Goal: Task Accomplishment & Management: Manage account settings

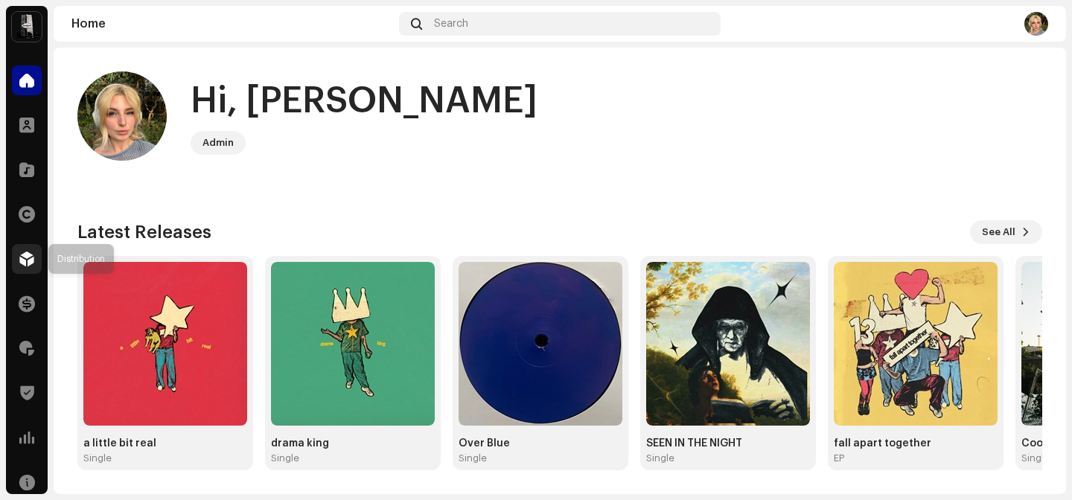
click at [33, 271] on div at bounding box center [27, 259] width 30 height 30
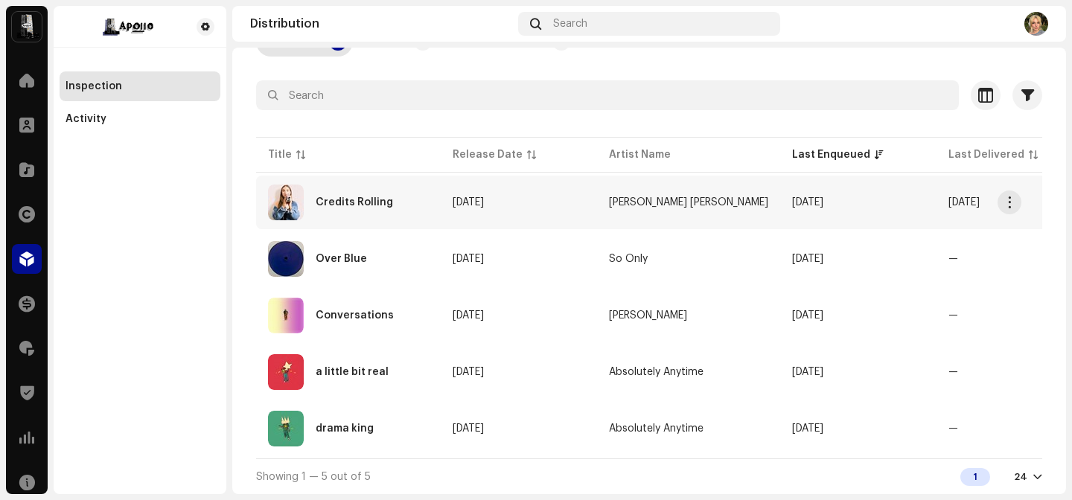
scroll to position [100, 0]
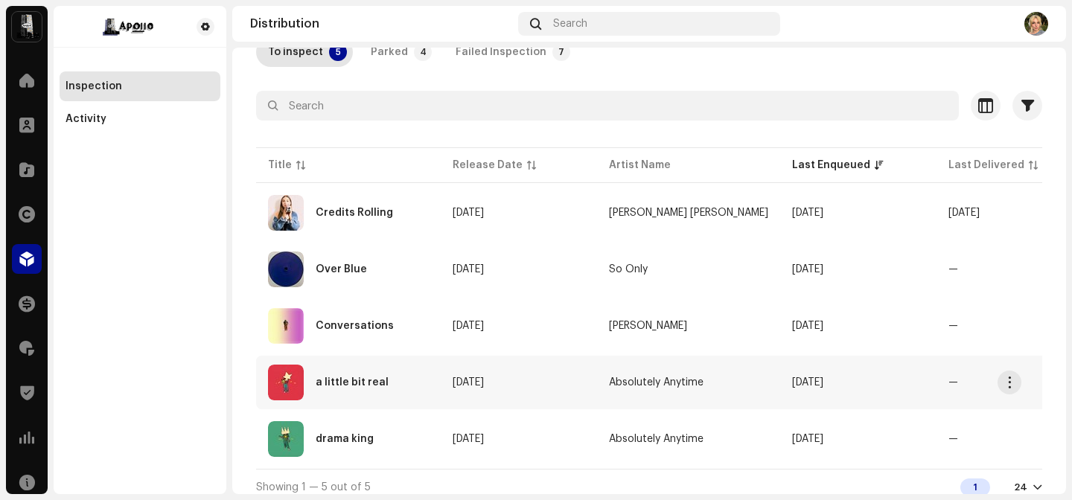
click at [373, 374] on div "a little bit real" at bounding box center [348, 383] width 161 height 36
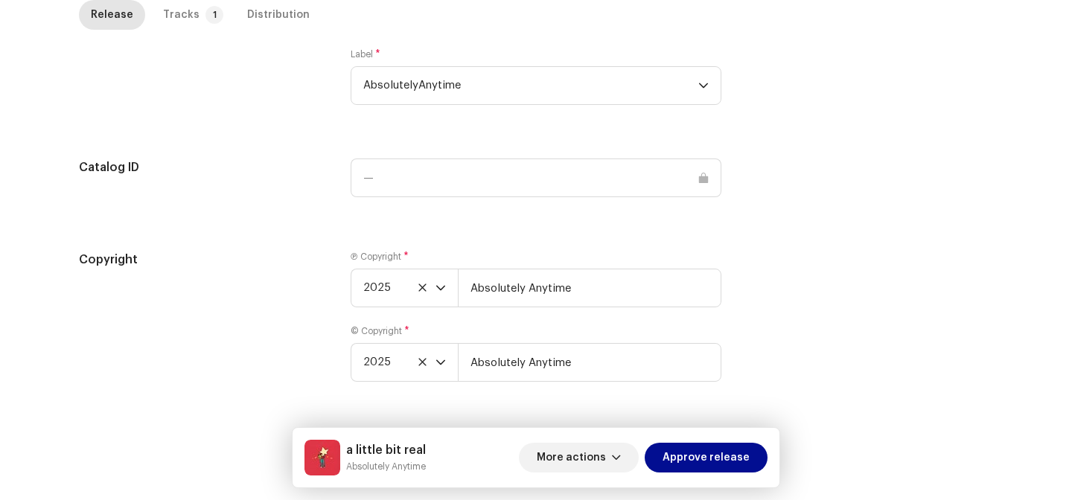
scroll to position [1482, 0]
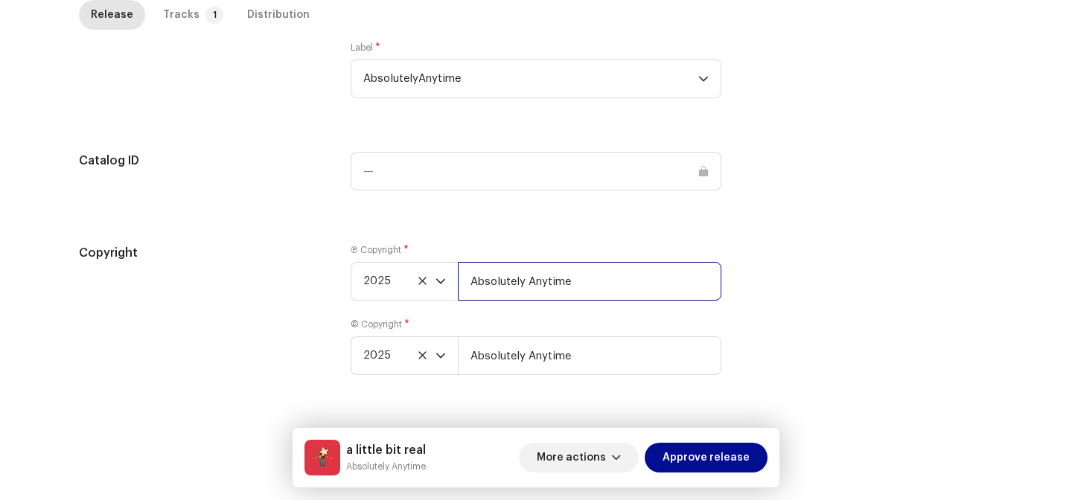
click at [621, 286] on input "Absolutely Anytime" at bounding box center [589, 281] width 263 height 39
type input "Absolutely Anytime, distributed by APOLLO"
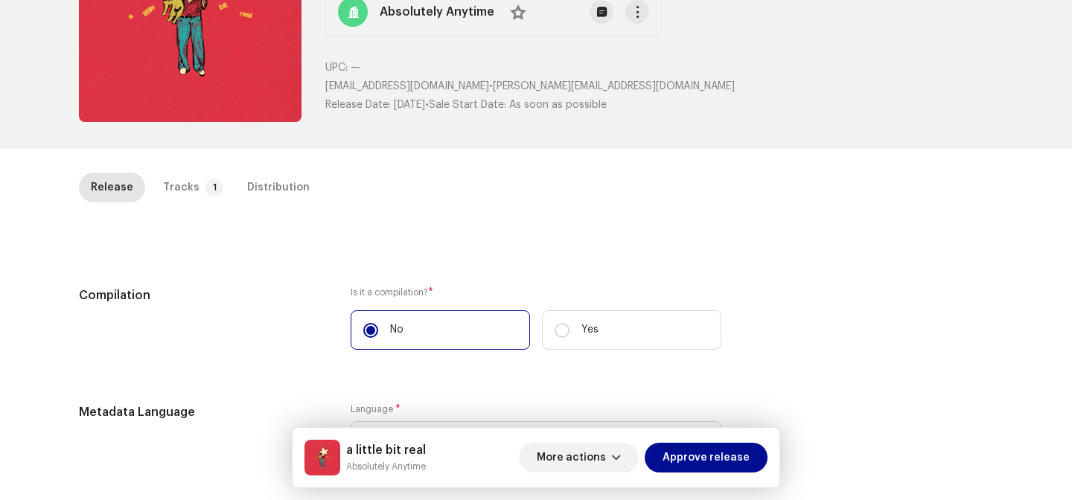
scroll to position [135, 0]
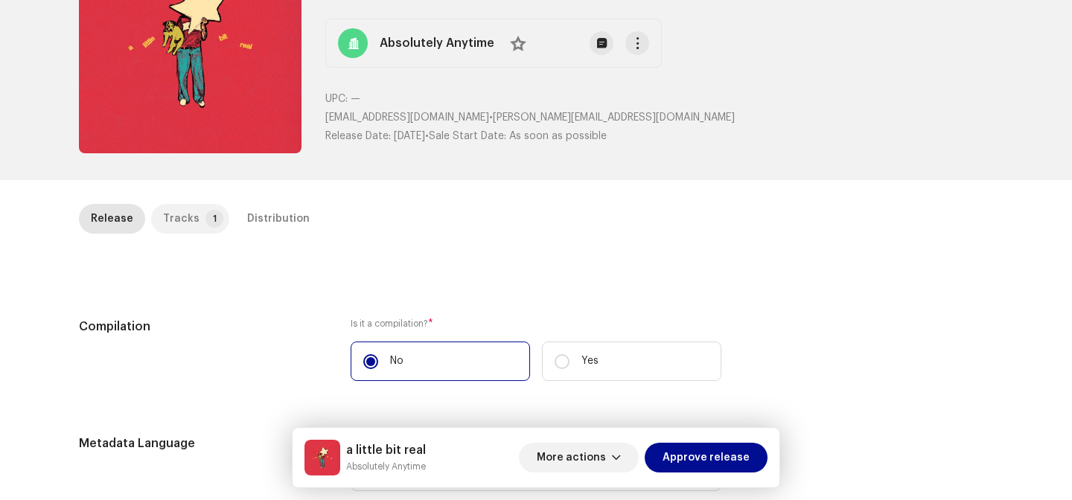
click at [193, 221] on p-tab "Tracks 1" at bounding box center [190, 219] width 78 height 30
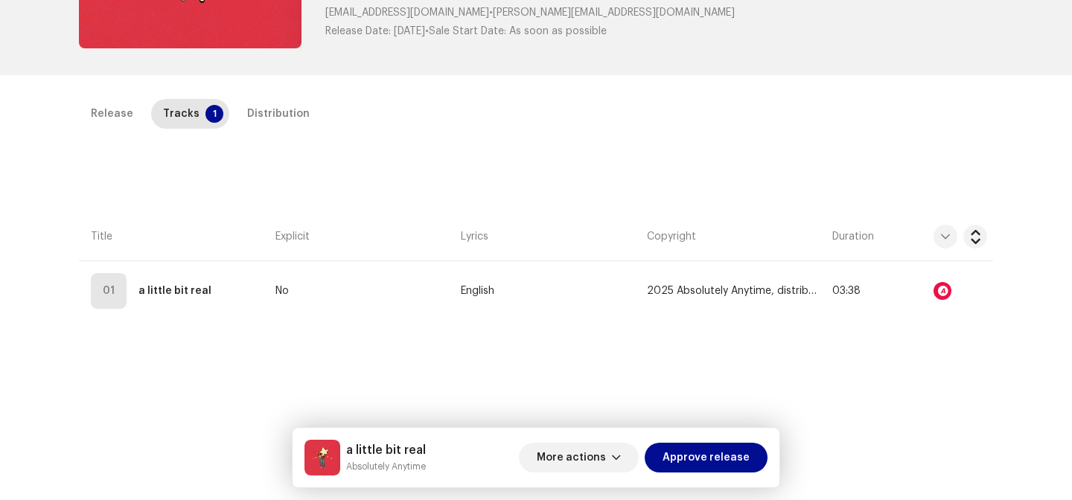
scroll to position [254, 0]
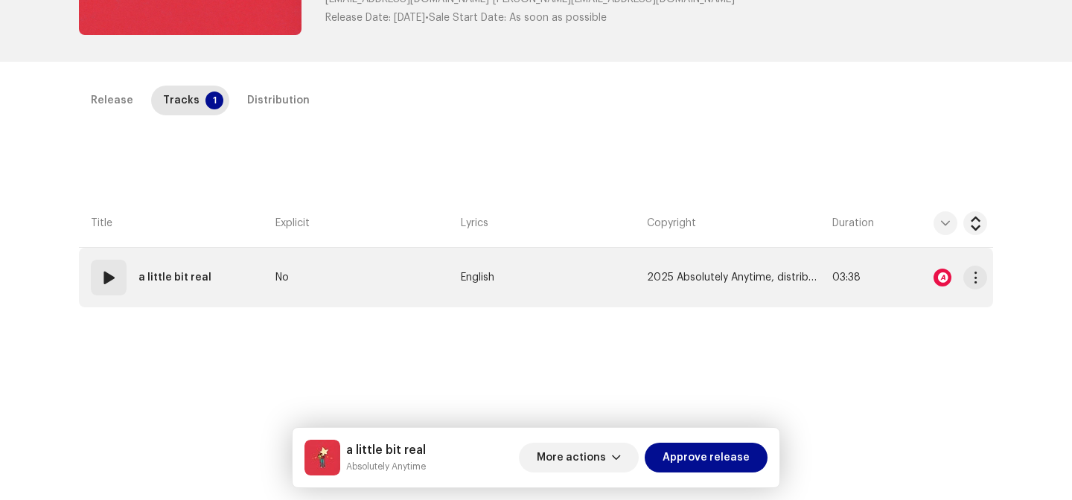
click at [583, 270] on td "English" at bounding box center [547, 278] width 185 height 60
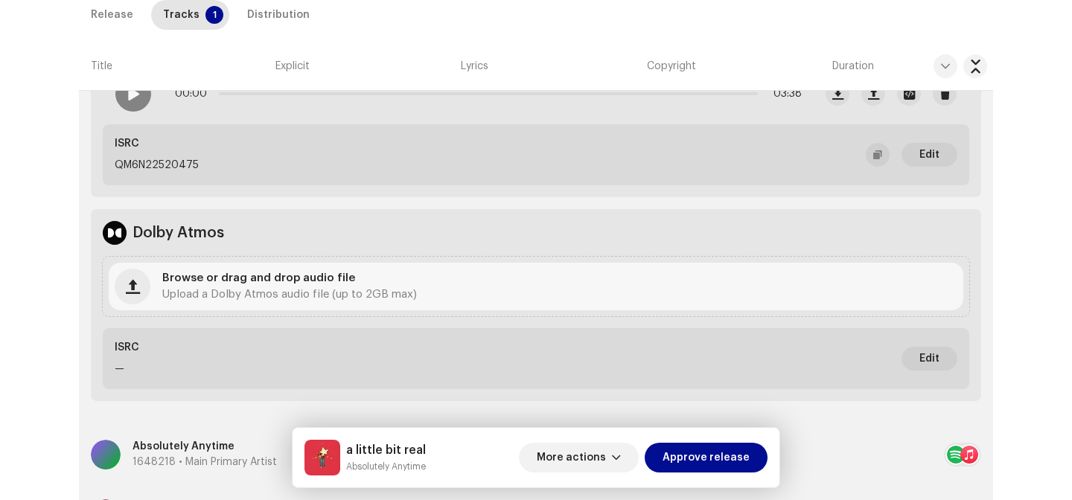
scroll to position [365, 0]
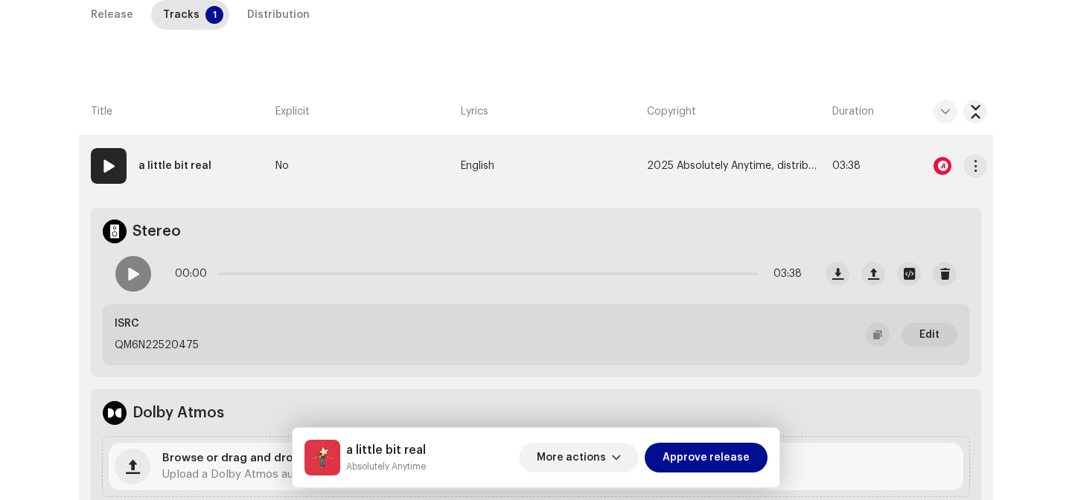
click at [936, 174] on div at bounding box center [942, 166] width 18 height 18
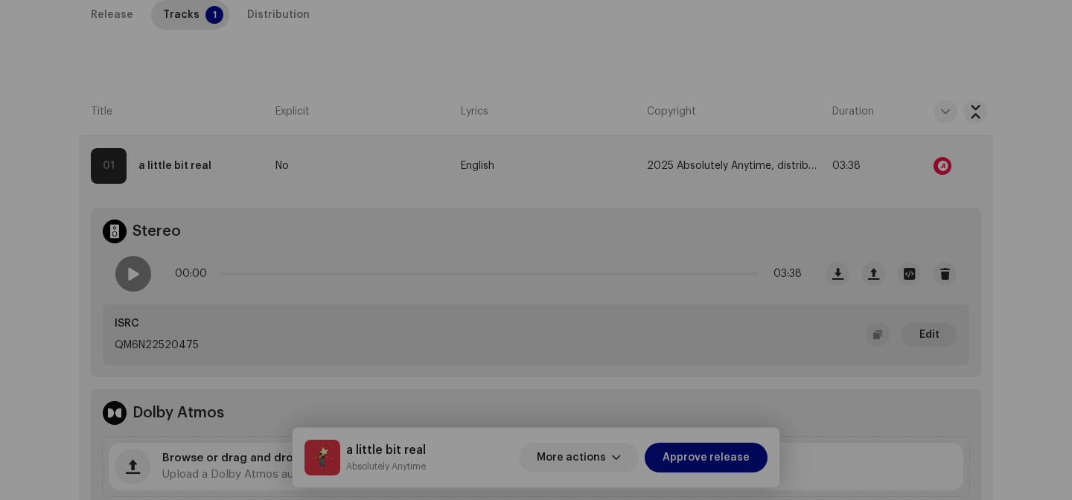
click at [903, 202] on div "Audio Recognition by Speech ! Speech/silence can violate UGC DSPs guidelines. R…" at bounding box center [536, 250] width 1072 height 500
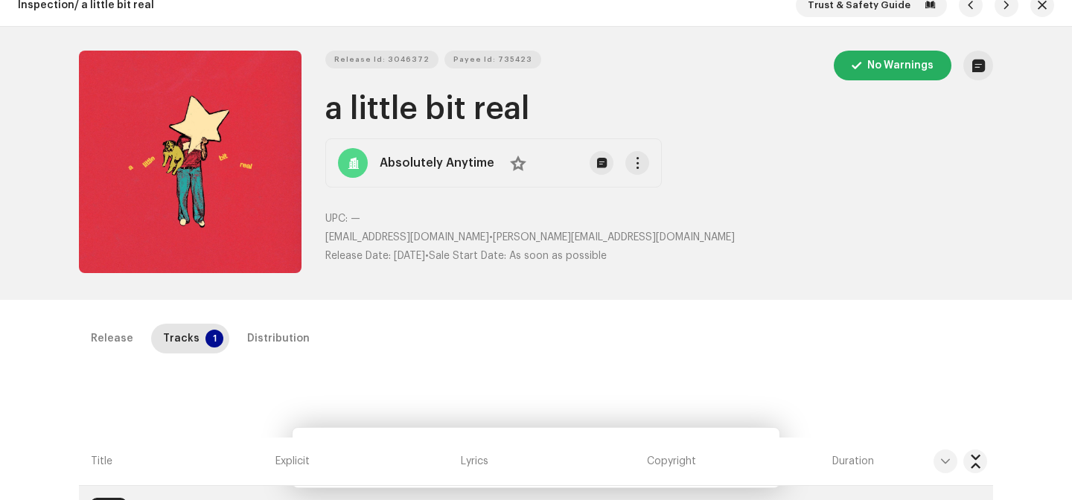
scroll to position [0, 0]
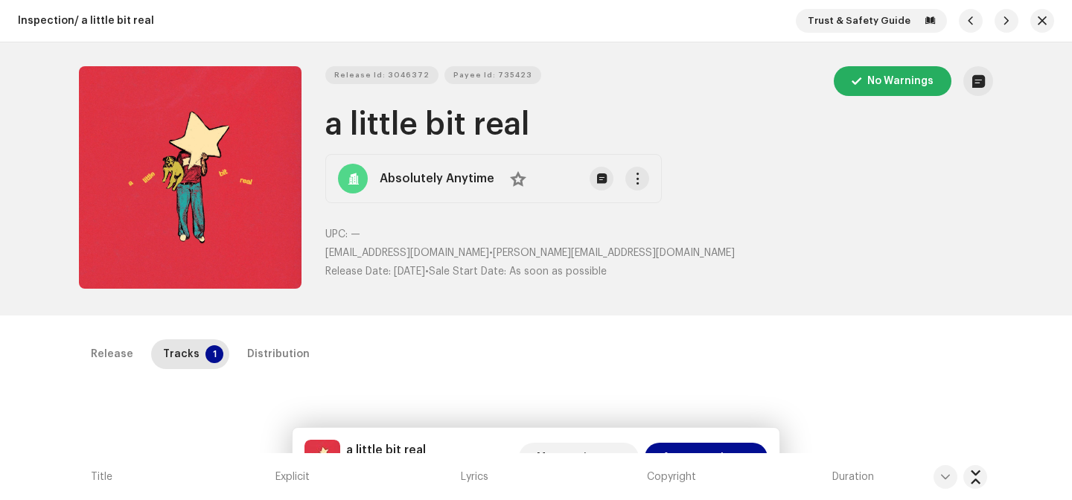
click at [327, 121] on h1 "a little bit real" at bounding box center [659, 125] width 668 height 34
drag, startPoint x: 327, startPoint y: 121, endPoint x: 502, endPoint y: 124, distance: 174.2
click at [502, 124] on h1 "a little bit real" at bounding box center [659, 125] width 668 height 34
copy h1 "a little bit real"
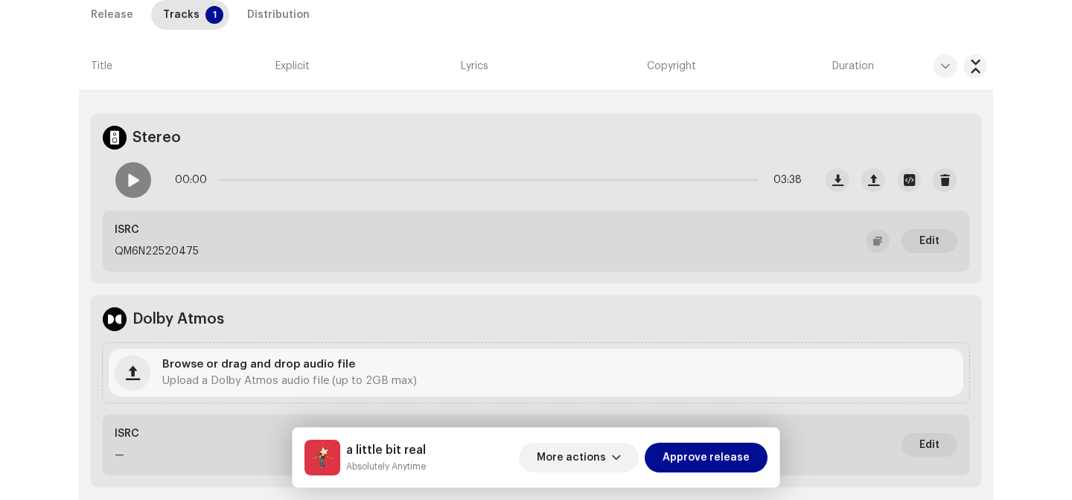
scroll to position [216, 0]
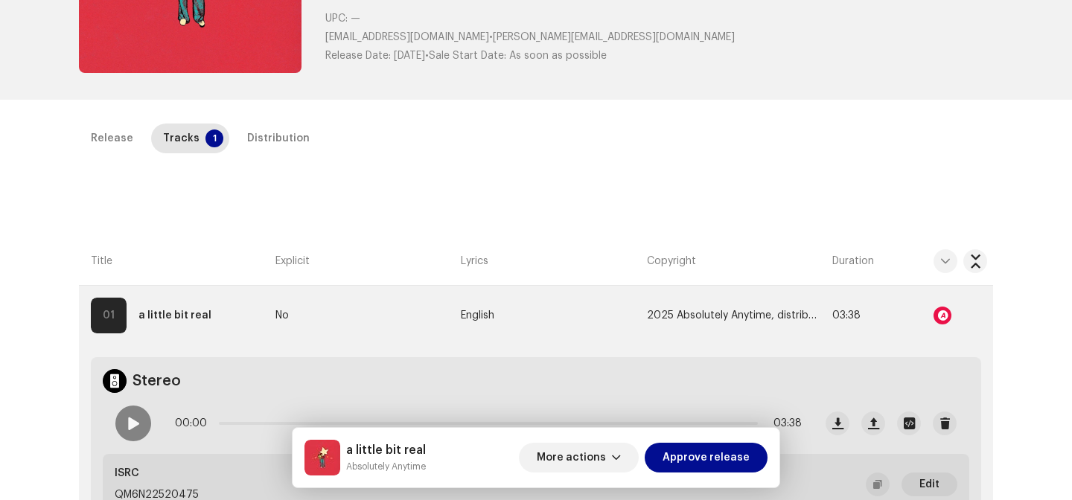
click at [159, 489] on p "QM6N22520475" at bounding box center [157, 495] width 84 height 16
copy p "QM6N22520475"
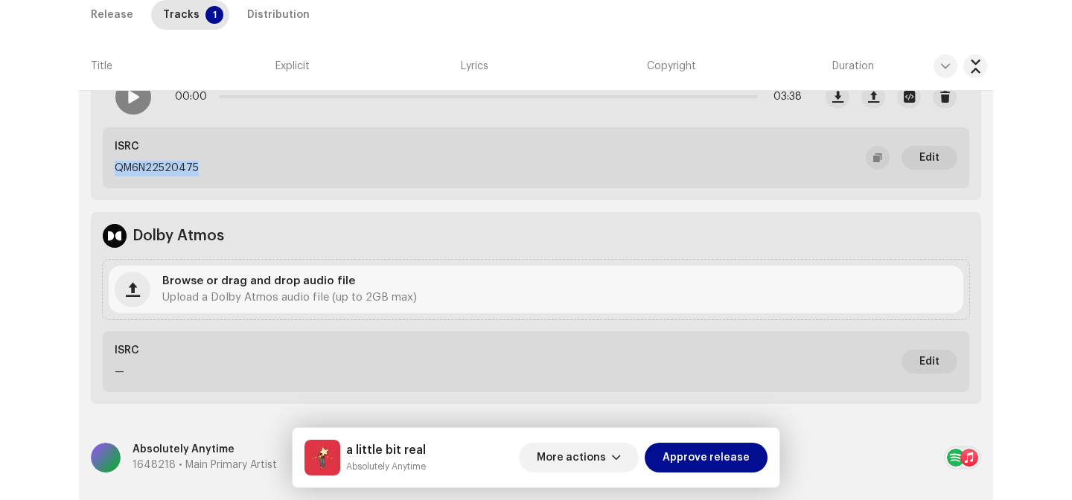
scroll to position [401, 0]
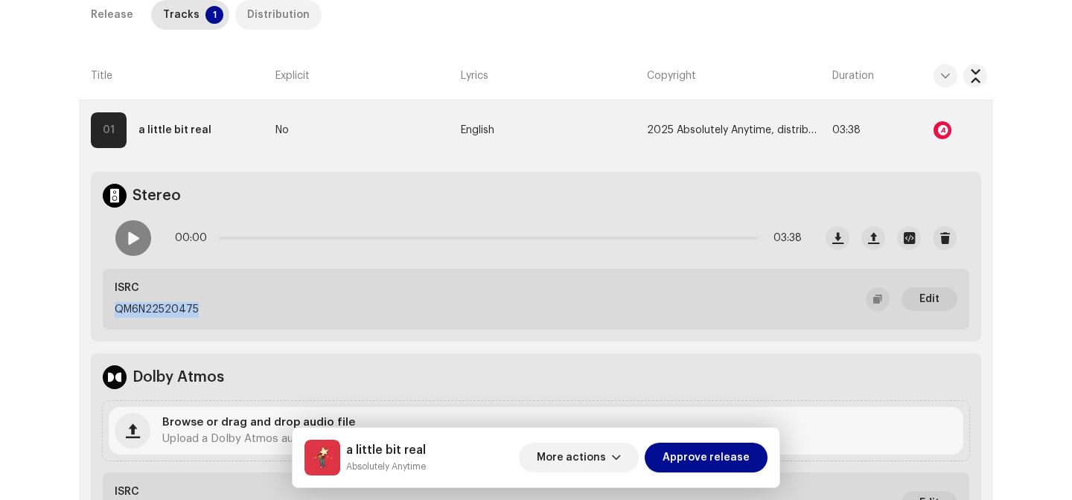
click at [270, 22] on div "Distribution" at bounding box center [278, 15] width 63 height 30
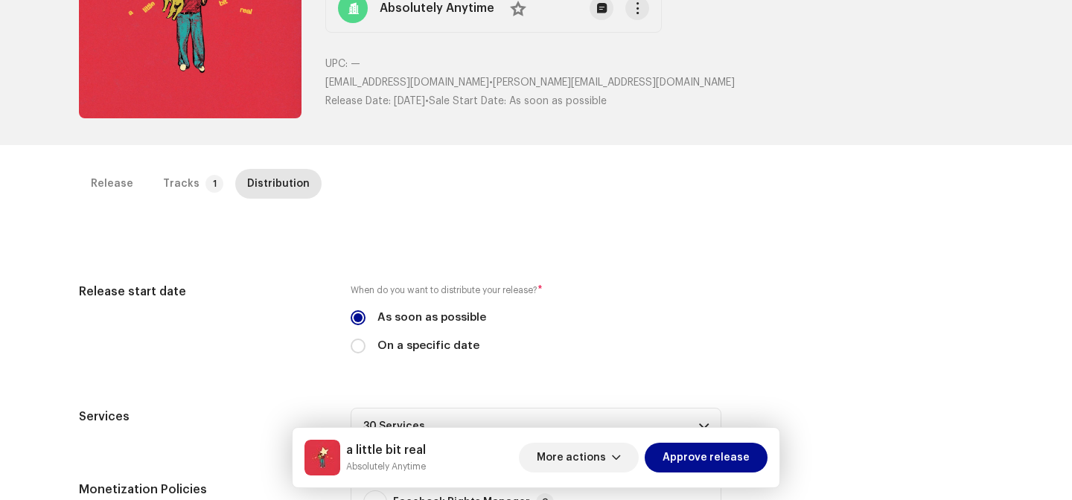
scroll to position [46, 0]
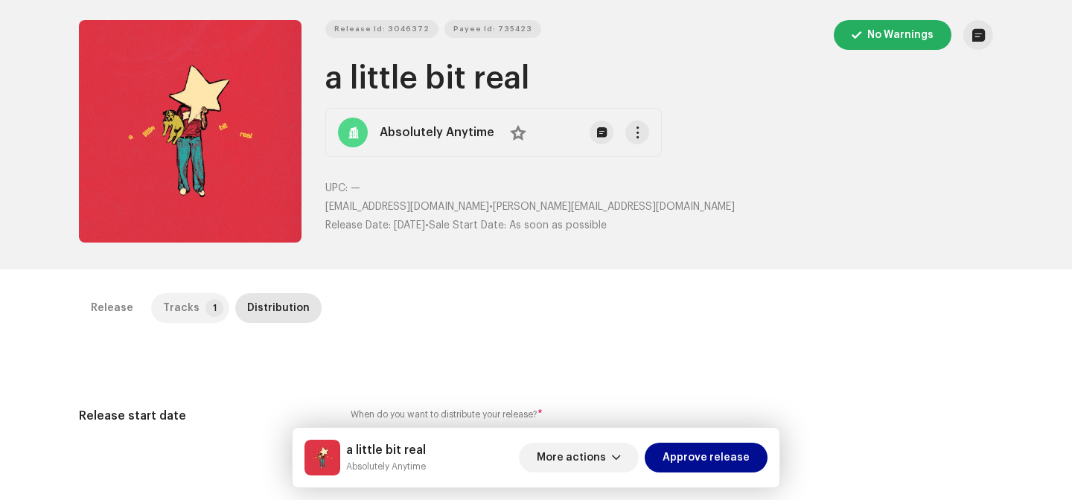
click at [167, 307] on div "Tracks" at bounding box center [181, 308] width 36 height 30
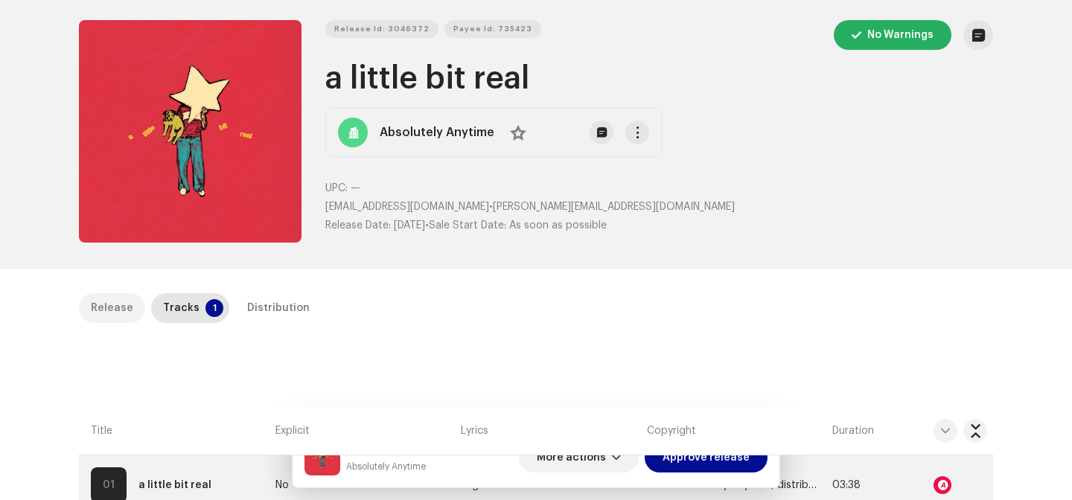
click at [108, 298] on div "Release" at bounding box center [112, 308] width 42 height 30
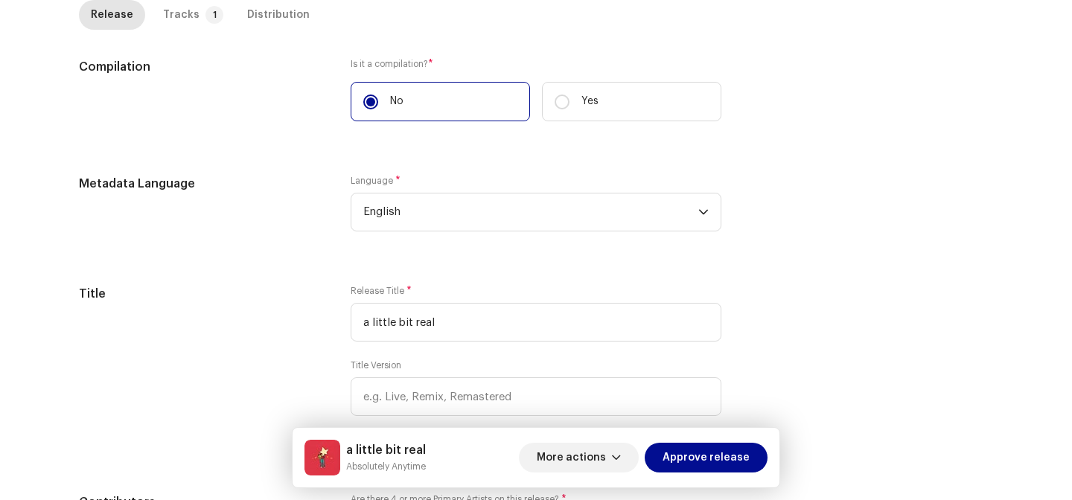
scroll to position [0, 0]
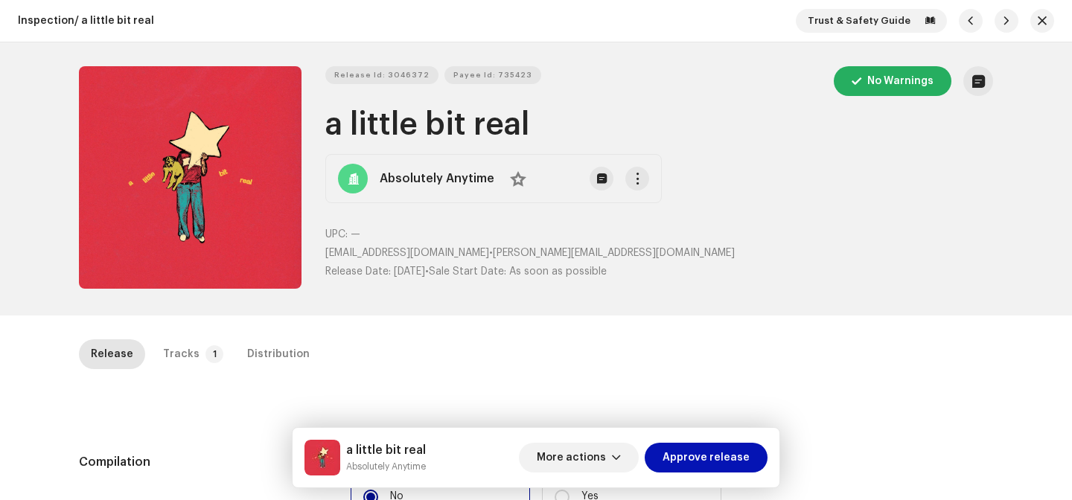
click at [712, 456] on span "Approve release" at bounding box center [705, 458] width 87 height 30
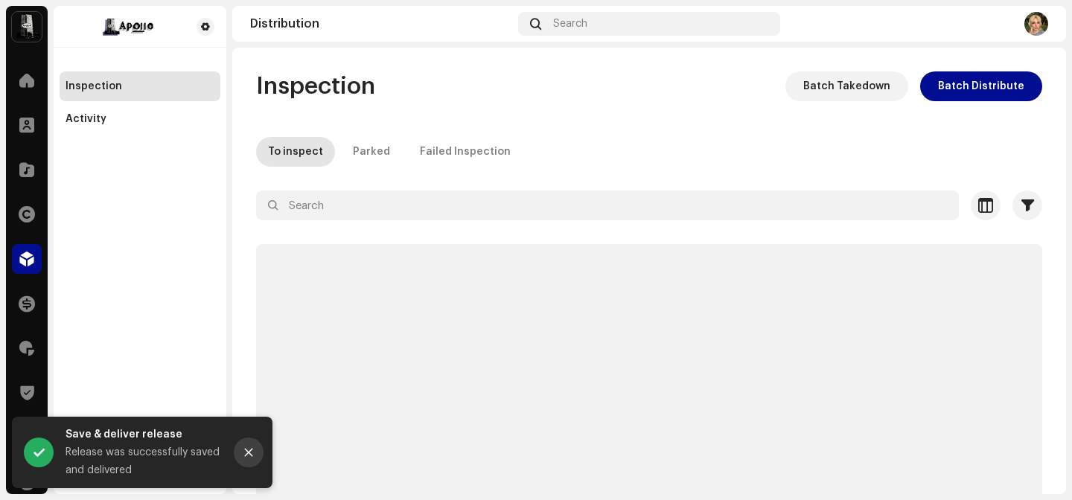
click at [252, 447] on icon "Close" at bounding box center [248, 452] width 10 height 10
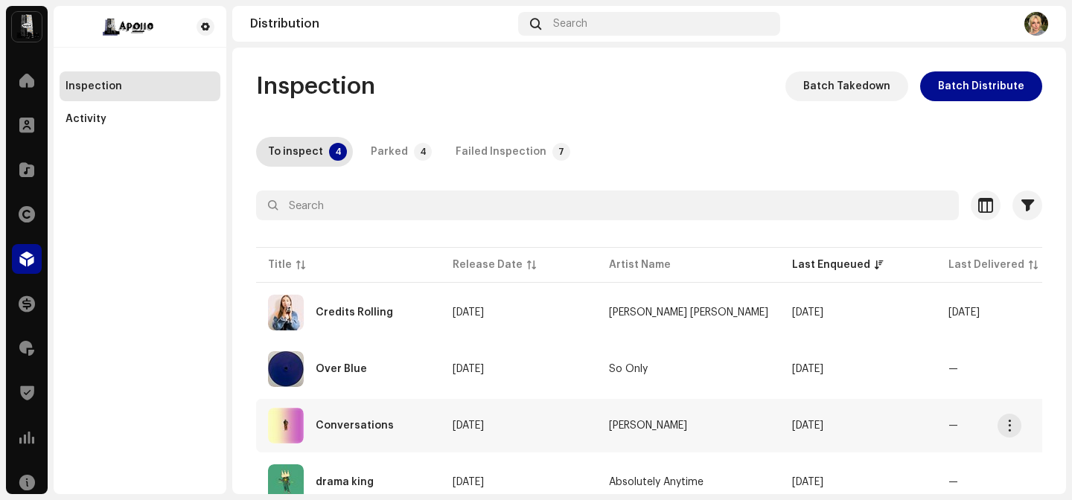
scroll to position [60, 0]
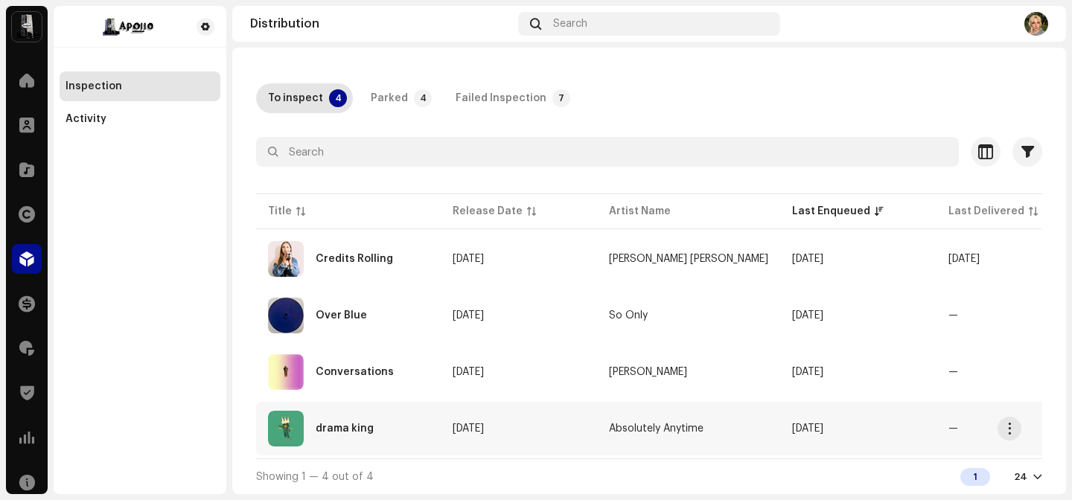
click at [403, 431] on div "drama king" at bounding box center [348, 429] width 161 height 36
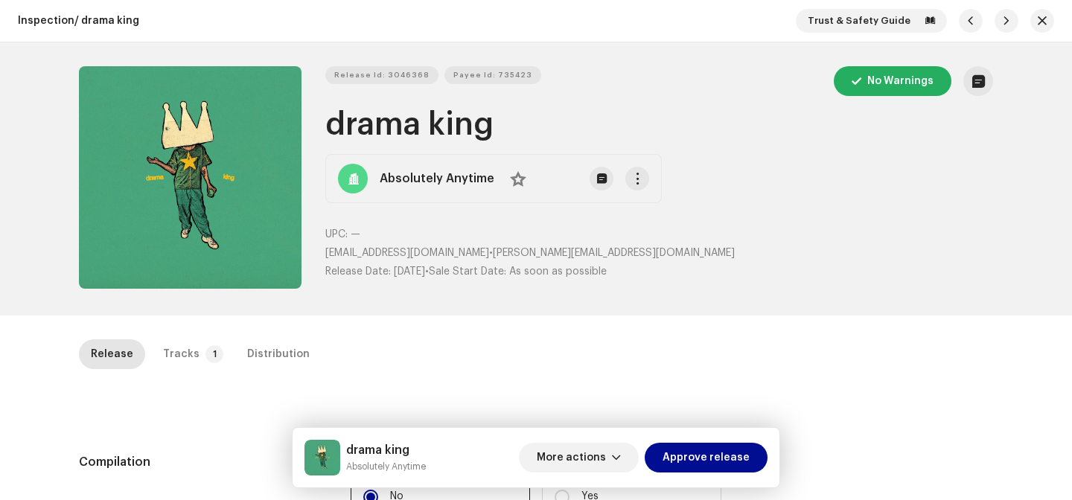
click at [348, 116] on h1 "drama king" at bounding box center [659, 125] width 668 height 34
drag, startPoint x: 348, startPoint y: 116, endPoint x: 452, endPoint y: 114, distance: 103.5
click at [458, 115] on h1 "drama king" at bounding box center [659, 125] width 668 height 34
copy h1 "drama king"
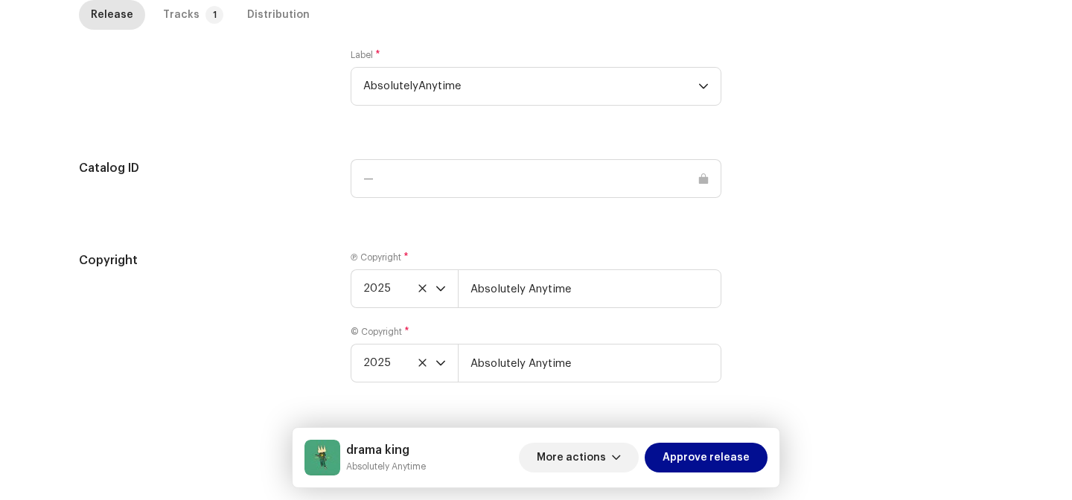
scroll to position [1482, 0]
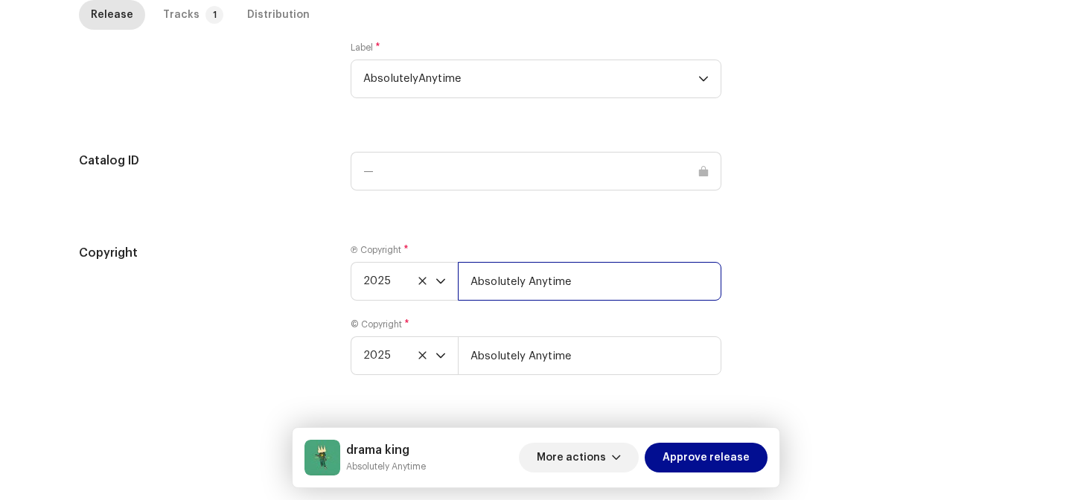
click at [615, 296] on input "Absolutely Anytime" at bounding box center [589, 281] width 263 height 39
type input "Absolutely Anytime, distributed by APOLLO"
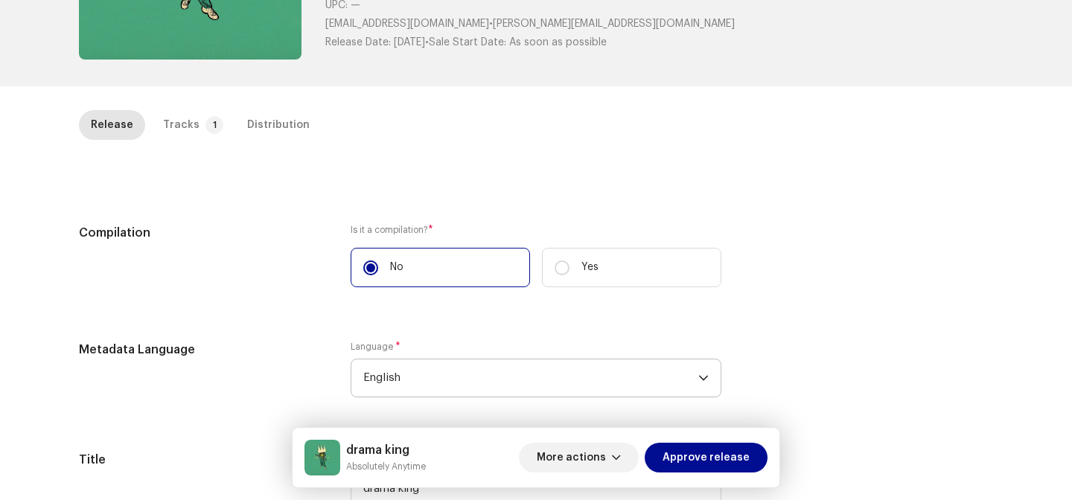
scroll to position [228, 0]
click at [205, 121] on p-badge "1" at bounding box center [214, 127] width 18 height 18
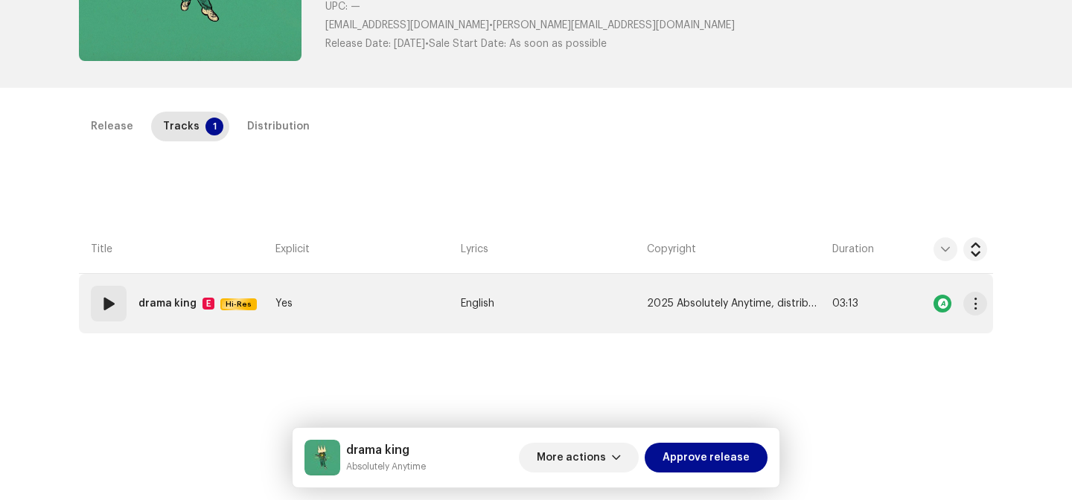
scroll to position [339, 0]
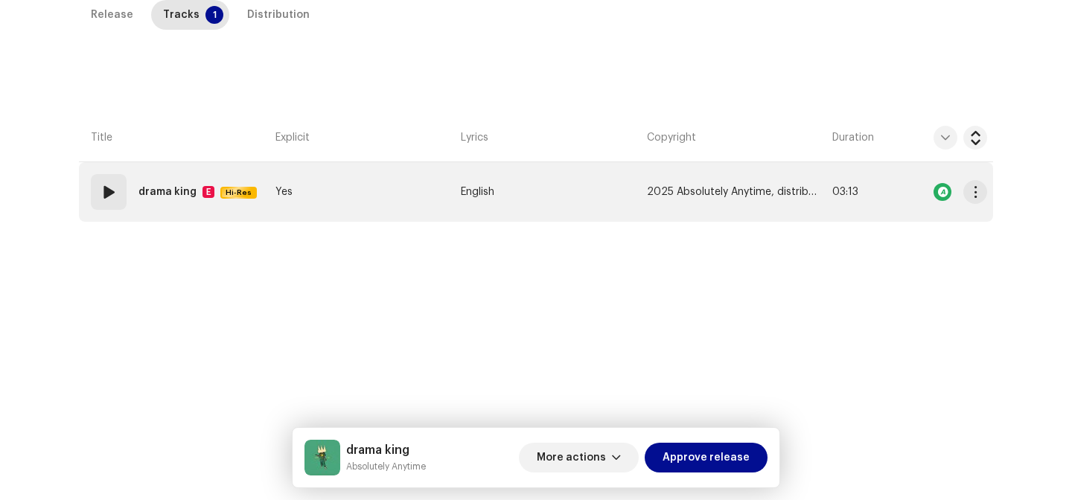
click at [540, 190] on td "English" at bounding box center [547, 192] width 185 height 60
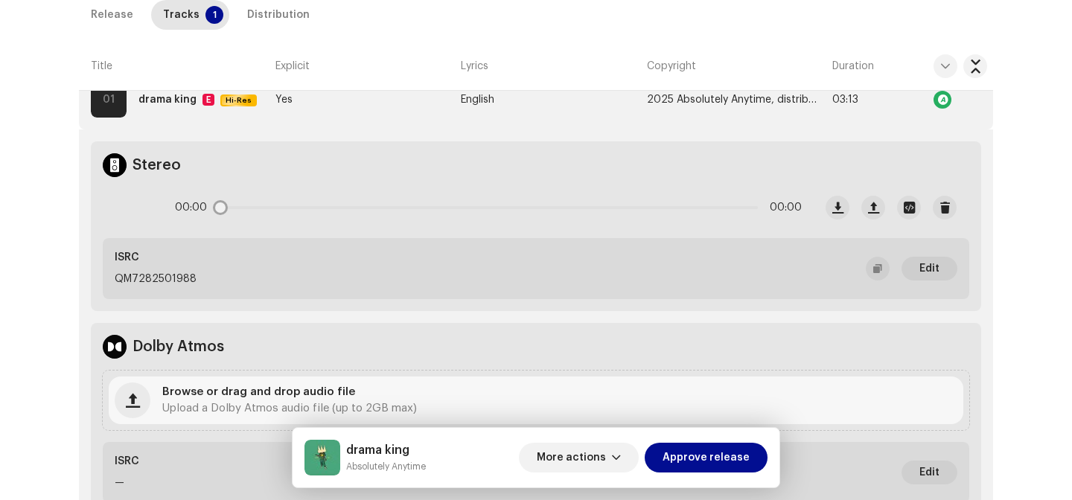
scroll to position [511, 0]
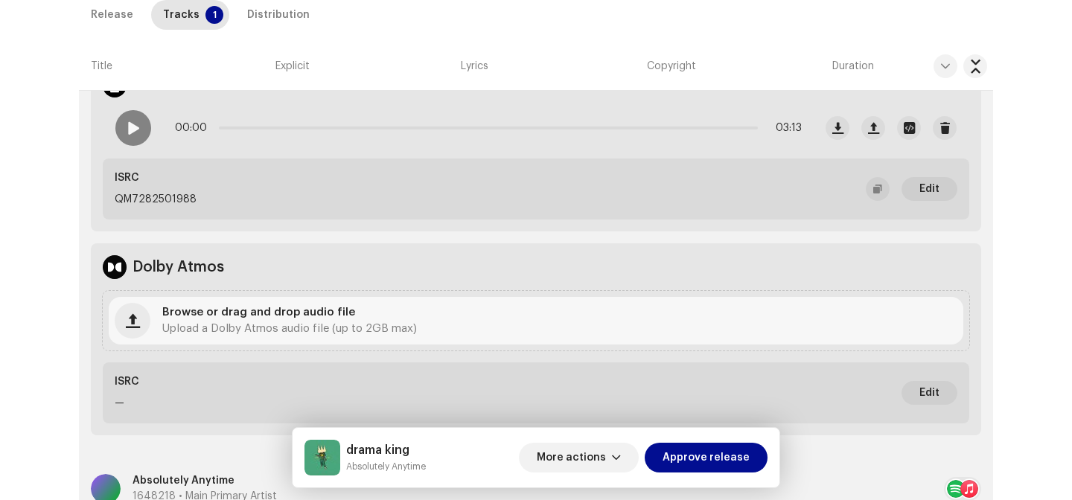
click at [159, 193] on p "QM7282501988" at bounding box center [156, 200] width 82 height 16
copy p "QM7282501988"
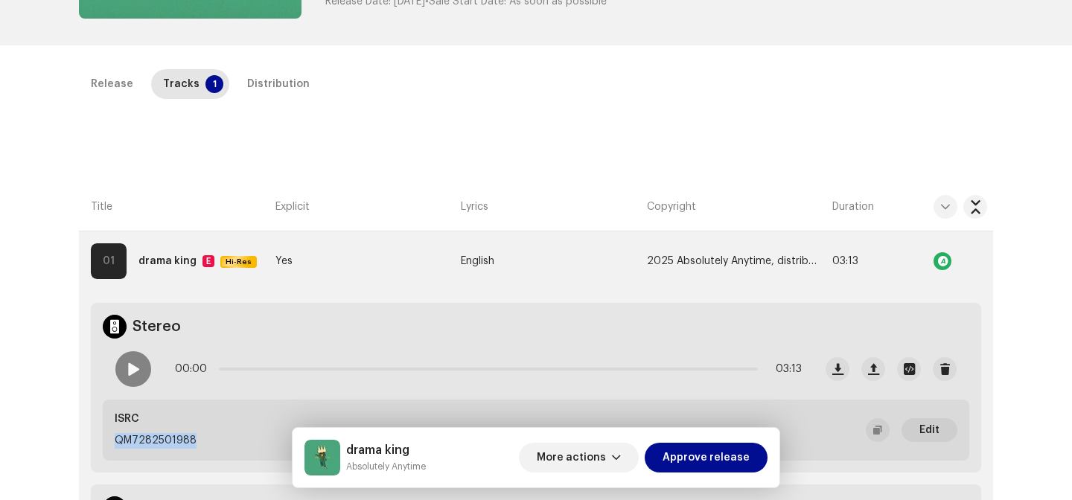
scroll to position [256, 0]
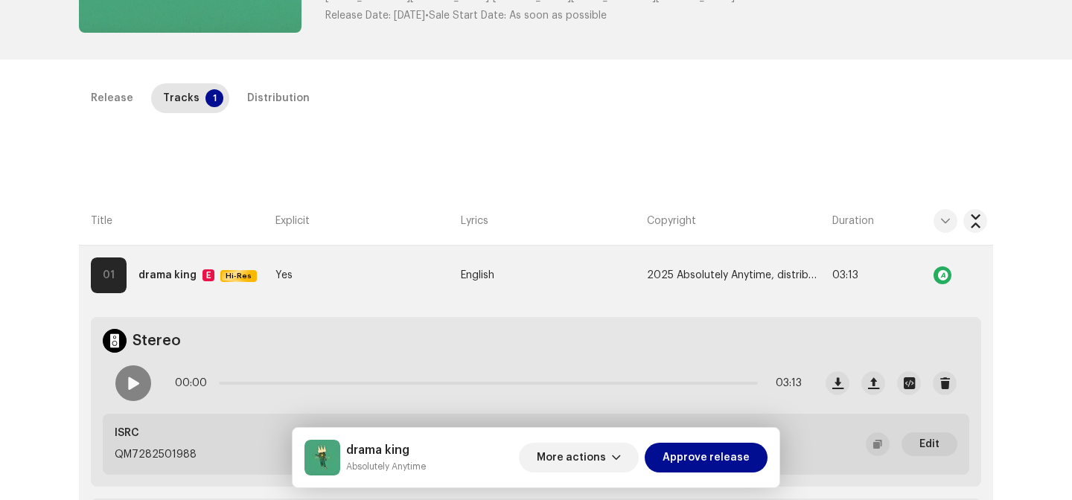
click at [272, 80] on div "Inspection / drama king Trust & Safety Guide Release Id: 3046368 Payee Id: 7354…" at bounding box center [536, 250] width 1072 height 500
click at [278, 94] on div "Distribution" at bounding box center [278, 98] width 63 height 30
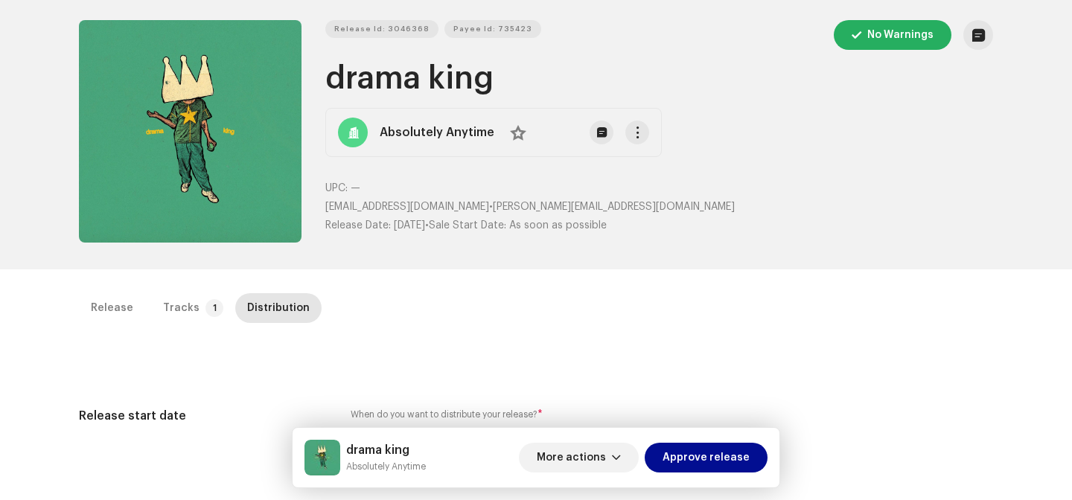
scroll to position [0, 0]
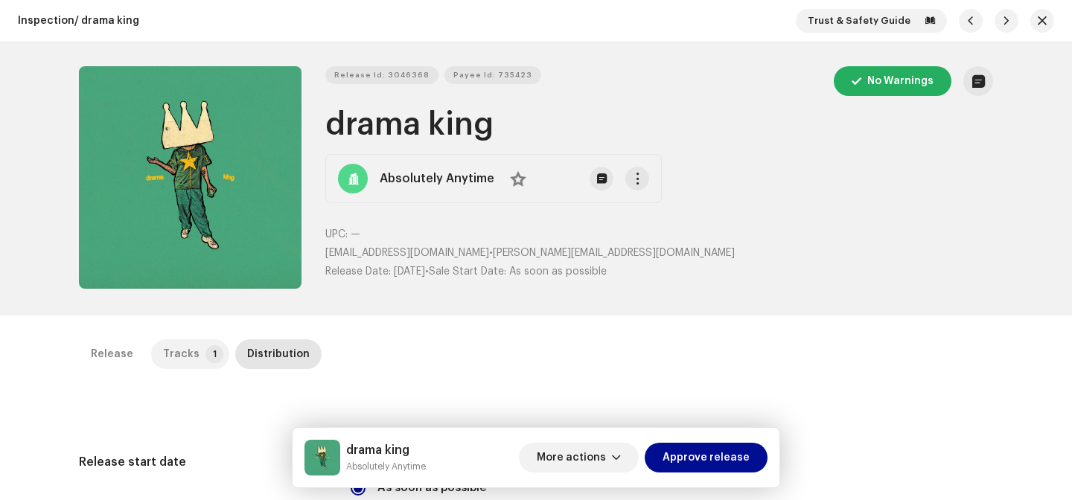
click at [205, 355] on p-badge "1" at bounding box center [214, 354] width 18 height 18
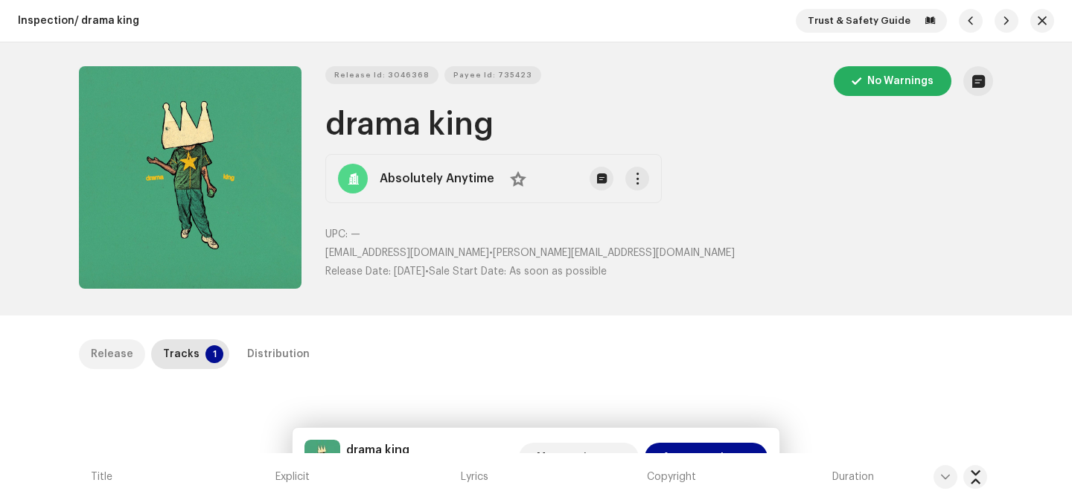
click at [117, 347] on div "Release" at bounding box center [112, 354] width 42 height 30
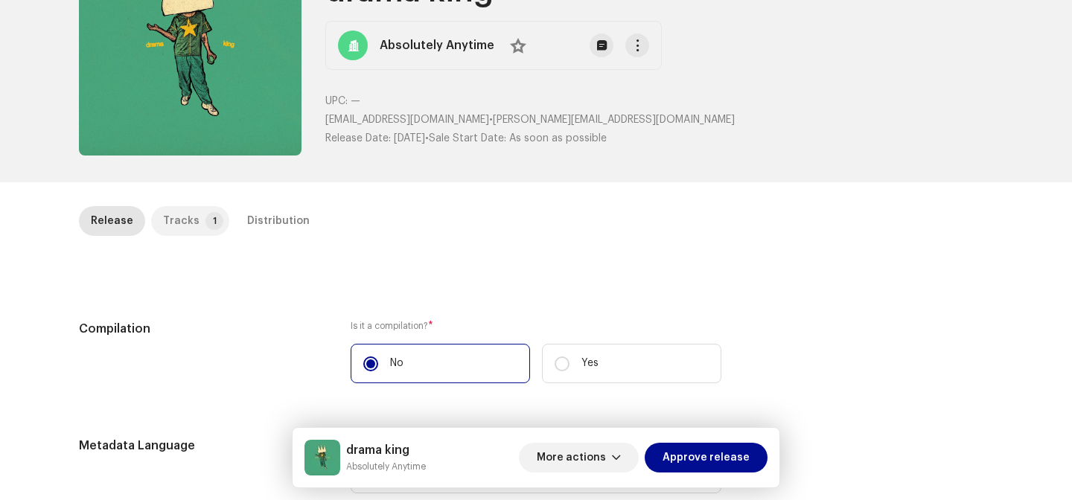
click at [172, 223] on div "Tracks" at bounding box center [181, 221] width 36 height 30
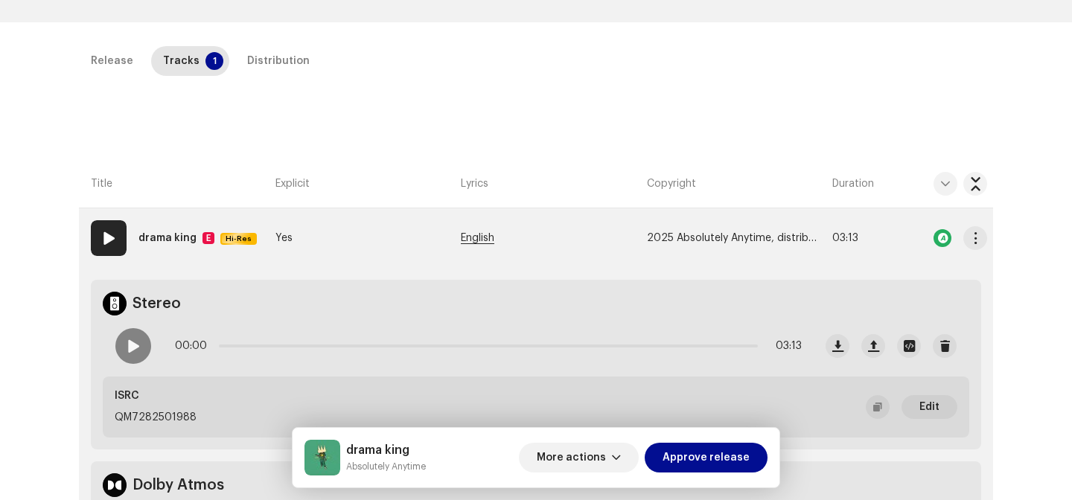
scroll to position [288, 0]
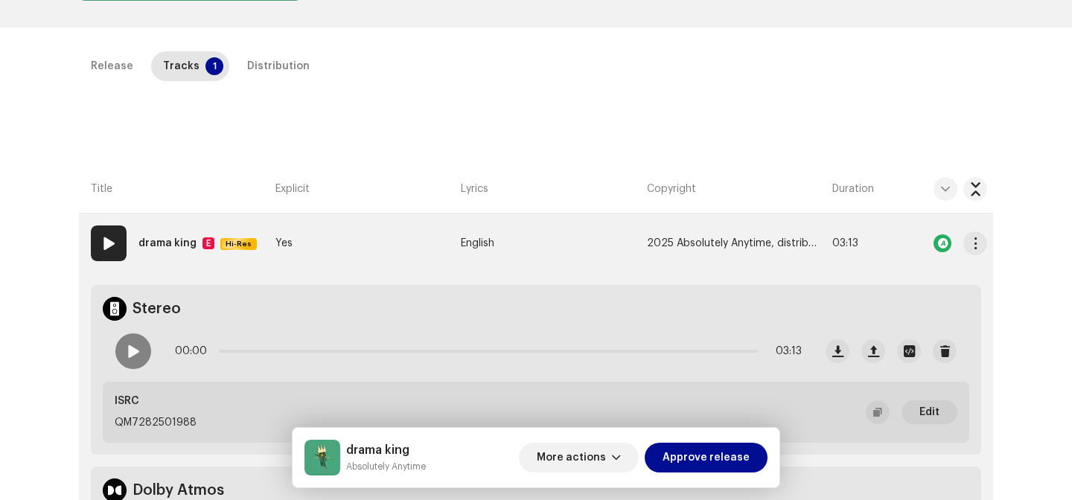
click at [341, 237] on td "Yes" at bounding box center [361, 244] width 185 height 60
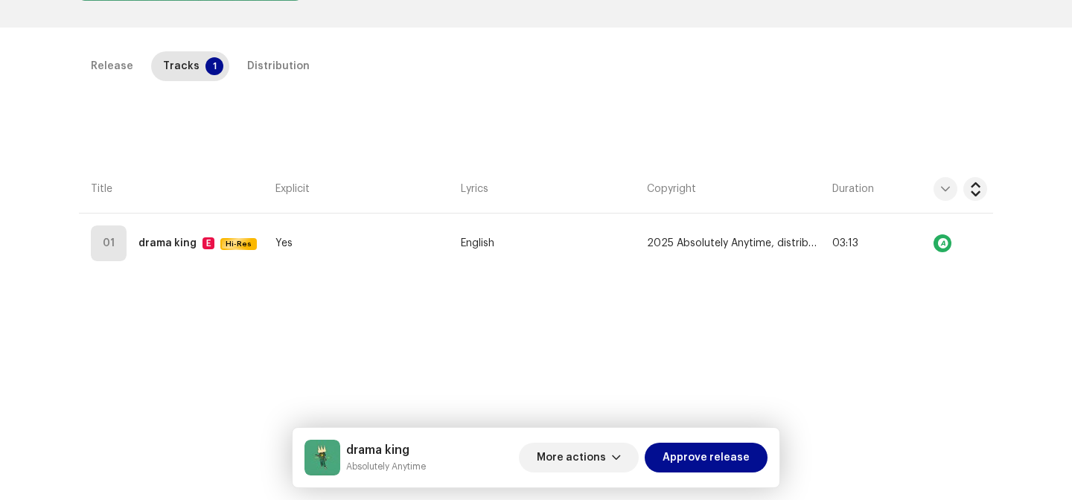
click at [285, 46] on div "Inspection / drama king Trust & Safety Guide Release Id: 3046368 Payee Id: 7354…" at bounding box center [536, 250] width 1072 height 500
click at [278, 62] on div "Distribution" at bounding box center [278, 66] width 63 height 30
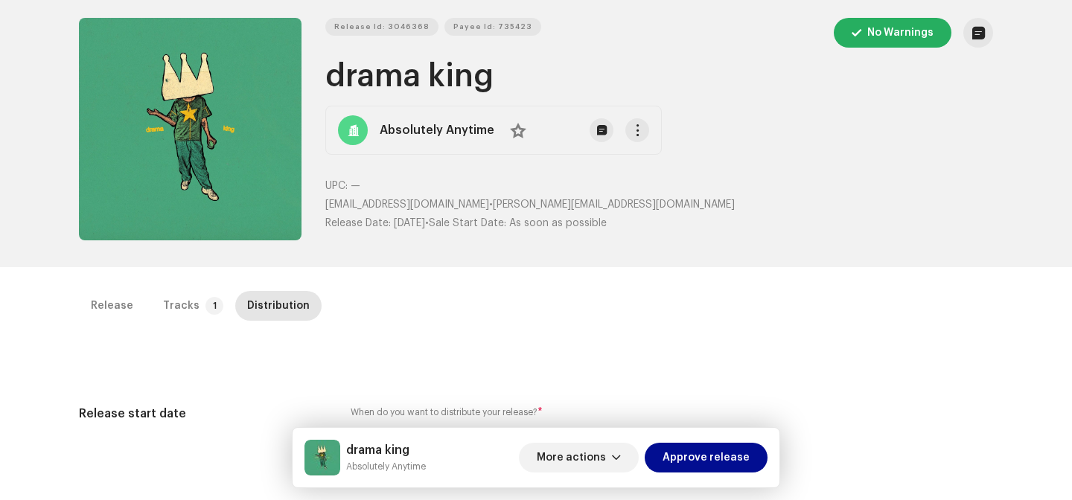
scroll to position [0, 0]
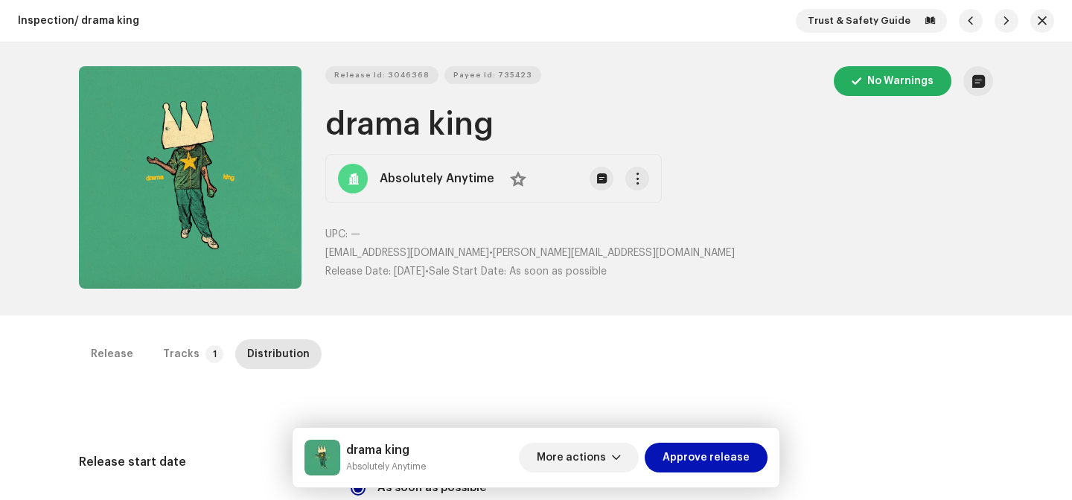
click at [707, 450] on span "Approve release" at bounding box center [705, 458] width 87 height 30
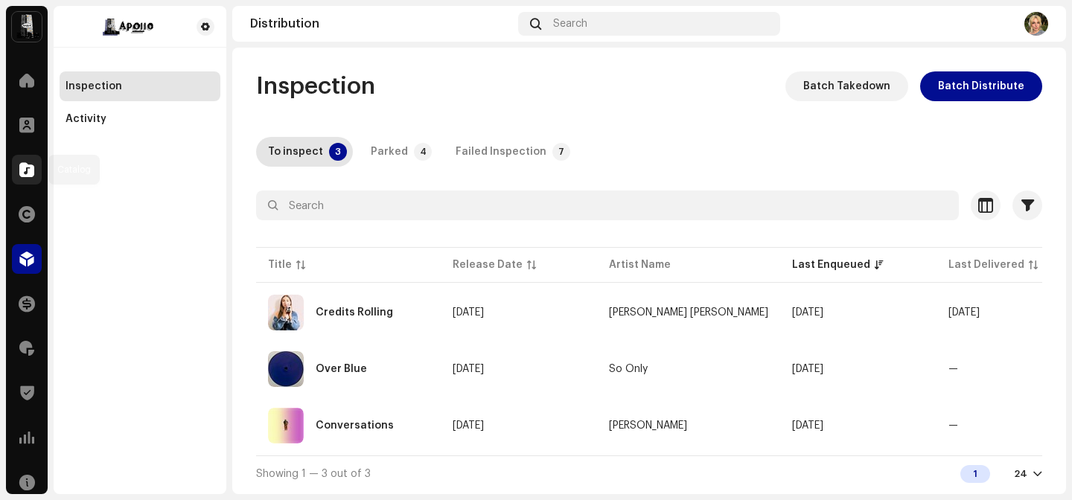
click at [31, 177] on div at bounding box center [27, 170] width 30 height 30
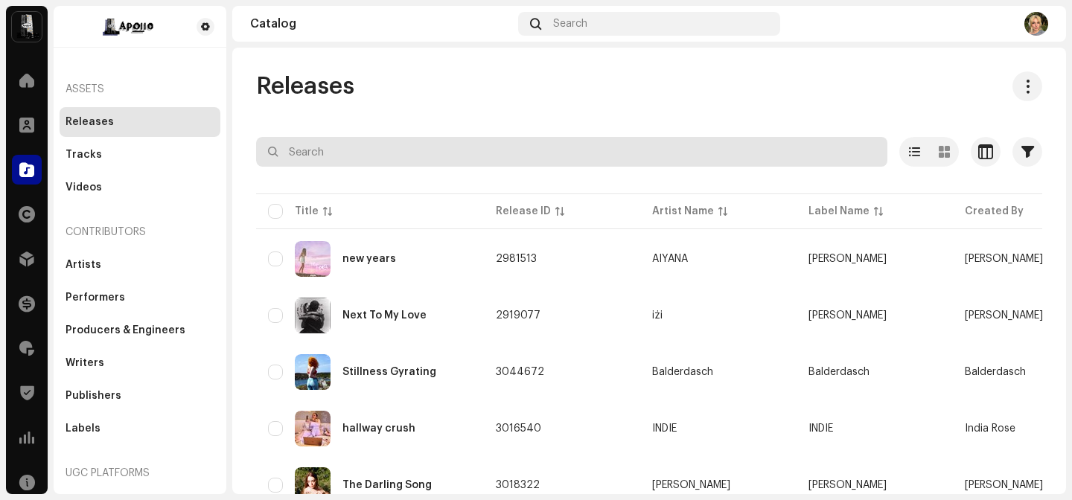
click at [407, 150] on input "text" at bounding box center [571, 152] width 631 height 30
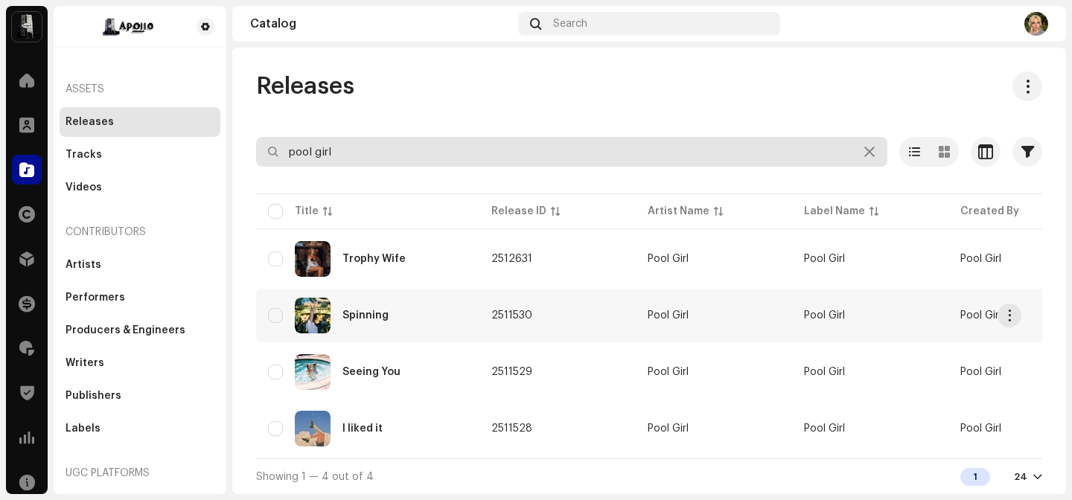
scroll to position [6, 0]
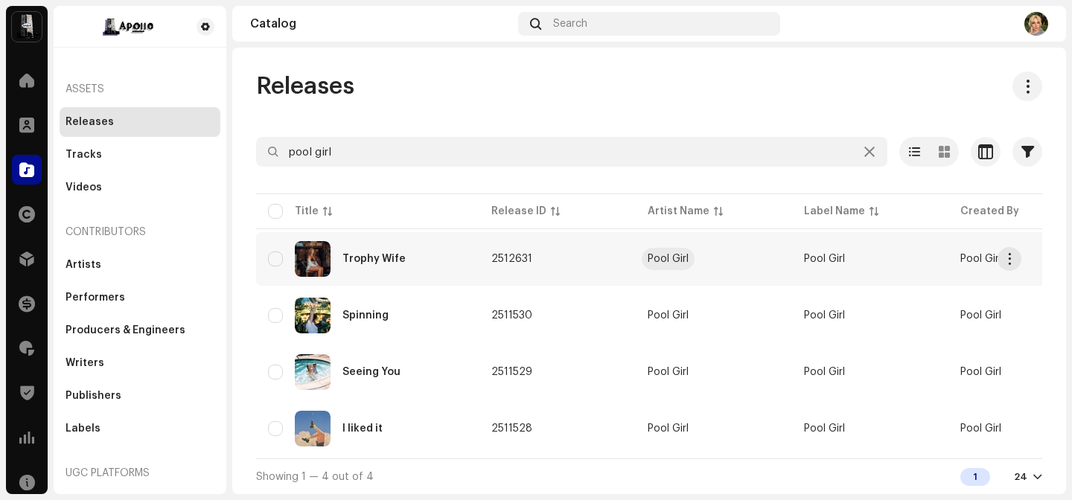
click at [674, 254] on div "Pool Girl" at bounding box center [667, 259] width 41 height 10
click at [316, 121] on div "Releases pool girl Selected 0 Select all 4 Options Filters Distribution status …" at bounding box center [648, 282] width 833 height 423
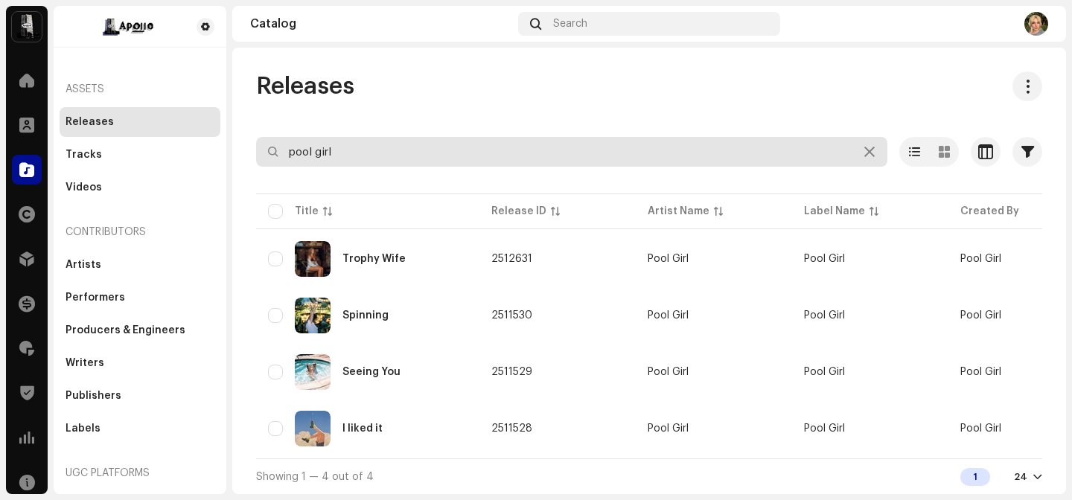
click at [333, 144] on input "pool girl" at bounding box center [571, 152] width 631 height 30
click at [332, 143] on input "pool girl" at bounding box center [571, 152] width 631 height 30
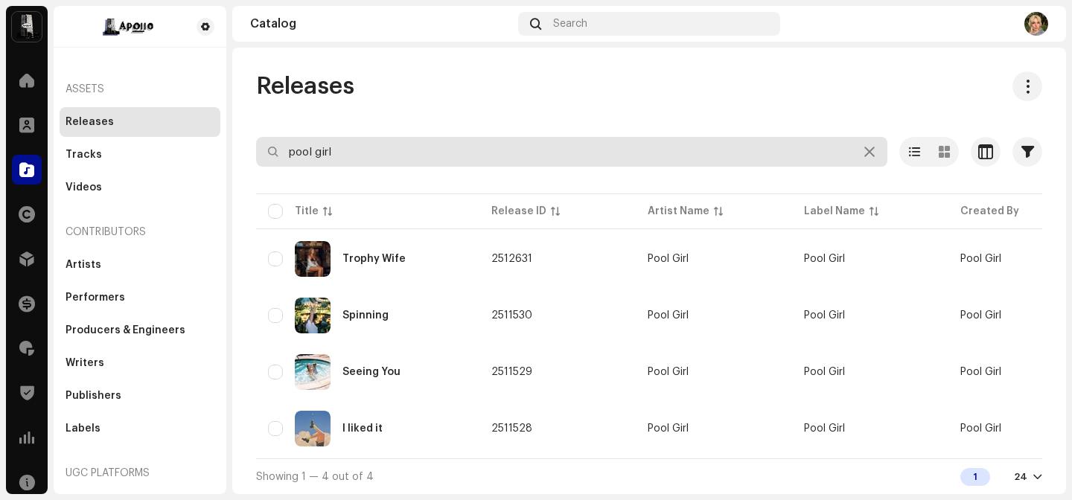
click at [332, 143] on input "pool girl" at bounding box center [571, 152] width 631 height 30
type input "autumn"
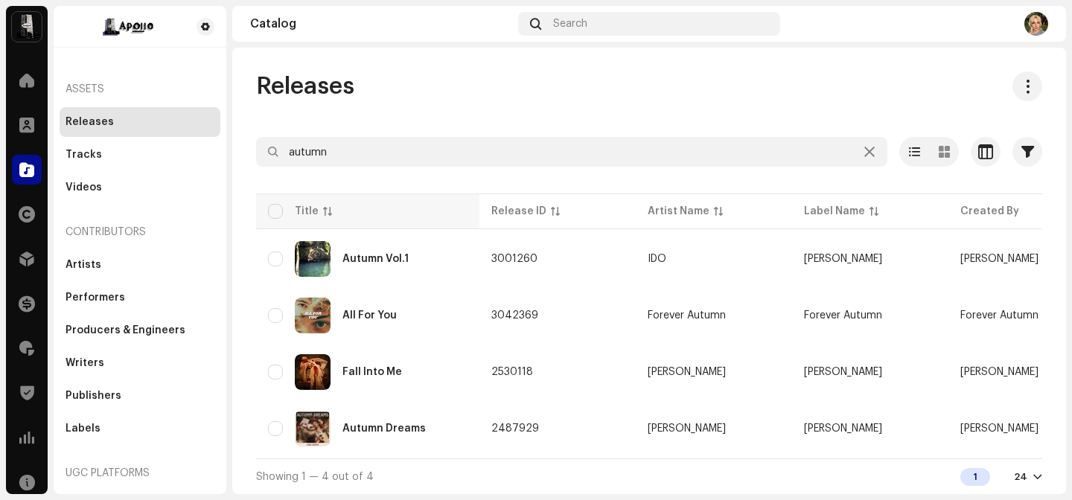
click at [409, 228] on th "Title" at bounding box center [367, 211] width 223 height 36
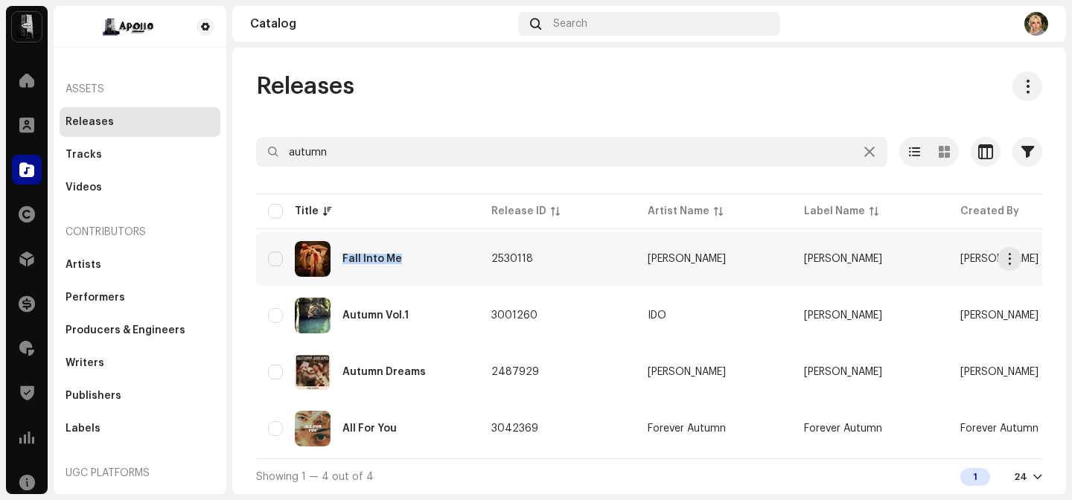
drag, startPoint x: 447, startPoint y: 248, endPoint x: 449, endPoint y: 257, distance: 9.2
click at [449, 257] on div "Fall Into Me" at bounding box center [367, 259] width 199 height 36
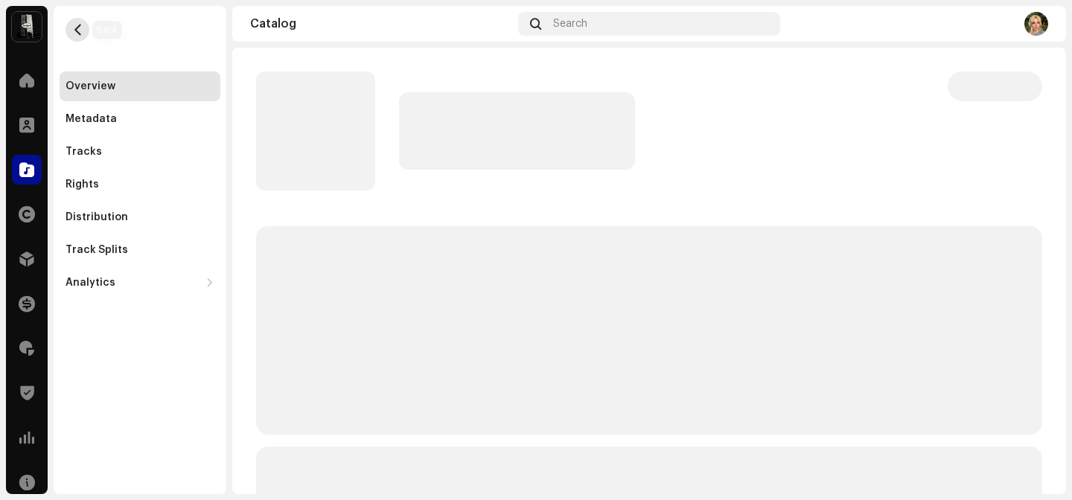
click at [74, 29] on span "button" at bounding box center [77, 30] width 11 height 12
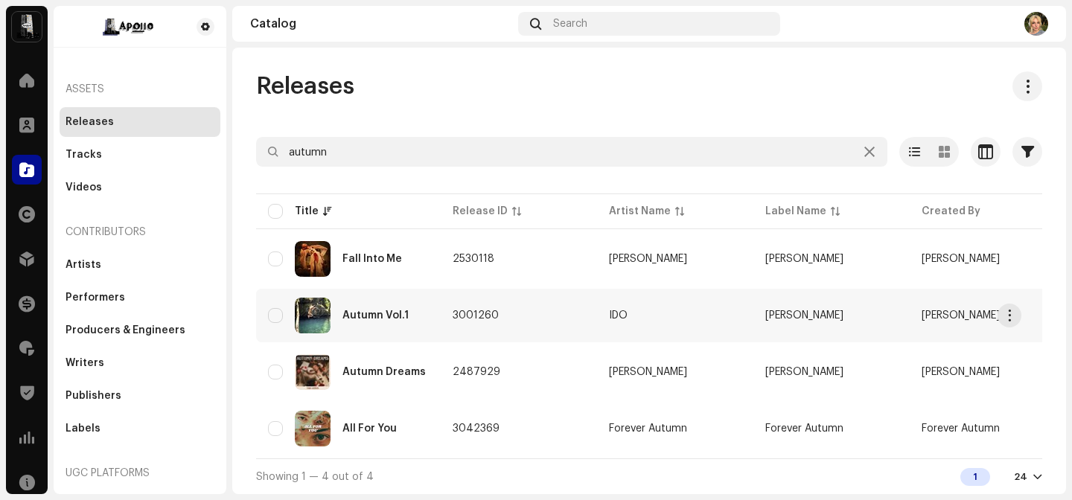
click at [482, 315] on span "3001260" at bounding box center [475, 315] width 46 height 10
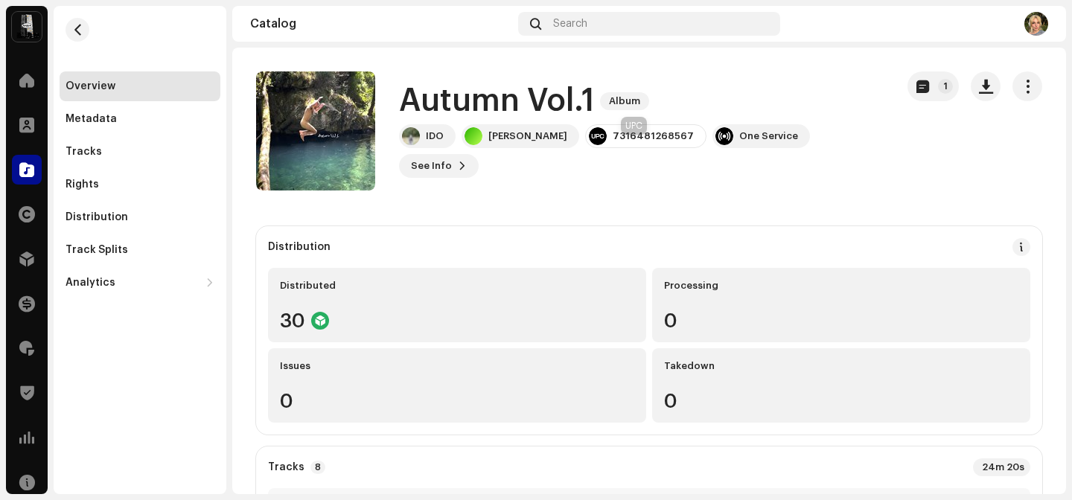
click at [638, 139] on div "7316481268567" at bounding box center [645, 136] width 121 height 24
copy div "7316481268567"
click at [97, 158] on div "Tracks" at bounding box center [140, 152] width 161 height 30
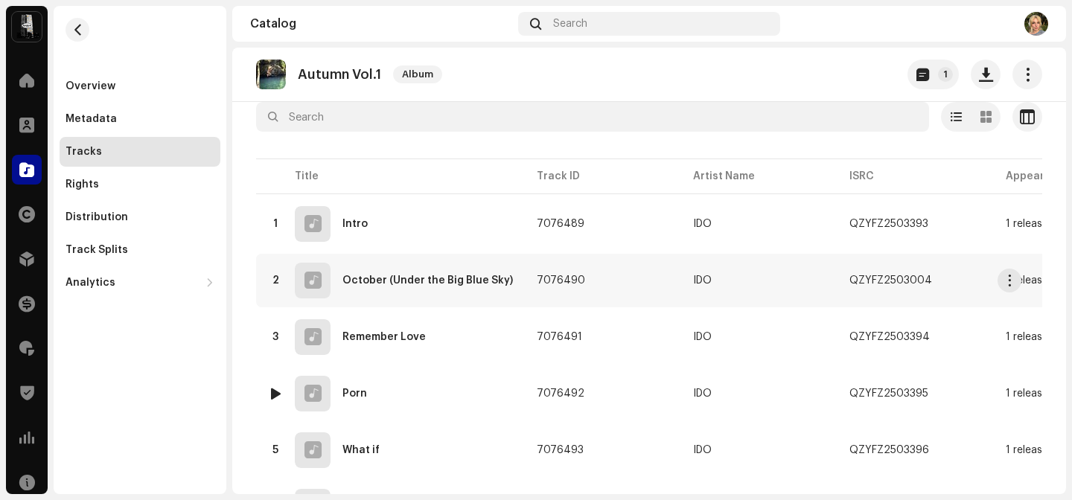
scroll to position [41, 0]
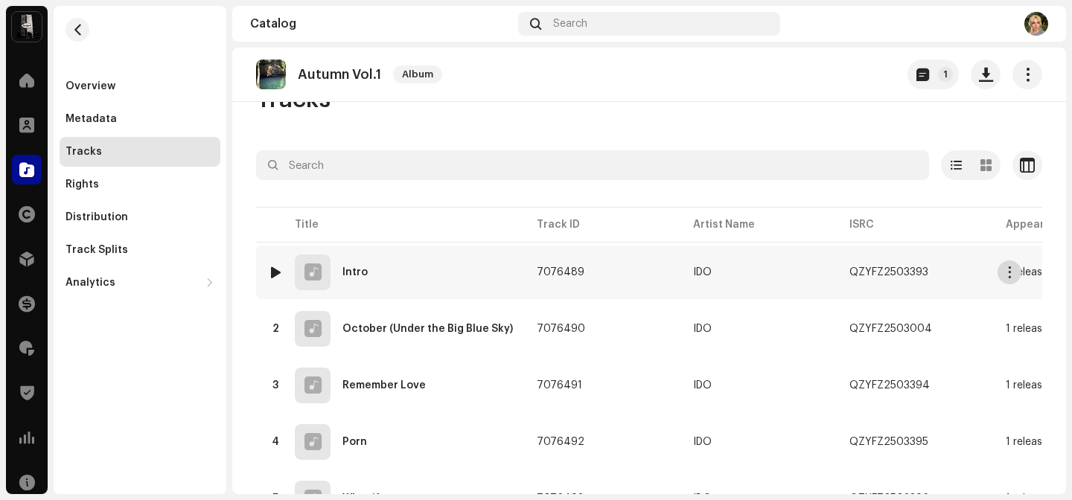
click at [1015, 269] on button "button" at bounding box center [1009, 272] width 24 height 24
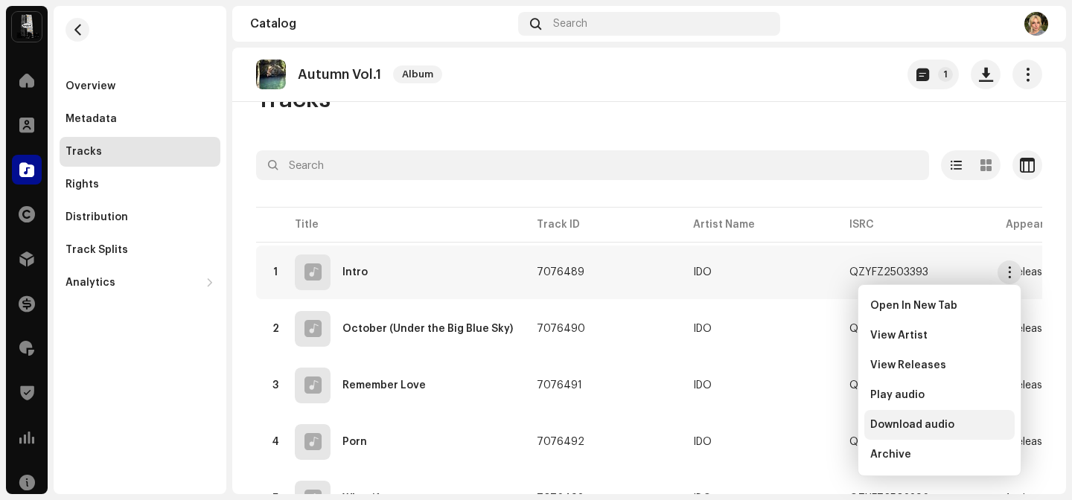
click at [909, 420] on span "Download audio" at bounding box center [912, 425] width 84 height 12
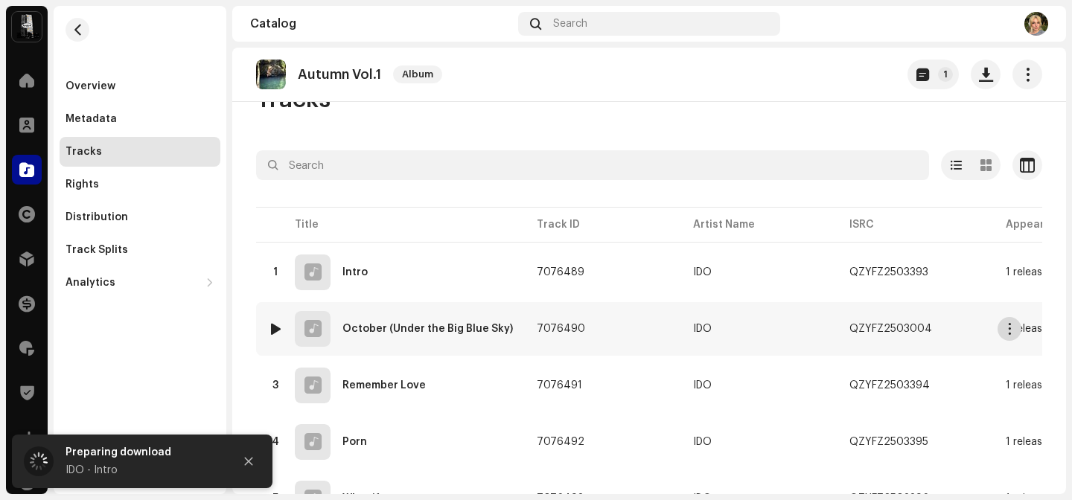
click at [1008, 326] on span "button" at bounding box center [1009, 329] width 11 height 12
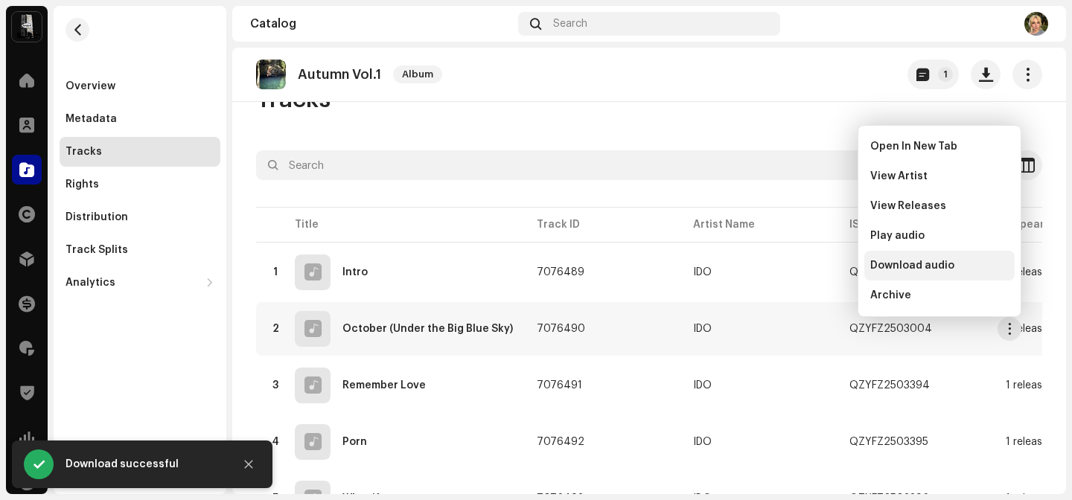
click at [953, 258] on div "Download audio" at bounding box center [939, 266] width 150 height 30
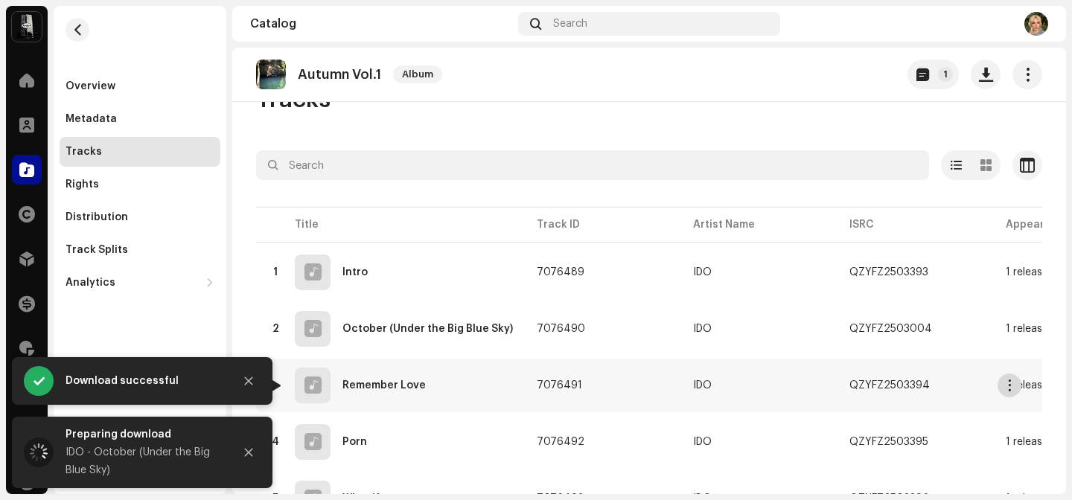
click at [1014, 387] on button "button" at bounding box center [1009, 386] width 24 height 24
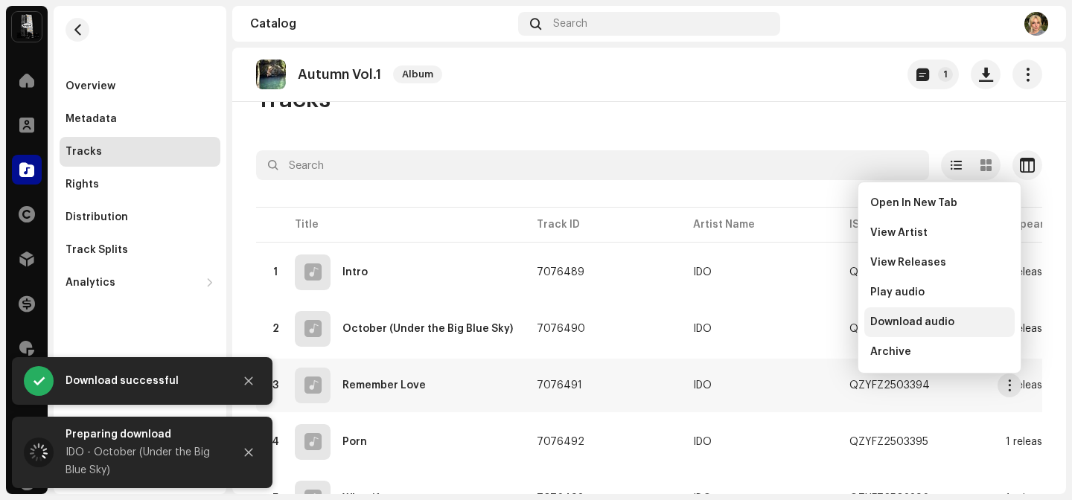
click at [944, 315] on div "Download audio" at bounding box center [939, 322] width 150 height 30
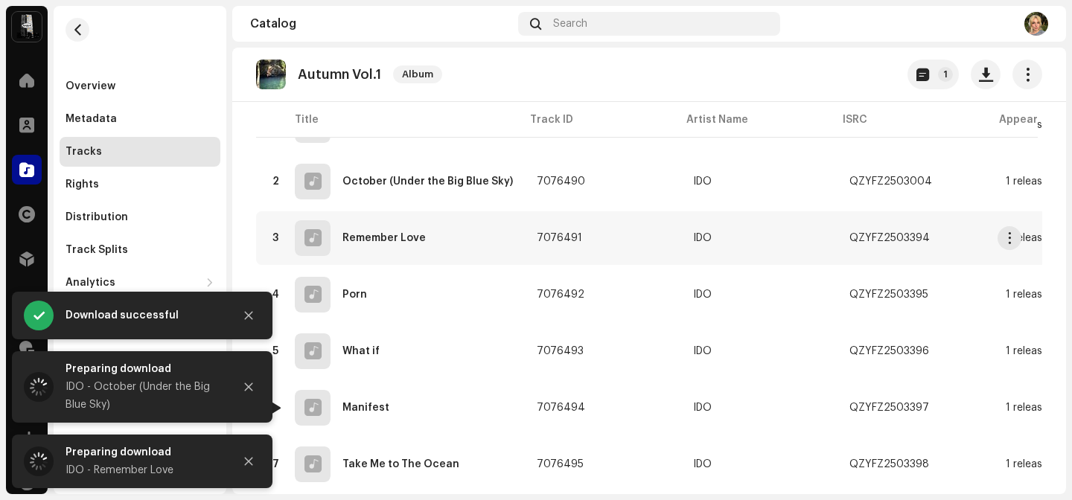
scroll to position [220, 0]
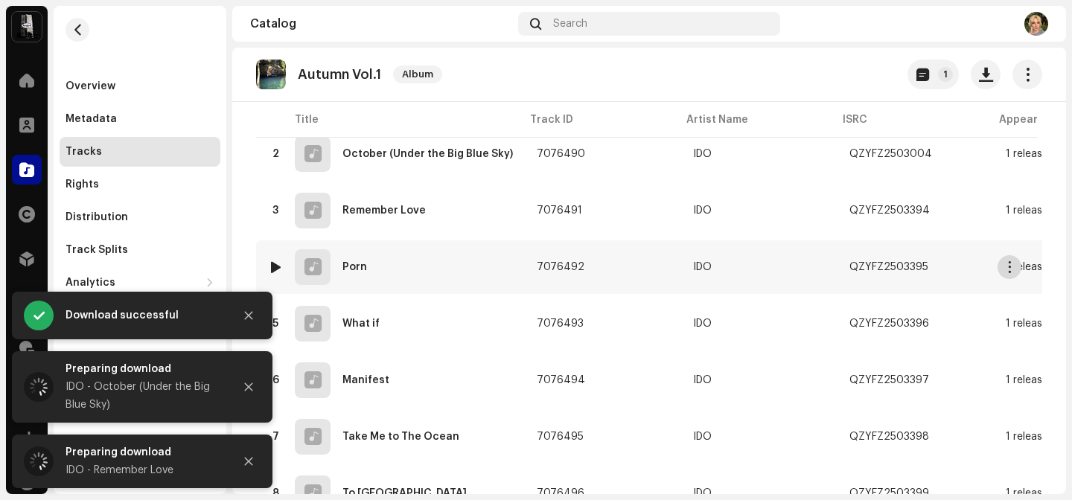
click at [1008, 266] on span "button" at bounding box center [1009, 267] width 11 height 12
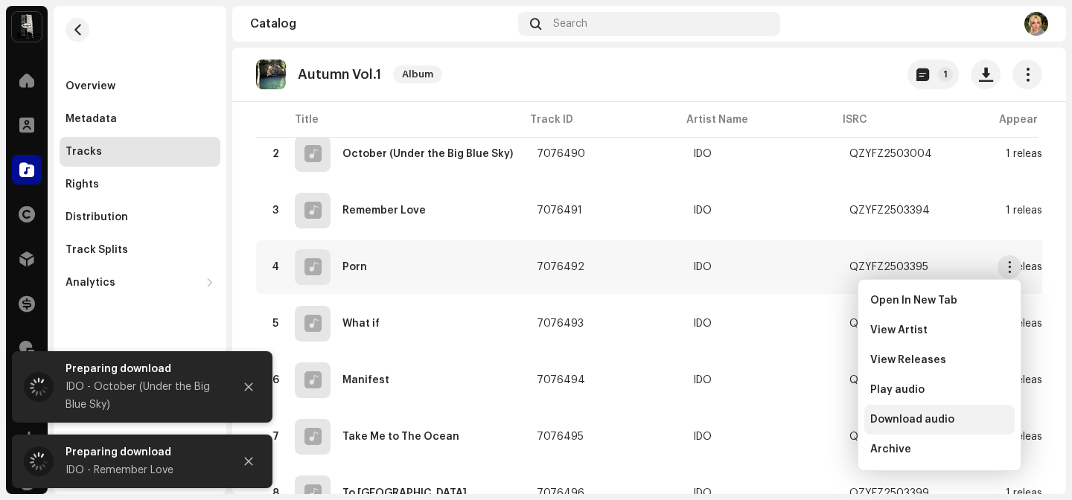
click at [915, 417] on span "Download audio" at bounding box center [912, 420] width 84 height 12
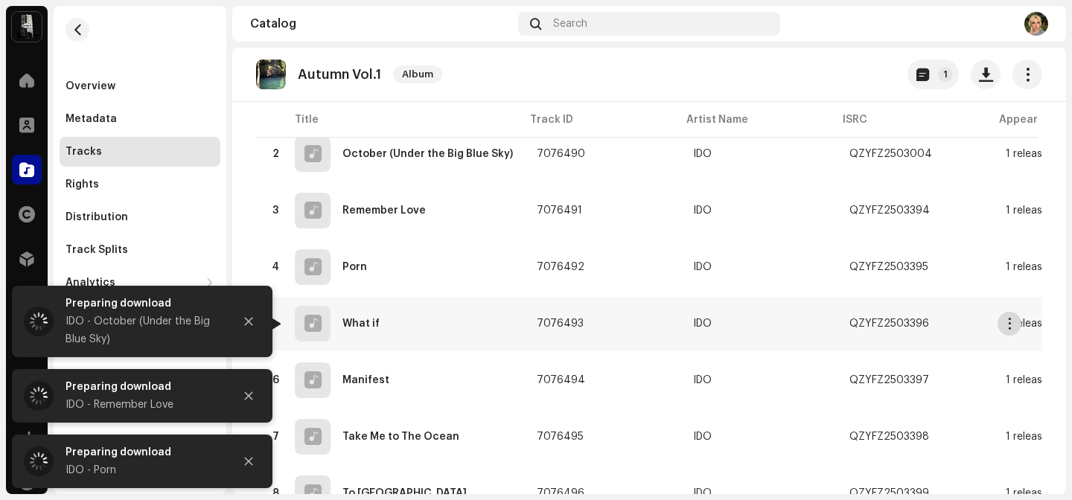
click at [1005, 323] on span "button" at bounding box center [1009, 324] width 11 height 12
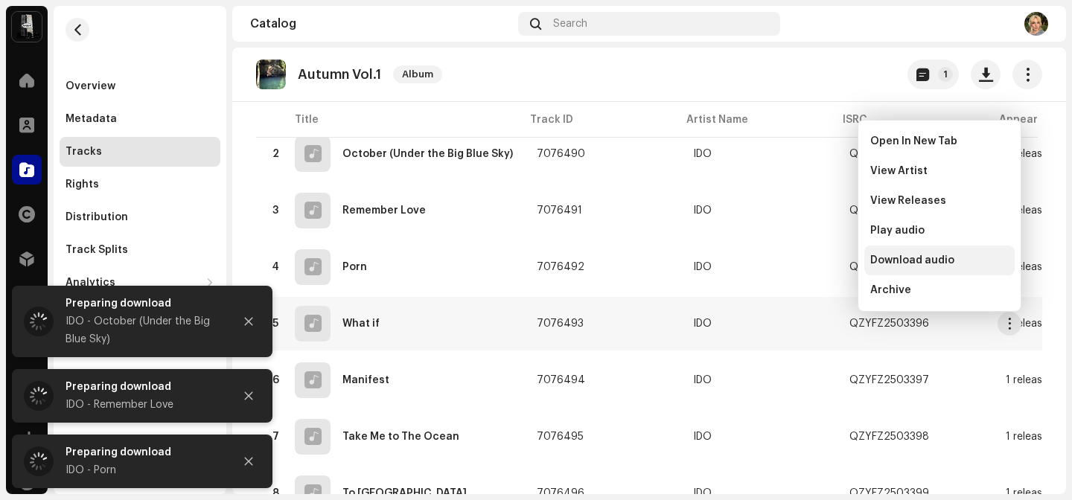
click at [909, 259] on span "Download audio" at bounding box center [912, 261] width 84 height 12
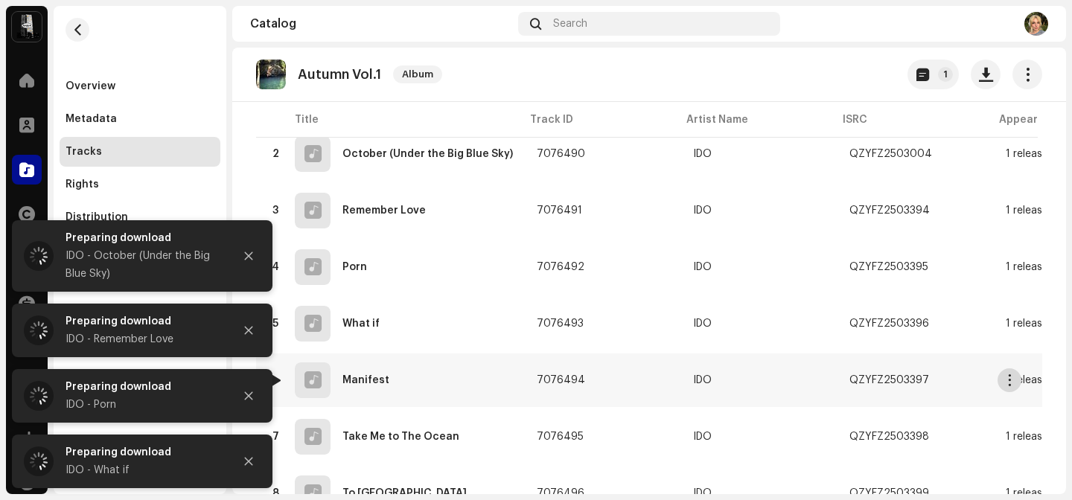
click at [1009, 383] on span "button" at bounding box center [1009, 380] width 11 height 12
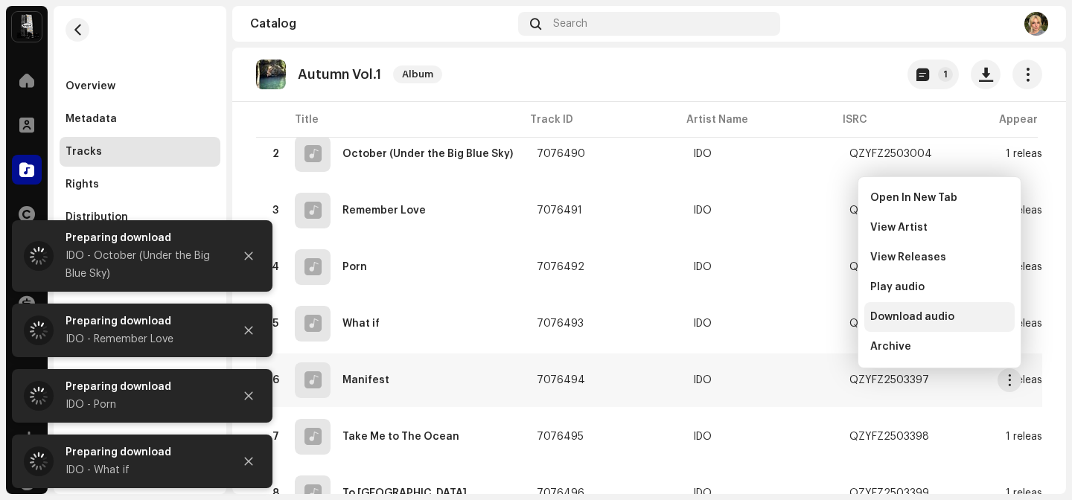
click at [924, 316] on span "Download audio" at bounding box center [912, 317] width 84 height 12
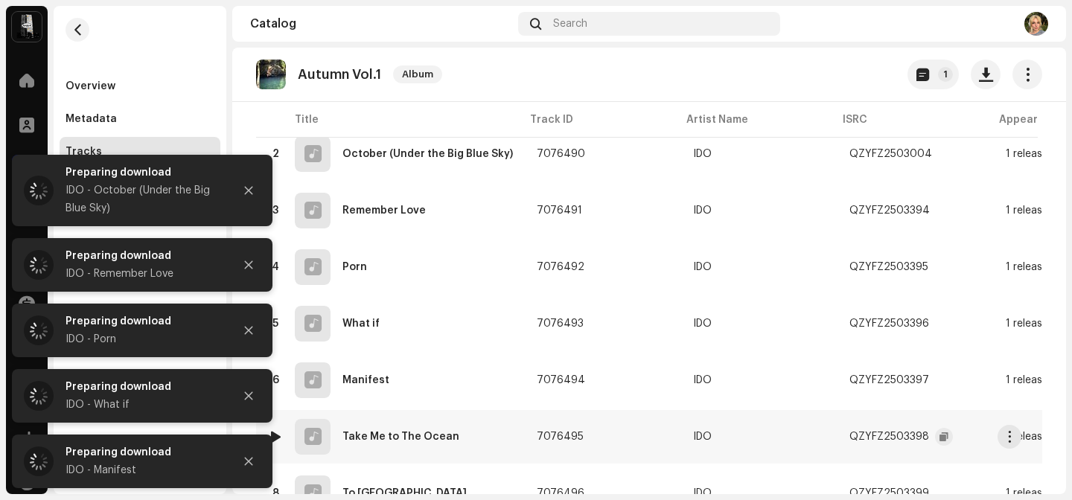
scroll to position [290, 0]
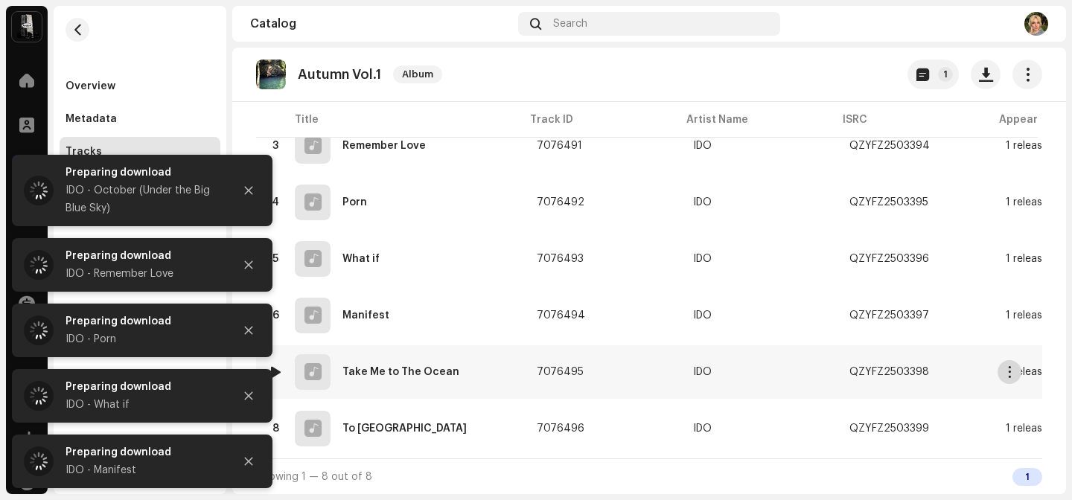
click at [1004, 369] on span "button" at bounding box center [1009, 372] width 11 height 12
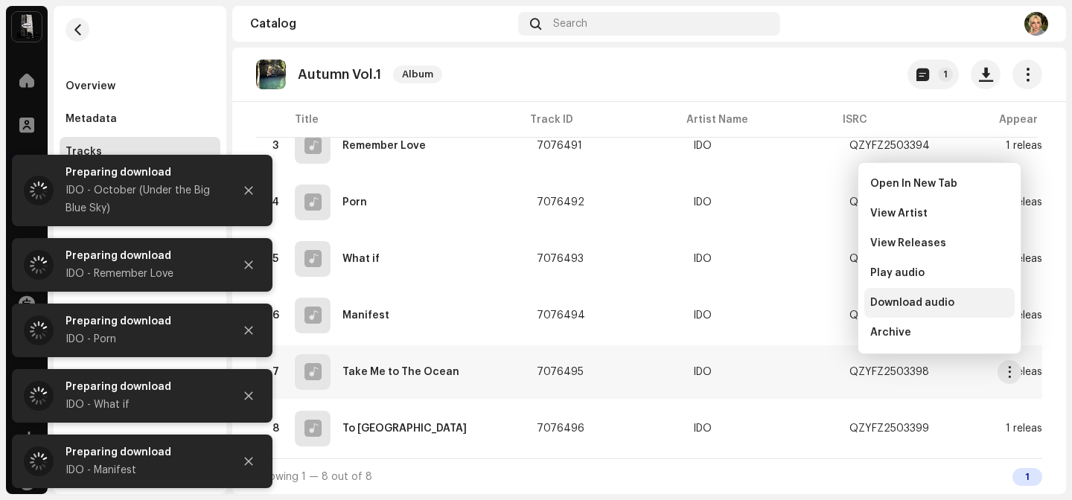
click at [935, 304] on span "Download audio" at bounding box center [912, 303] width 84 height 12
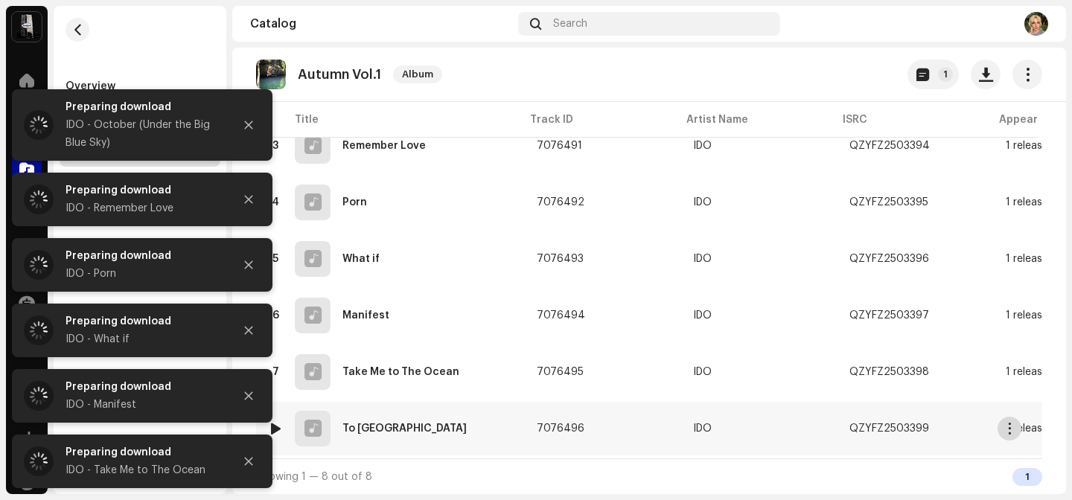
click at [1009, 423] on span "button" at bounding box center [1009, 429] width 11 height 12
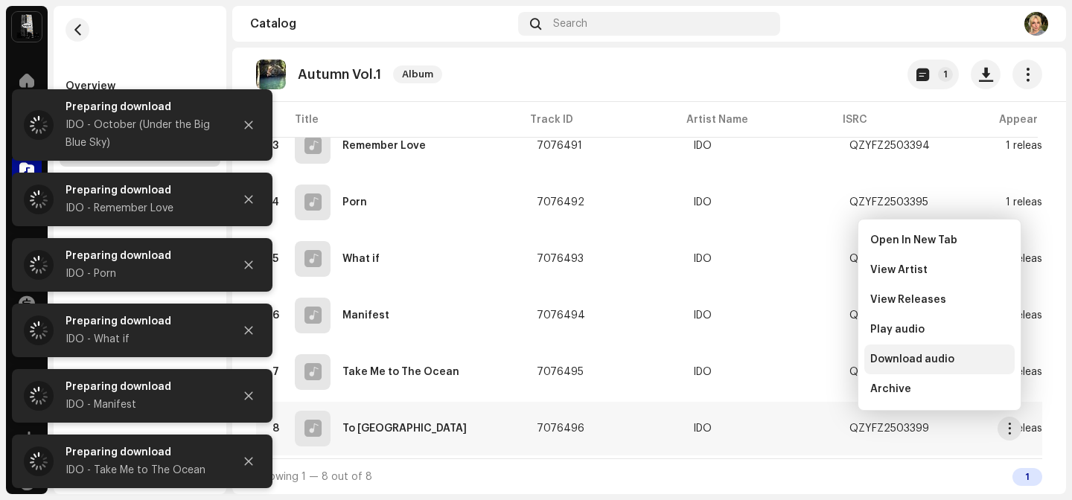
click at [991, 362] on div "Download audio" at bounding box center [939, 359] width 138 height 12
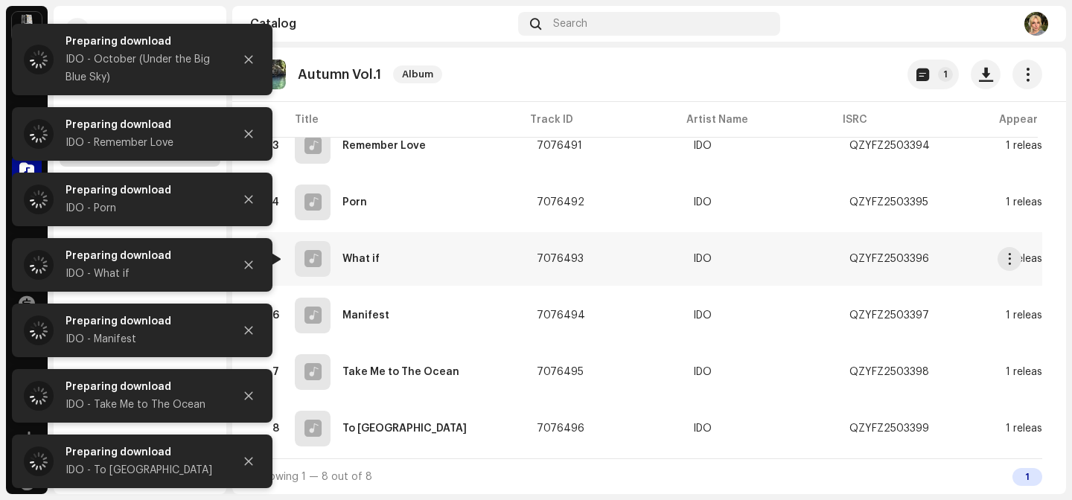
scroll to position [0, 0]
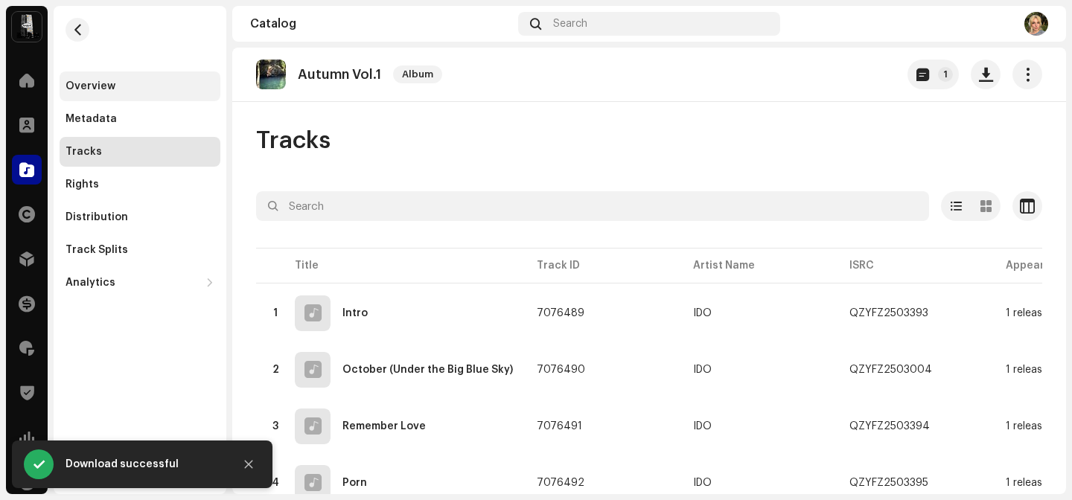
click at [170, 84] on div "Overview" at bounding box center [139, 86] width 149 height 12
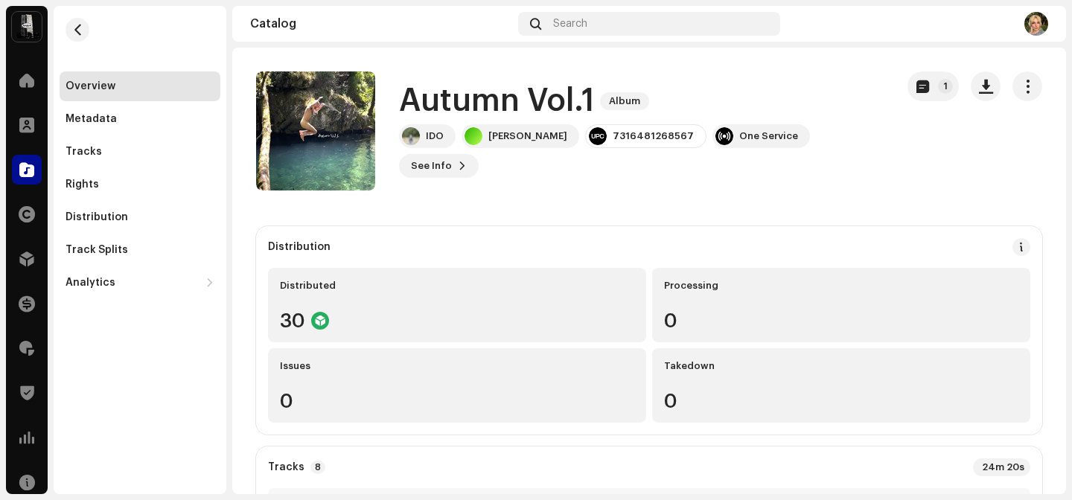
click at [433, 117] on h1 "Autumn Vol.1" at bounding box center [496, 101] width 195 height 34
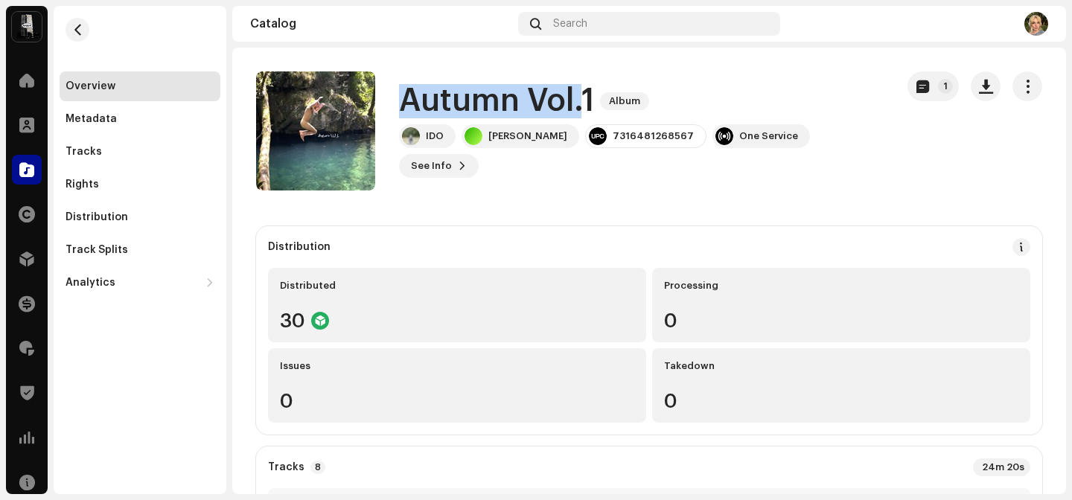
drag, startPoint x: 433, startPoint y: 117, endPoint x: 573, endPoint y: 117, distance: 139.9
click at [573, 117] on h1 "Autumn Vol.1" at bounding box center [496, 101] width 195 height 34
drag, startPoint x: 592, startPoint y: 118, endPoint x: 397, endPoint y: 115, distance: 195.0
click at [397, 115] on div "Autumn Vol.1 Album IDO Ido Doovdevani 7316481268567 One Service See Info 1" at bounding box center [569, 130] width 627 height 119
copy h1 "Autumn Vol.1"
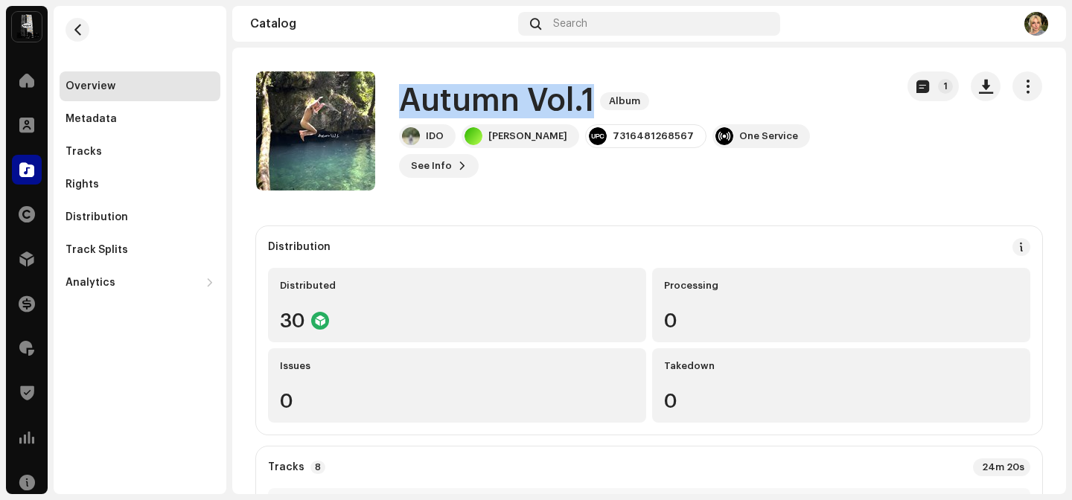
copy h1 "Autumn Vol.1"
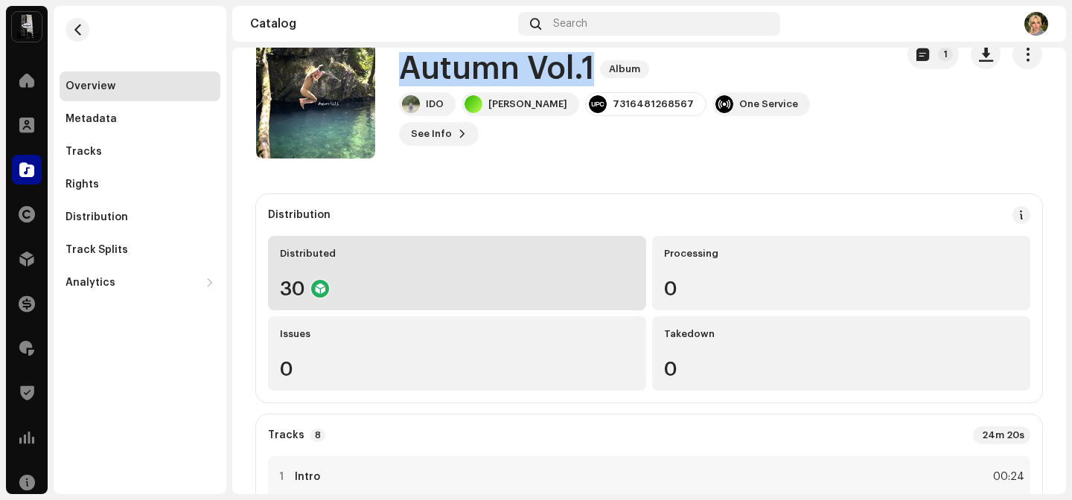
scroll to position [9, 0]
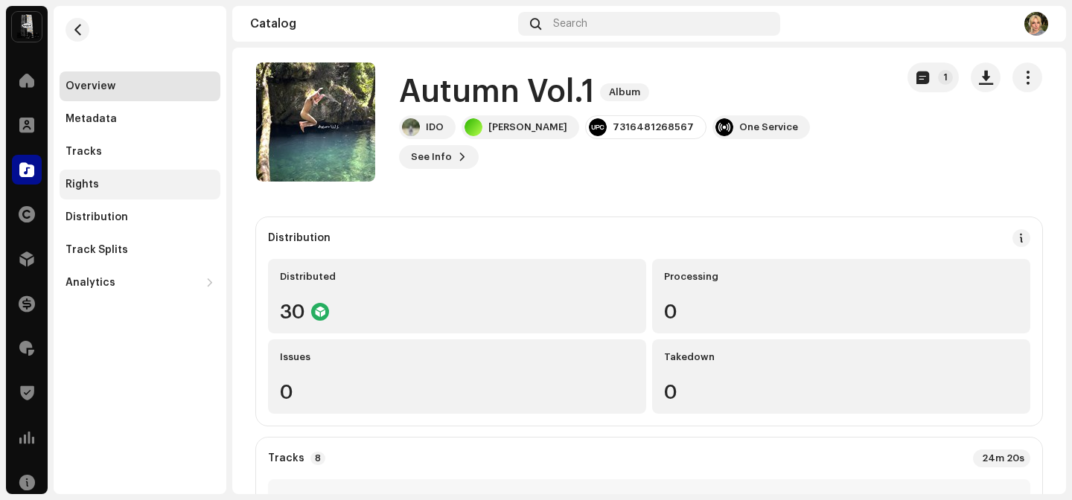
click at [100, 185] on div "Rights" at bounding box center [139, 185] width 149 height 12
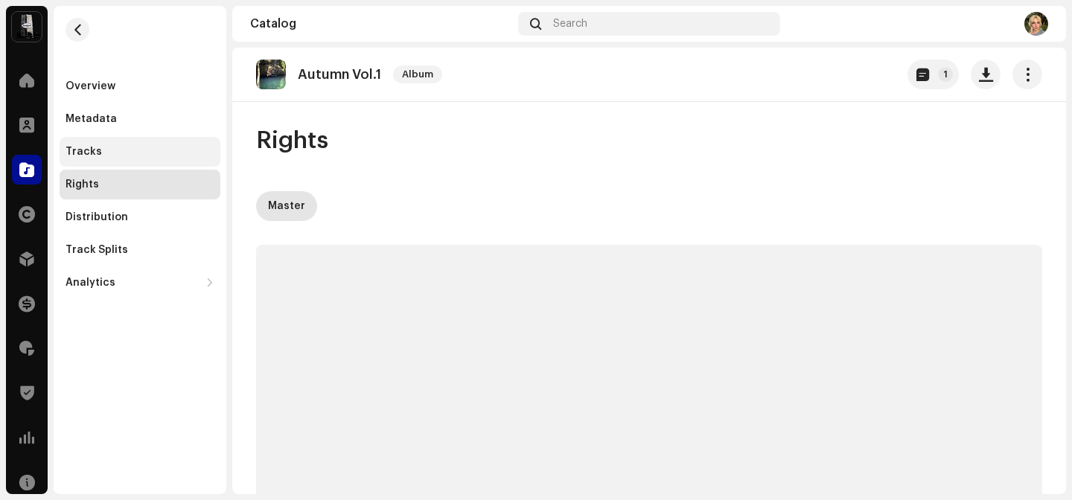
click at [100, 159] on div "Tracks" at bounding box center [140, 152] width 161 height 30
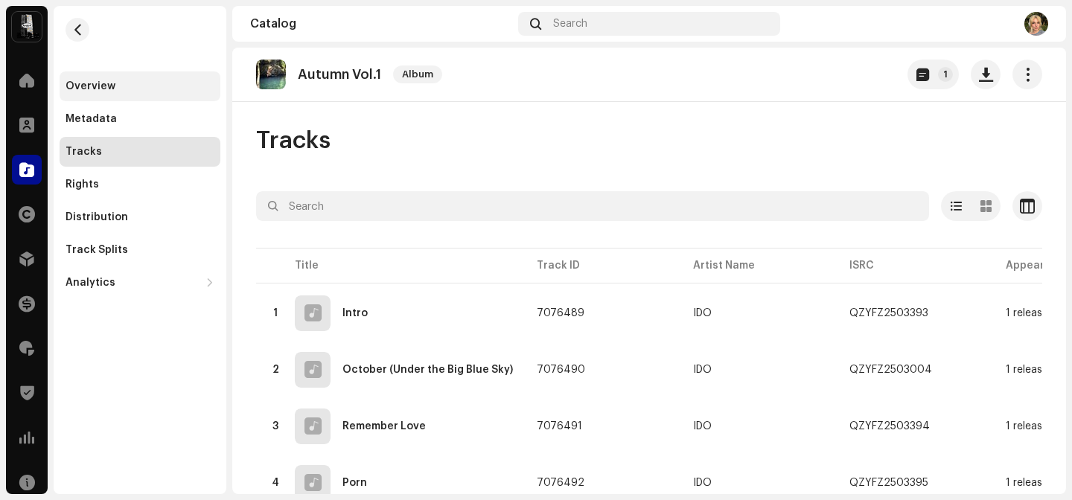
click at [112, 83] on div "Overview" at bounding box center [90, 86] width 50 height 12
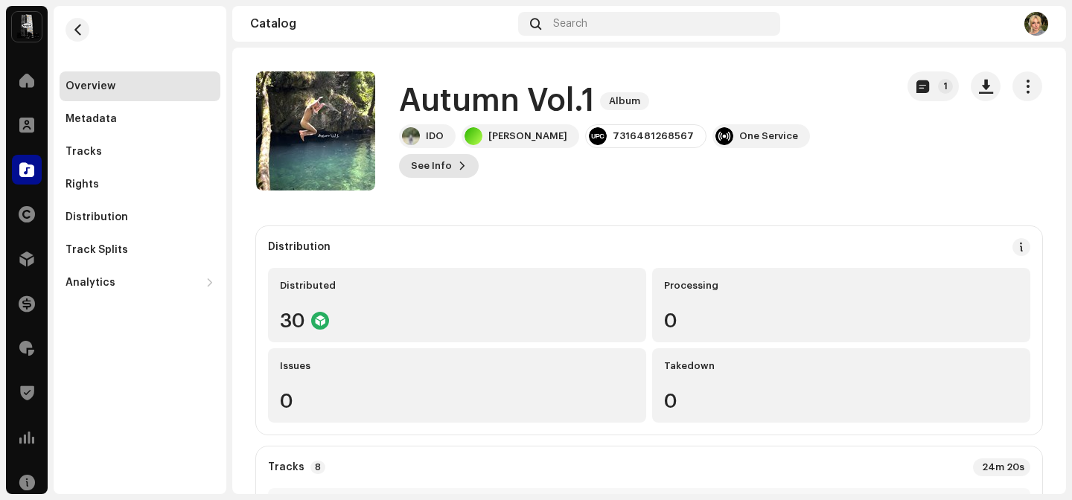
click at [452, 151] on span "See Info" at bounding box center [431, 166] width 41 height 30
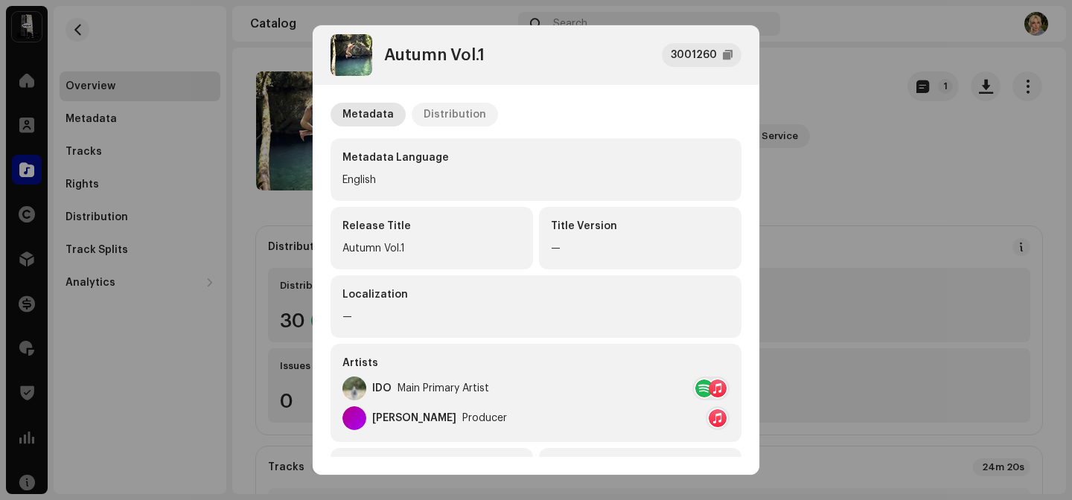
click at [435, 115] on div "Distribution" at bounding box center [454, 115] width 63 height 24
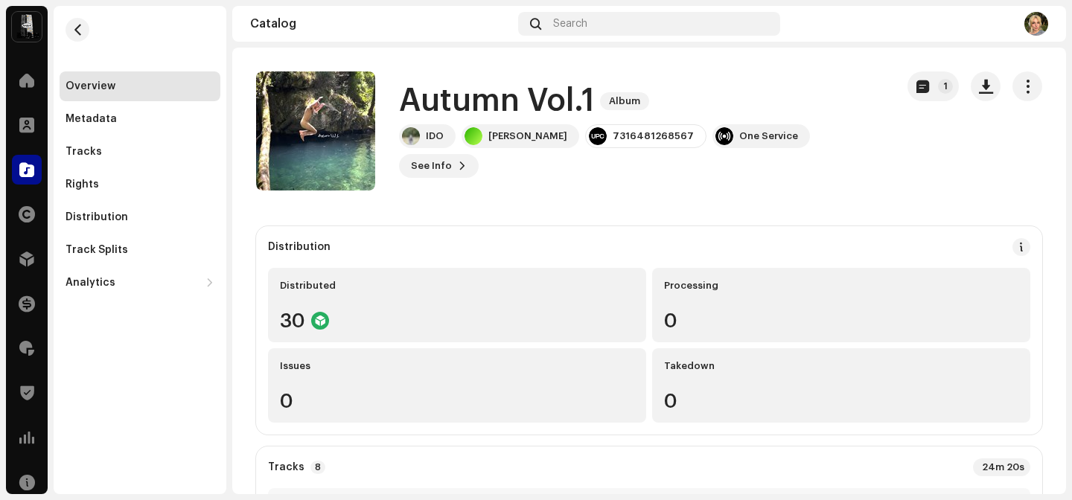
click at [150, 190] on div "Autumn Vol.1 3001260 Metadata Distribution Release Date Oct 24, 2025 (Midnight …" at bounding box center [536, 250] width 1072 height 500
click at [115, 155] on div "Tracks" at bounding box center [139, 152] width 149 height 12
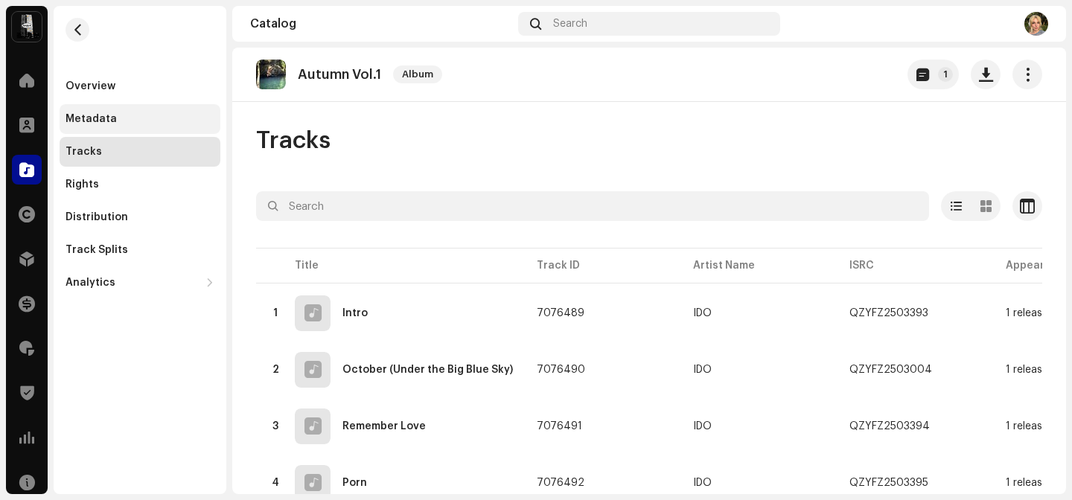
click at [115, 128] on div "Metadata" at bounding box center [140, 119] width 161 height 30
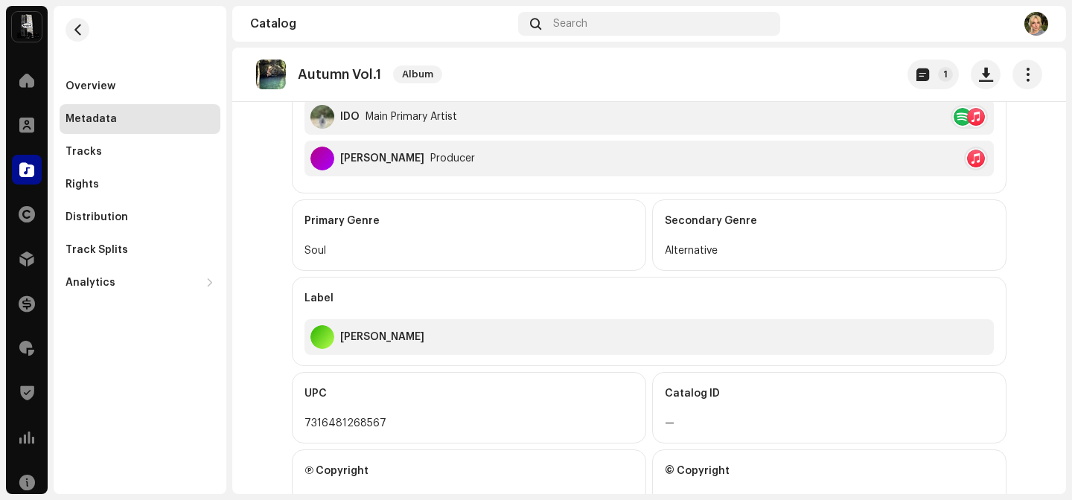
scroll to position [519, 0]
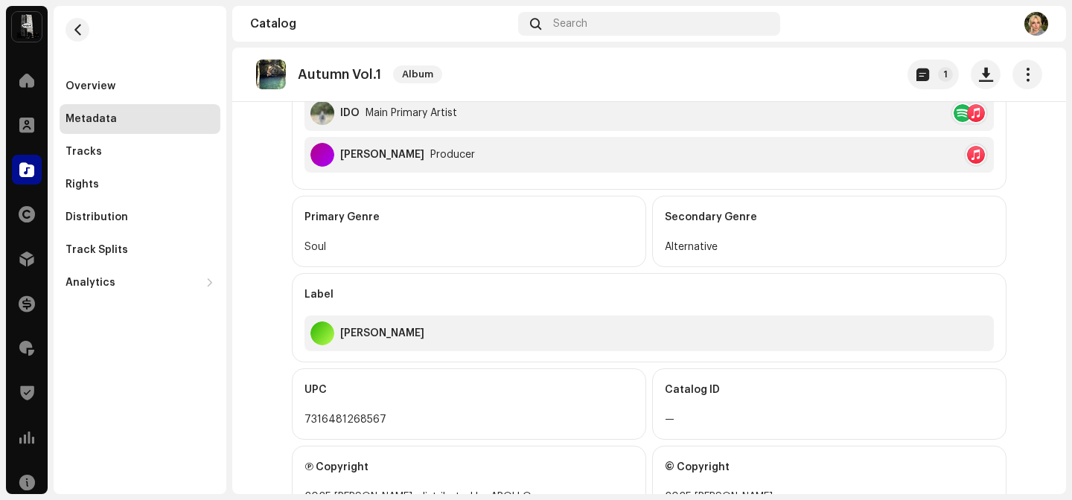
click at [316, 246] on div "Soul" at bounding box center [468, 247] width 329 height 18
copy div "Soul"
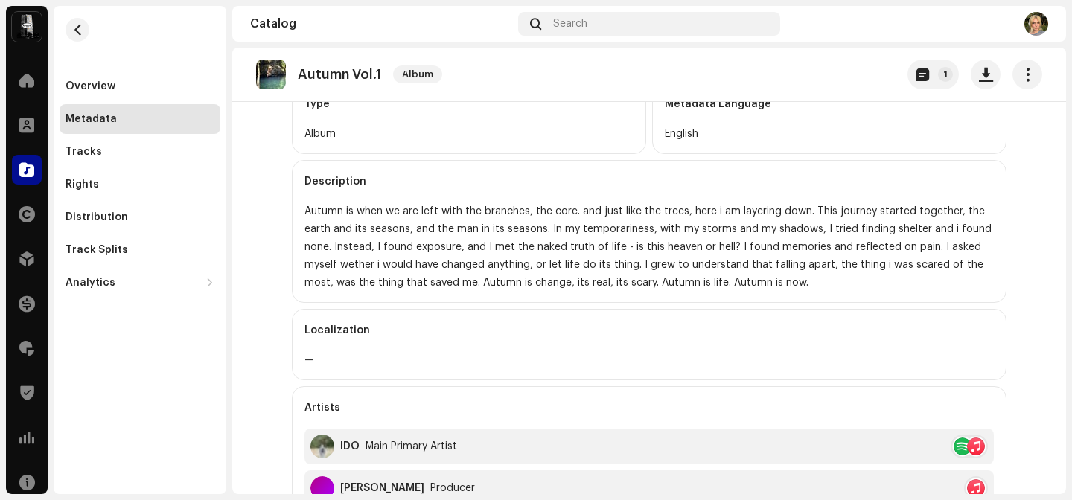
scroll to position [147, 0]
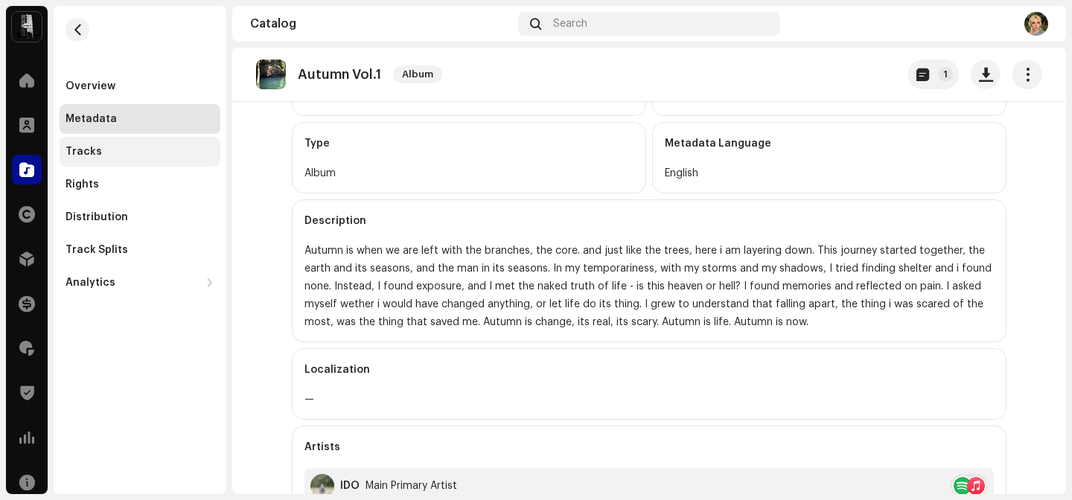
click at [192, 151] on div "Tracks" at bounding box center [139, 152] width 149 height 12
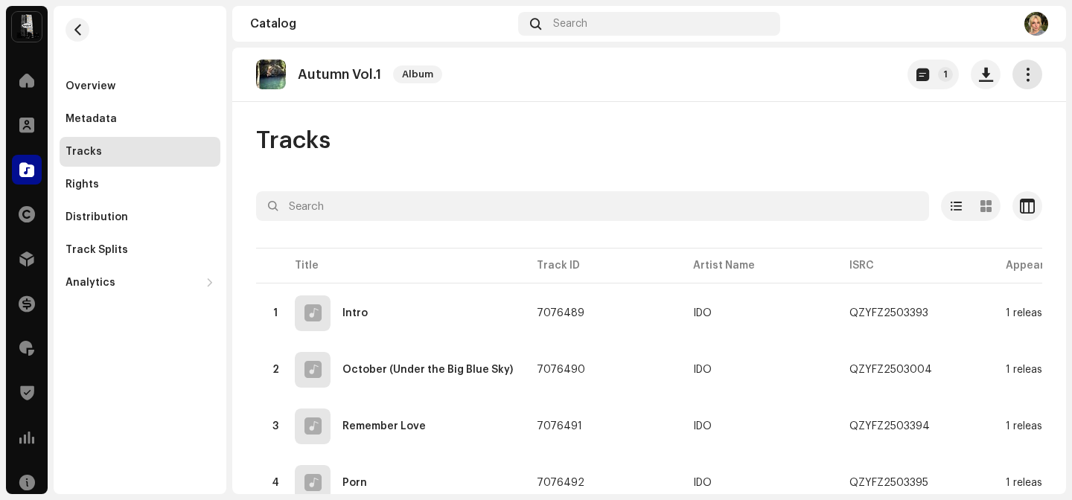
click at [1025, 77] on button "button" at bounding box center [1027, 75] width 30 height 30
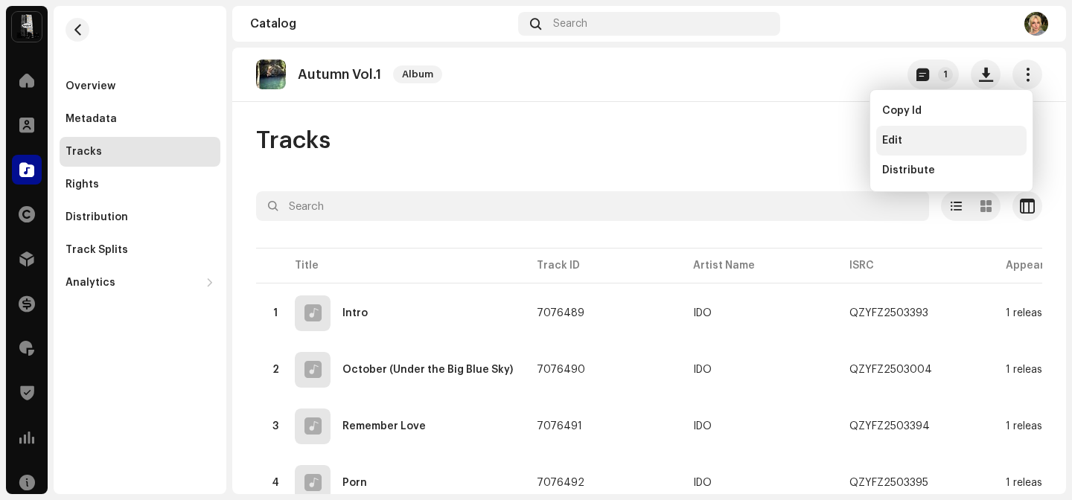
click at [894, 142] on span "Edit" at bounding box center [892, 141] width 20 height 12
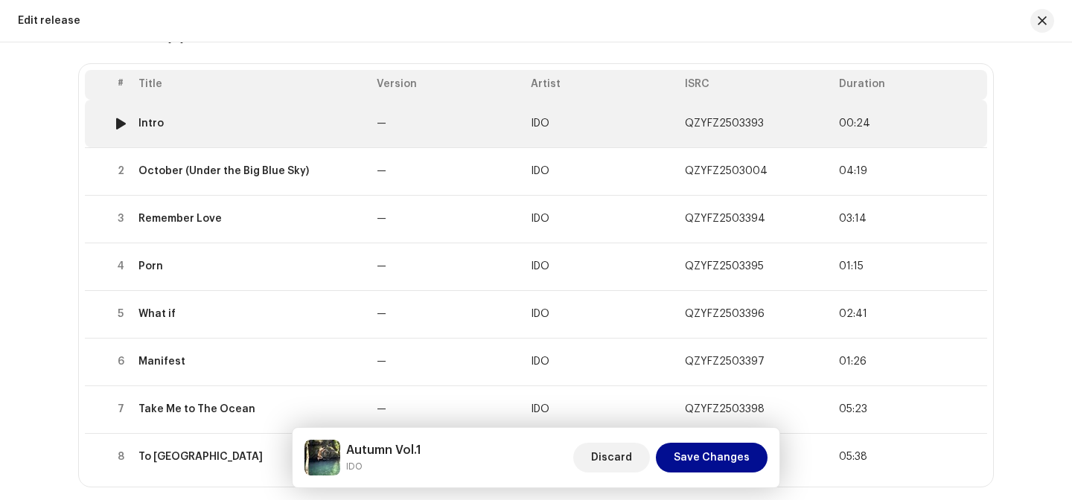
scroll to position [173, 0]
click at [589, 133] on td "IDO" at bounding box center [602, 122] width 154 height 48
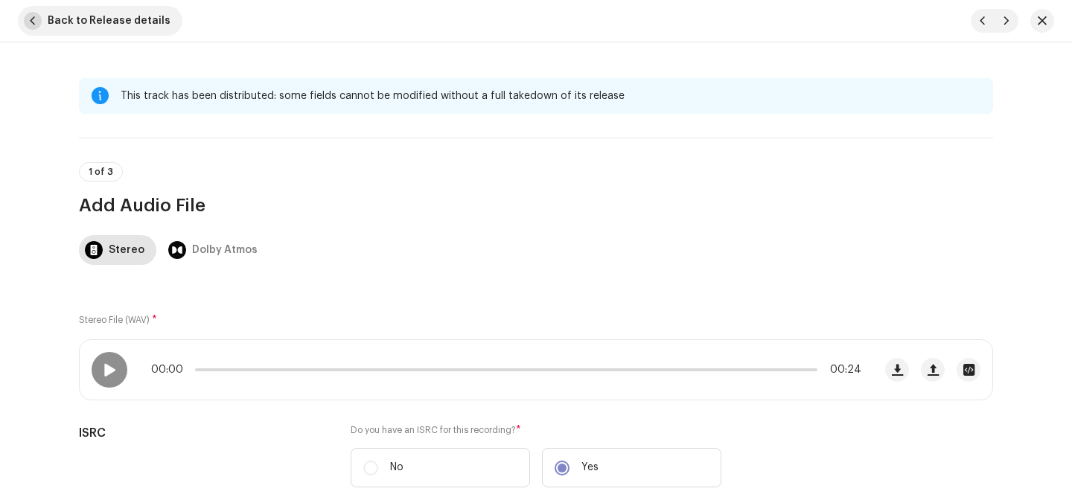
click at [29, 16] on span "button" at bounding box center [33, 21] width 18 height 18
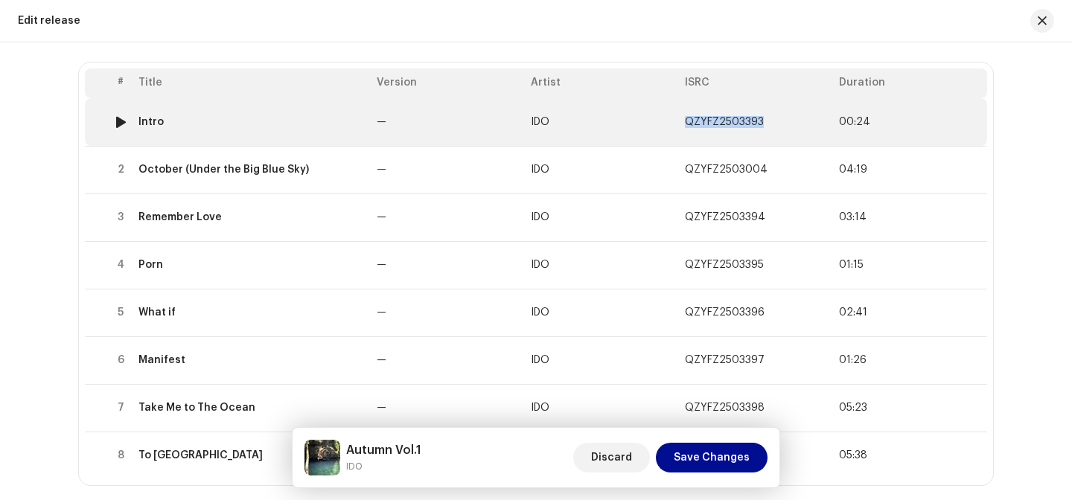
copy span "QZYFZ2503393"
drag, startPoint x: 765, startPoint y: 125, endPoint x: 683, endPoint y: 123, distance: 81.9
click at [683, 123] on td "QZYFZ2503393" at bounding box center [756, 122] width 154 height 48
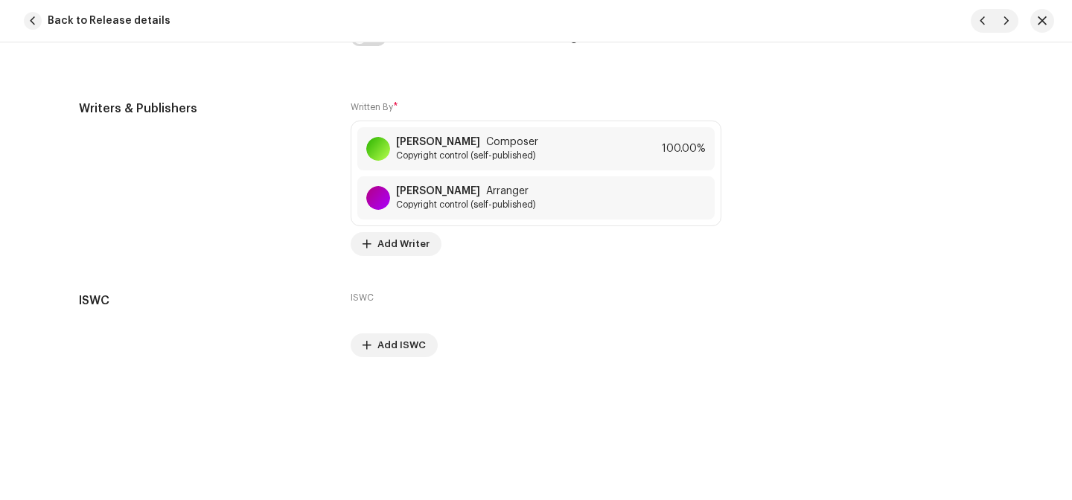
scroll to position [2810, 0]
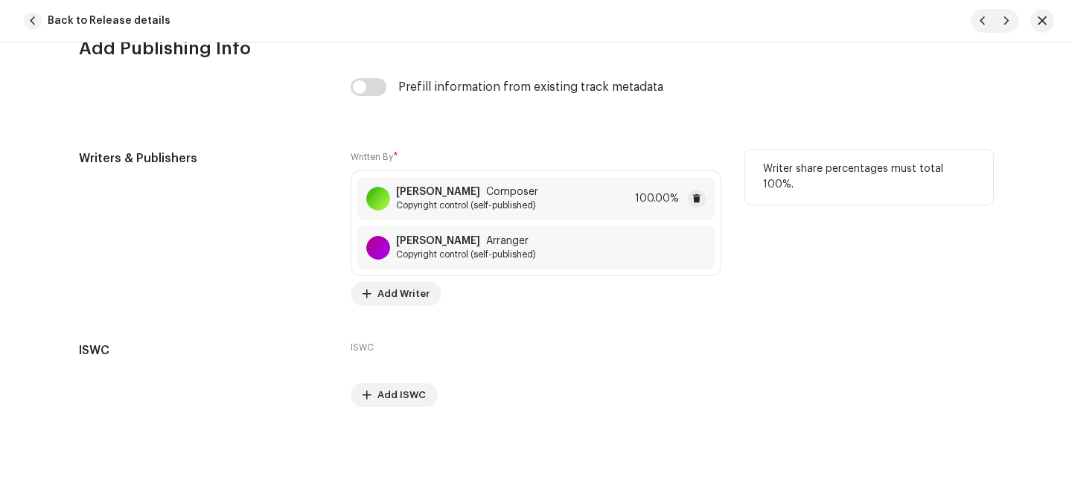
copy strong "Ido Doovdevani"
drag, startPoint x: 471, startPoint y: 196, endPoint x: 479, endPoint y: 142, distance: 54.2
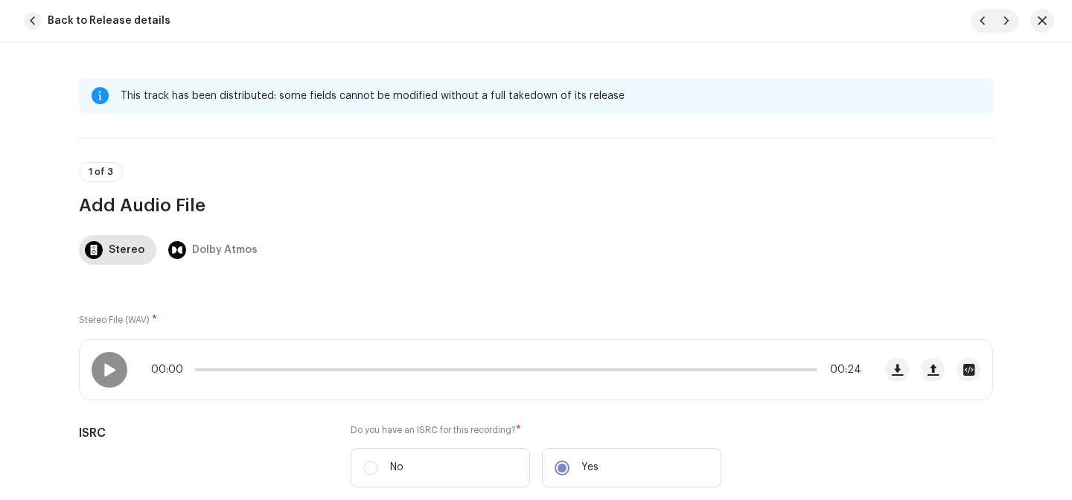
scroll to position [385, 0]
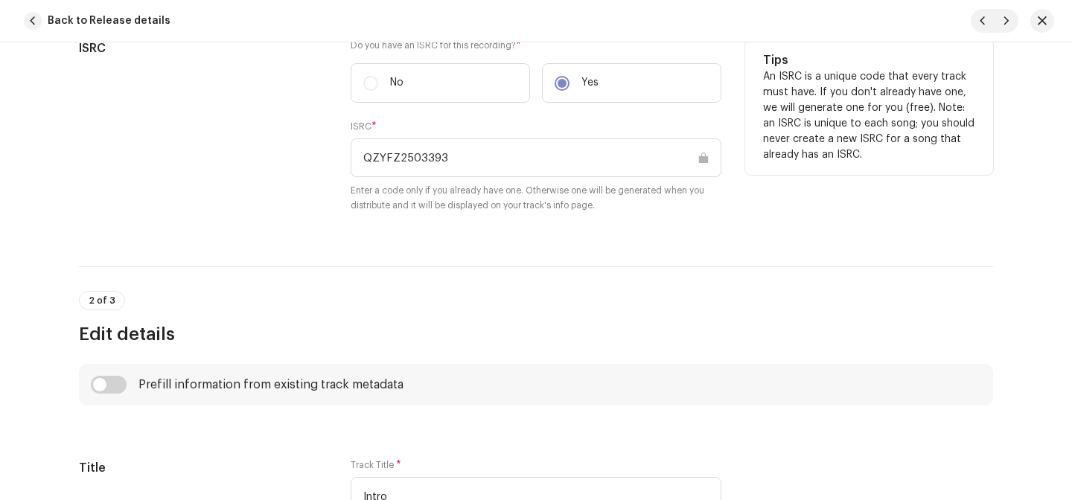
click at [415, 155] on input "QZYFZ2503393" at bounding box center [536, 157] width 371 height 39
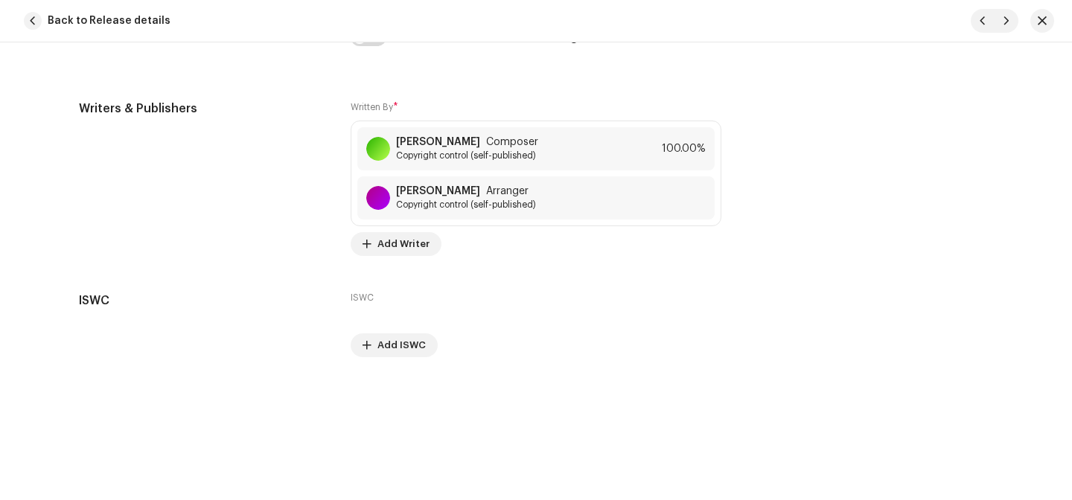
scroll to position [2747, 0]
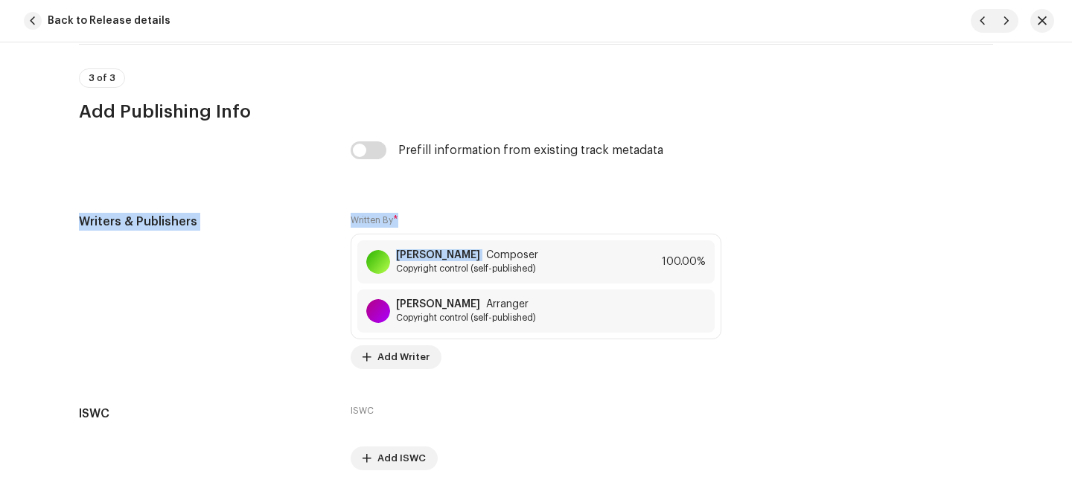
drag, startPoint x: 475, startPoint y: 261, endPoint x: 525, endPoint y: 199, distance: 79.8
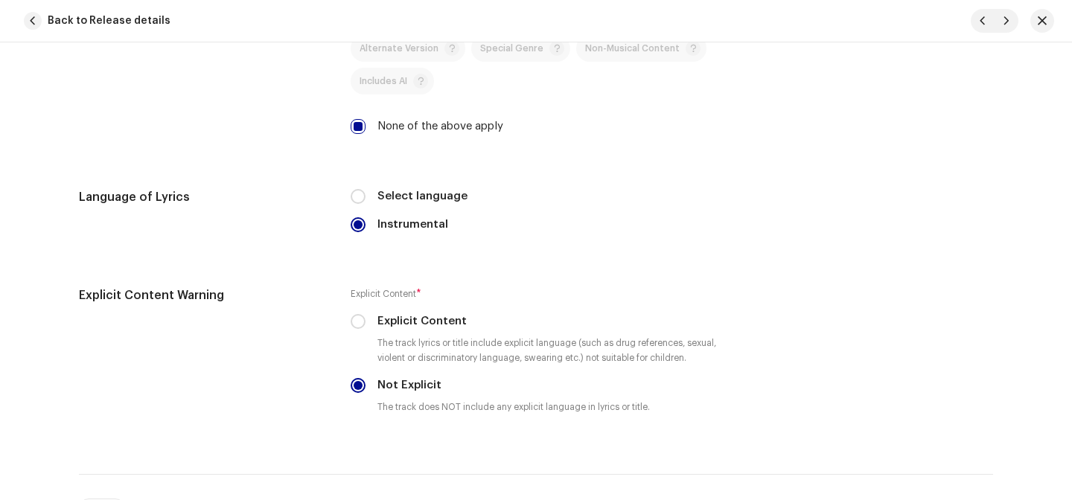
scroll to position [2318, 0]
click at [1010, 15] on span "button" at bounding box center [1006, 21] width 9 height 12
type input "QZYFZ2503004"
type input "October (Under the Big Blue Sky)"
type input "02:53"
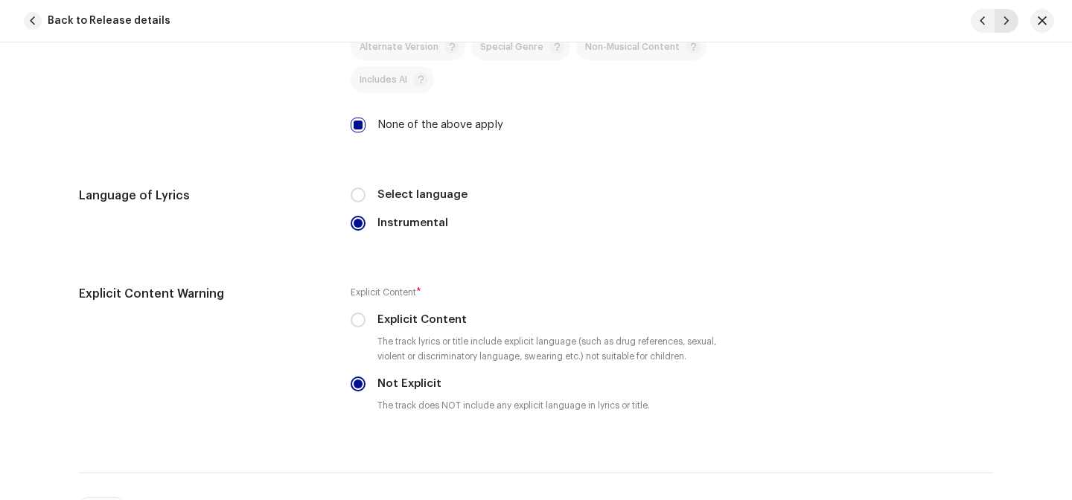
radio input "true"
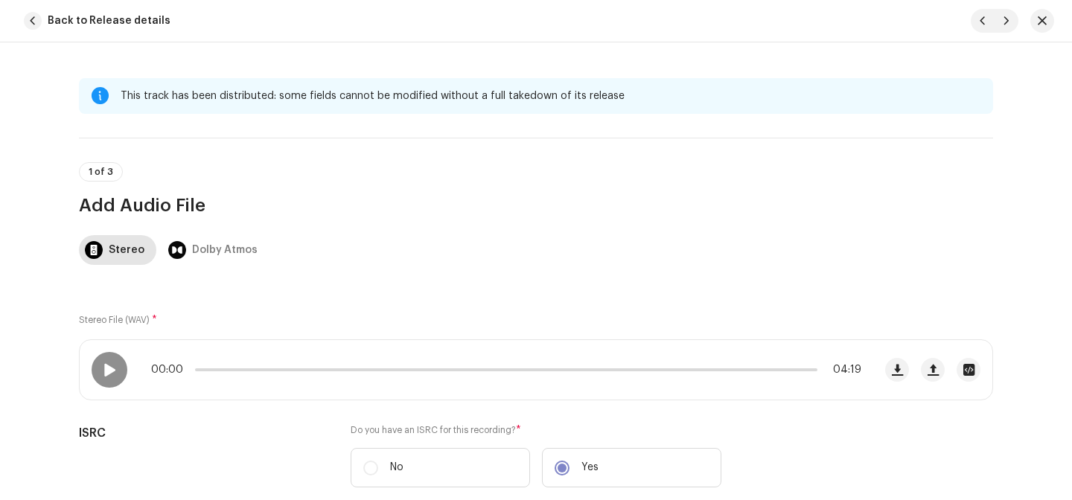
scroll to position [280, 0]
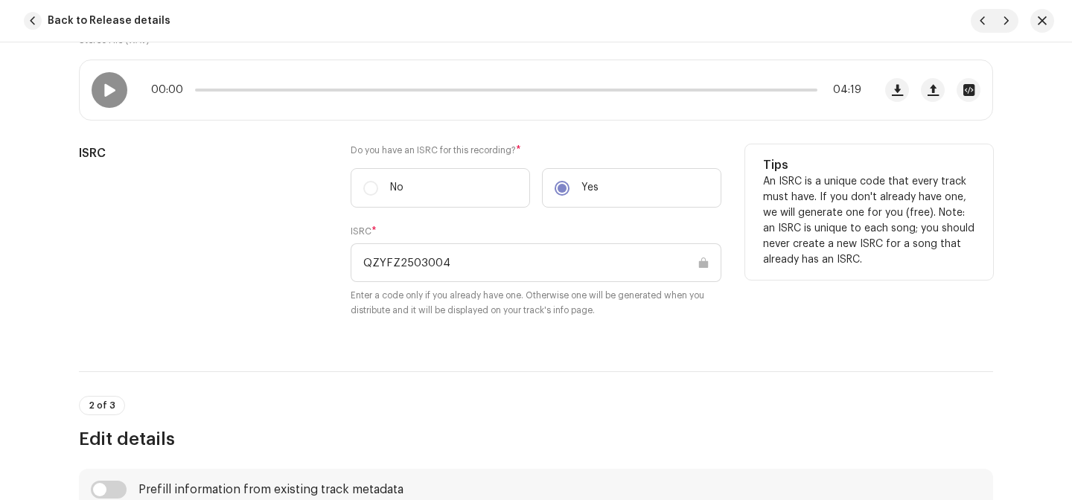
click at [409, 285] on div "ISRC * QZYFZ2503004 Enter a code only if you already have one. Otherwise one wi…" at bounding box center [536, 271] width 371 height 92
click at [405, 256] on input "QZYFZ2503004" at bounding box center [536, 262] width 371 height 39
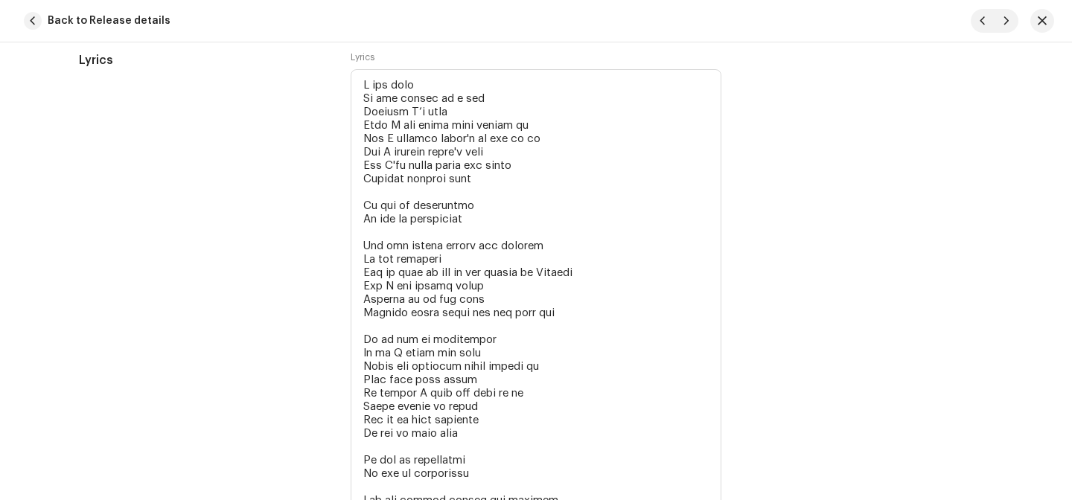
scroll to position [2820, 0]
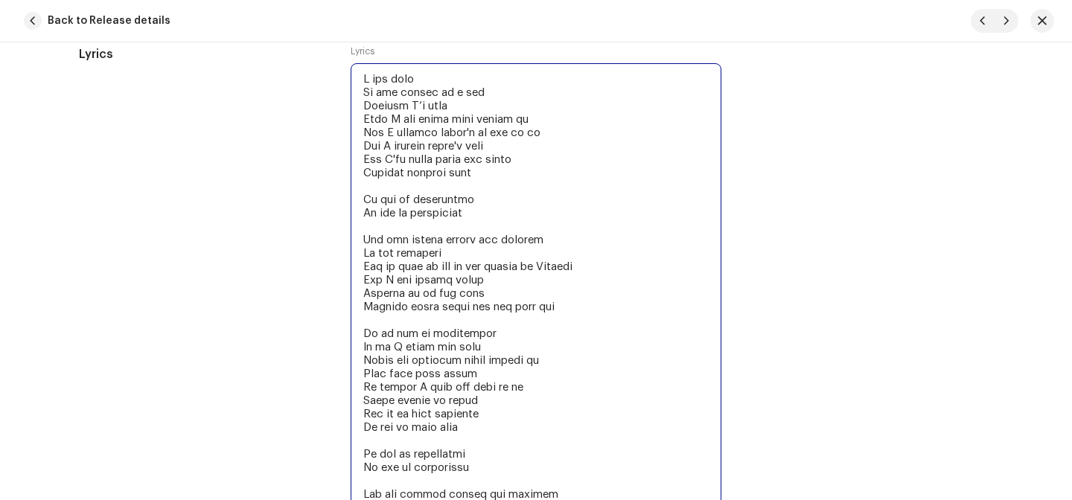
drag, startPoint x: 361, startPoint y: 83, endPoint x: 417, endPoint y: 124, distance: 69.2
click at [417, 124] on textarea at bounding box center [536, 427] width 371 height 728
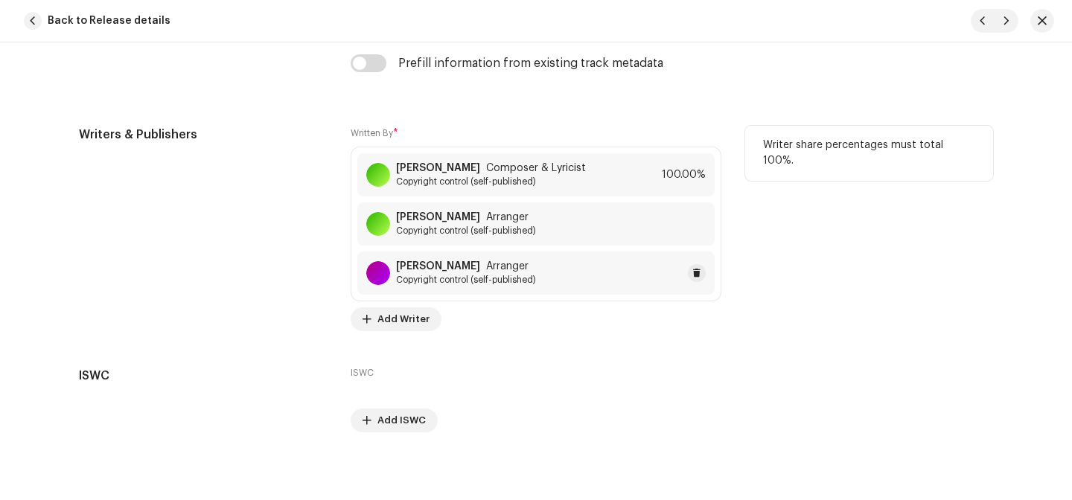
scroll to position [3690, 0]
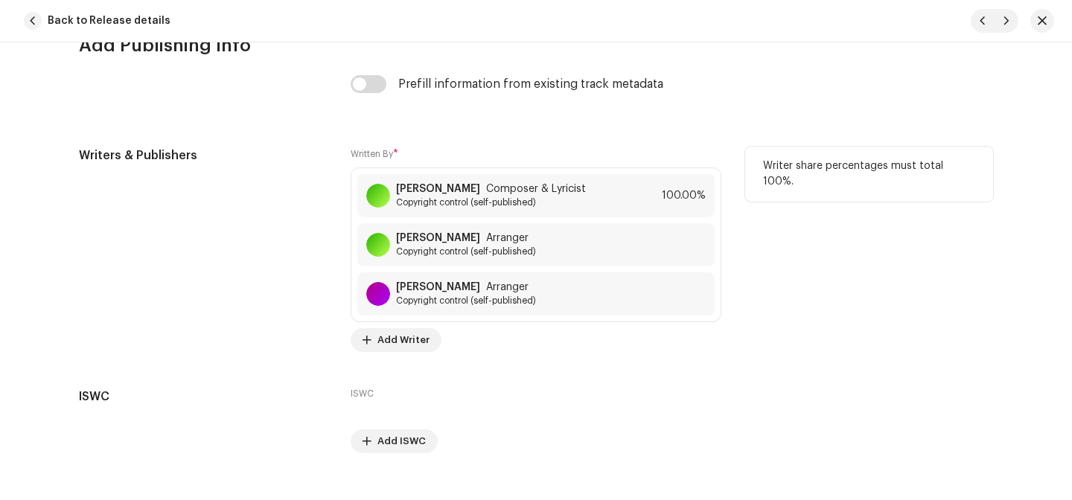
drag, startPoint x: 472, startPoint y: 188, endPoint x: 465, endPoint y: 154, distance: 34.9
click at [465, 155] on div "Written By * Ido Doovdevani Composer & Lyricist Copyright control (self-publish…" at bounding box center [536, 249] width 371 height 205
click at [465, 154] on div "Written By * Ido Doovdevani Composer & Lyricist Copyright control (self-publish…" at bounding box center [536, 249] width 371 height 205
click at [1000, 22] on button "button" at bounding box center [1006, 21] width 24 height 24
type input "QZYFZ2503394"
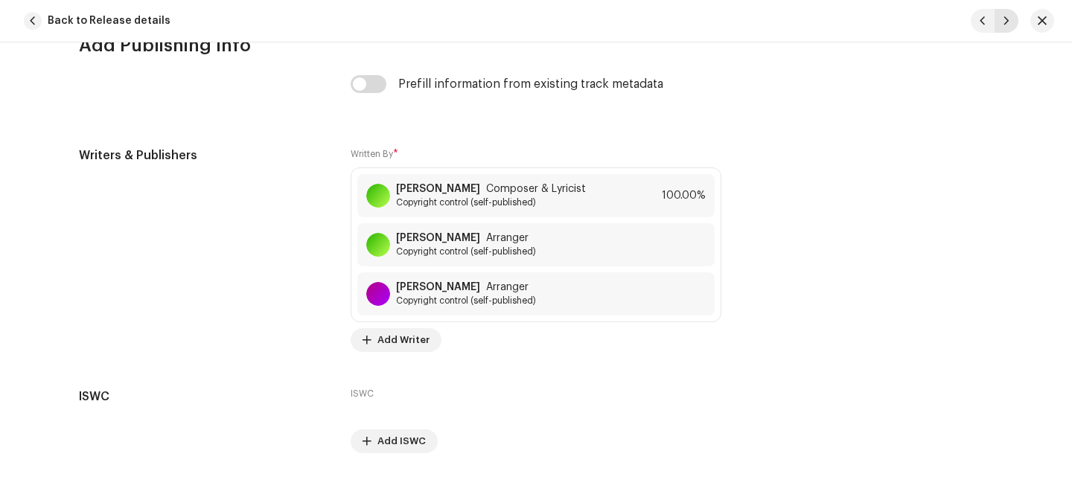
type input "Remember Love"
type input "00:07"
type textarea "Remember love for the first time? Walking slow under the rain Remember love for…"
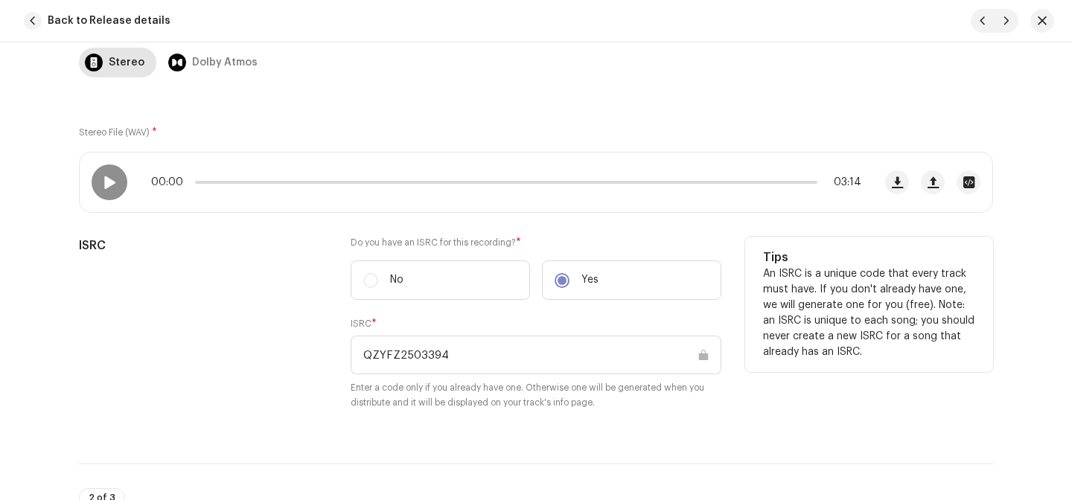
scroll to position [182, 0]
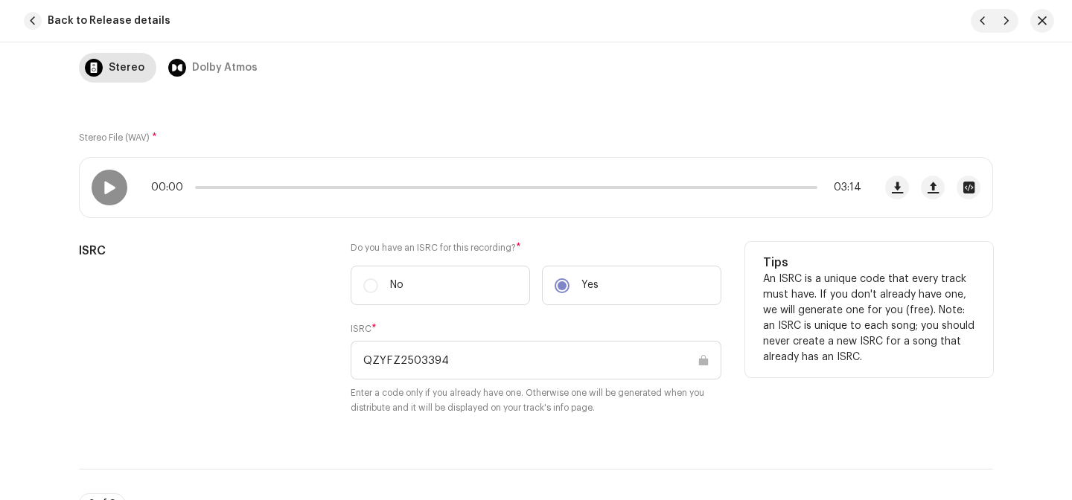
click at [391, 367] on input "QZYFZ2503394" at bounding box center [536, 360] width 371 height 39
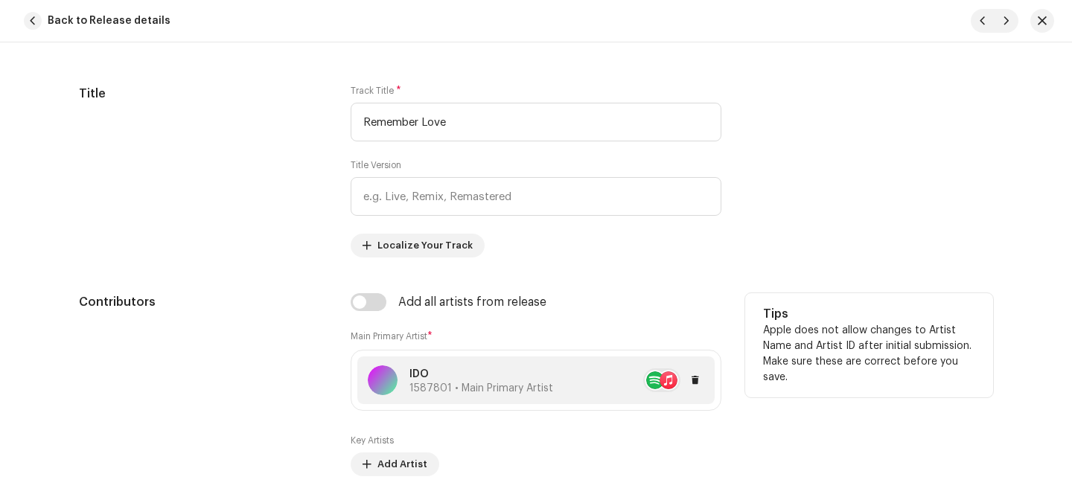
scroll to position [750, 0]
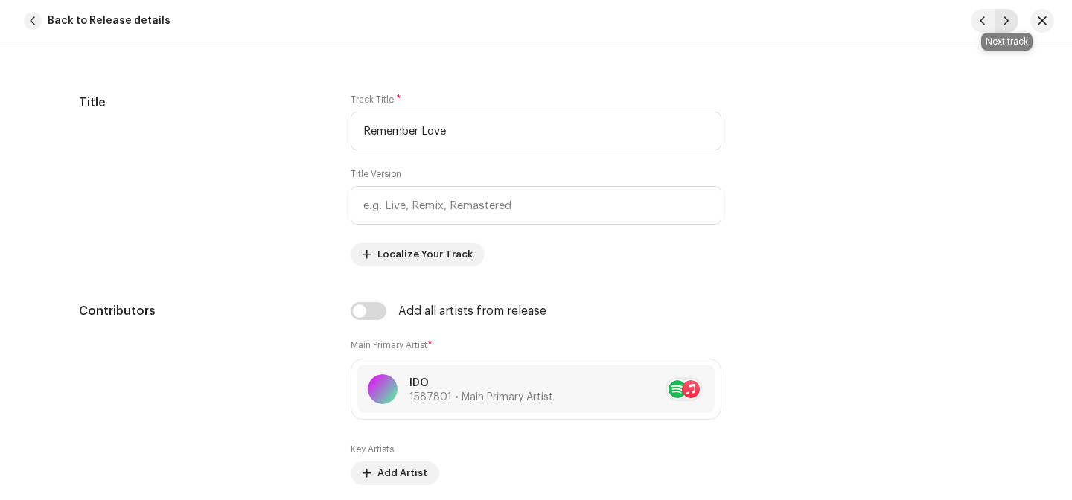
click at [1002, 23] on span "button" at bounding box center [1006, 21] width 9 height 12
type input "QZYFZ2503395"
type input "Porn"
type input "00:04"
type textarea "I fall into places that I hate Once again Once again I get lost in my own head …"
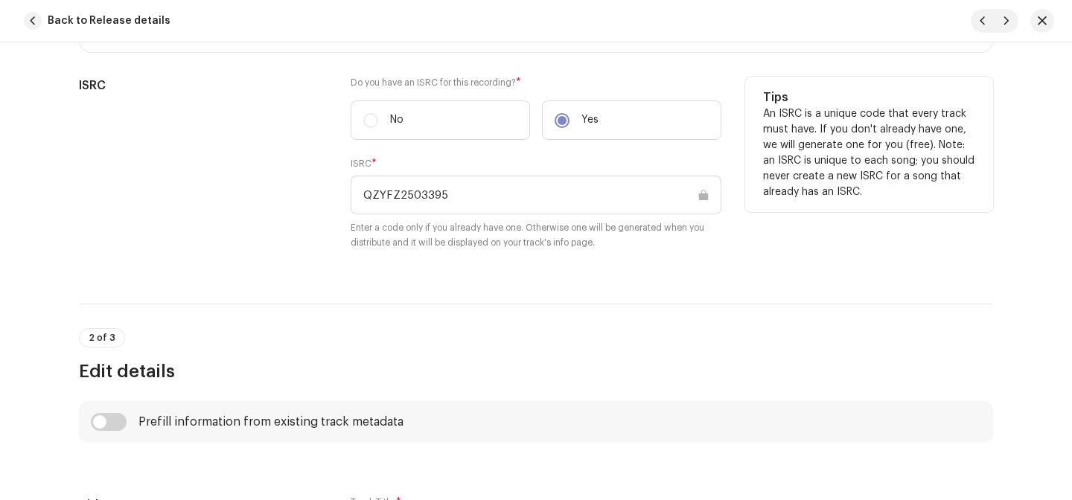
scroll to position [347, 0]
click at [414, 179] on input "QZYFZ2503395" at bounding box center [536, 195] width 371 height 39
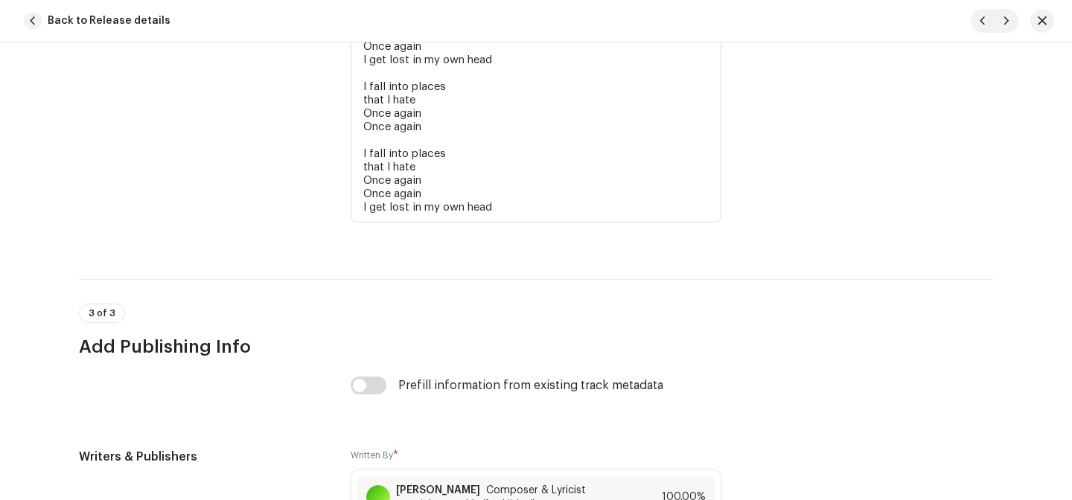
scroll to position [2785, 0]
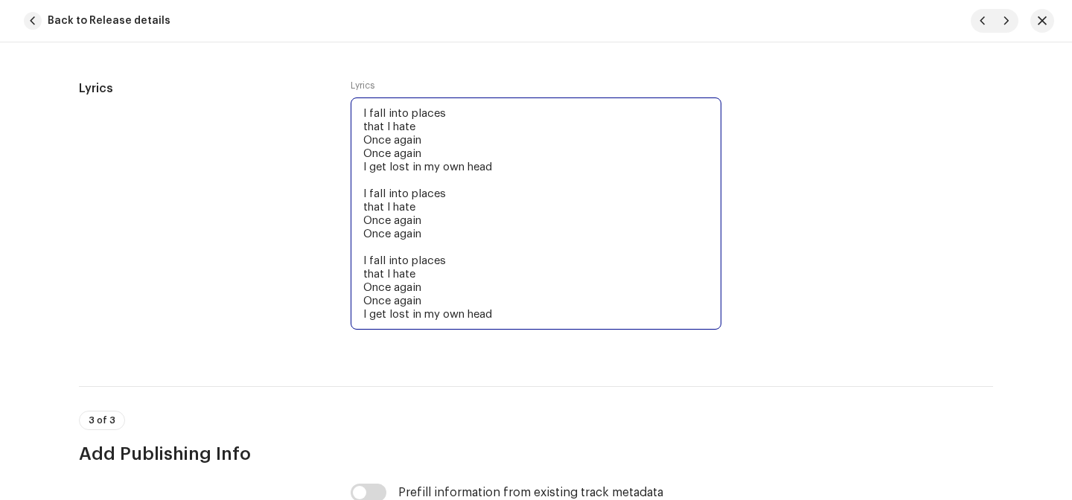
drag, startPoint x: 359, startPoint y: 118, endPoint x: 485, endPoint y: 383, distance: 293.3
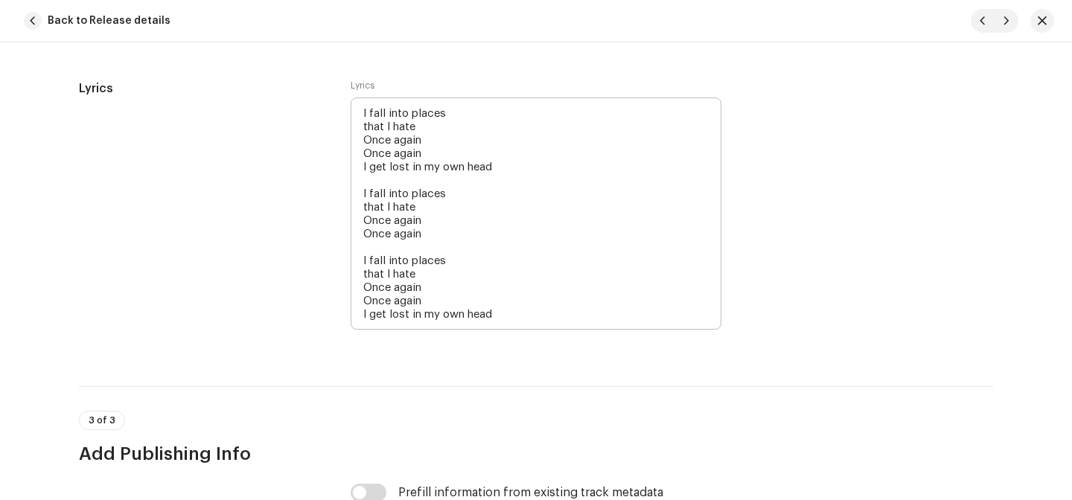
scroll to position [3294, 0]
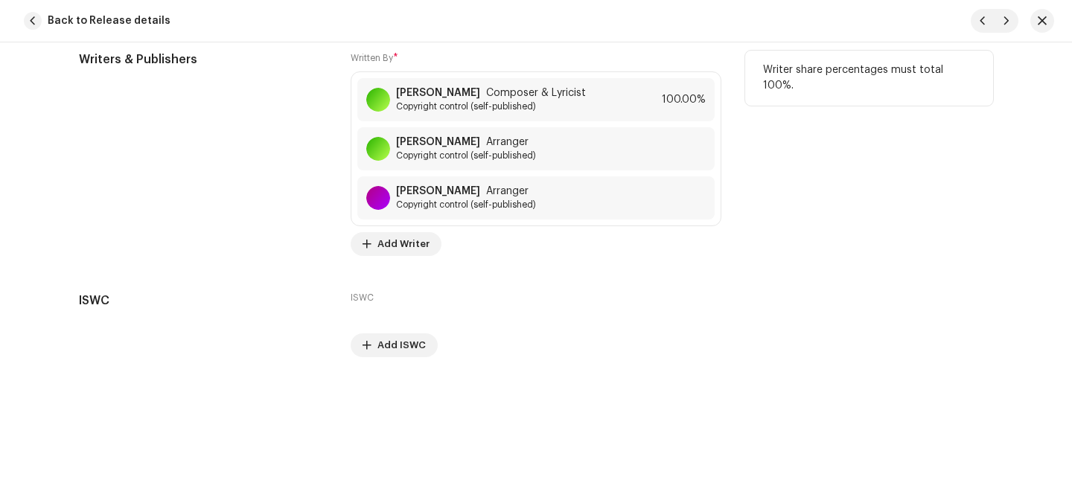
drag, startPoint x: 470, startPoint y: 92, endPoint x: 465, endPoint y: 51, distance: 40.5
click at [465, 51] on div "Written By * Ido Doovdevani Composer & Lyricist Copyright control (self-publish…" at bounding box center [536, 153] width 371 height 205
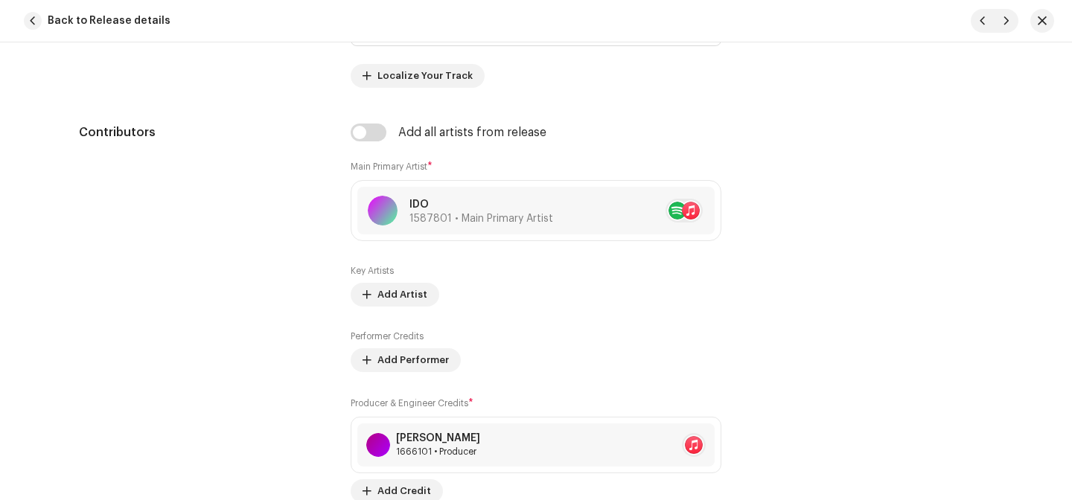
scroll to position [0, 0]
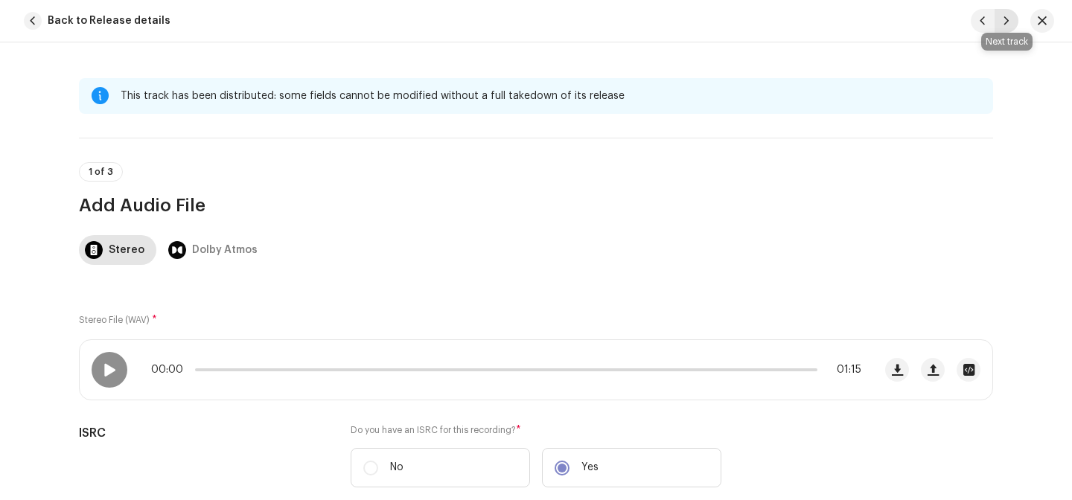
click at [1008, 20] on span "button" at bounding box center [1006, 21] width 9 height 12
type input "QZYFZ2503396"
type input "What if"
type input "00:52"
type textarea "What if I had told you I could hold you Lead you through the raging sea Back to…"
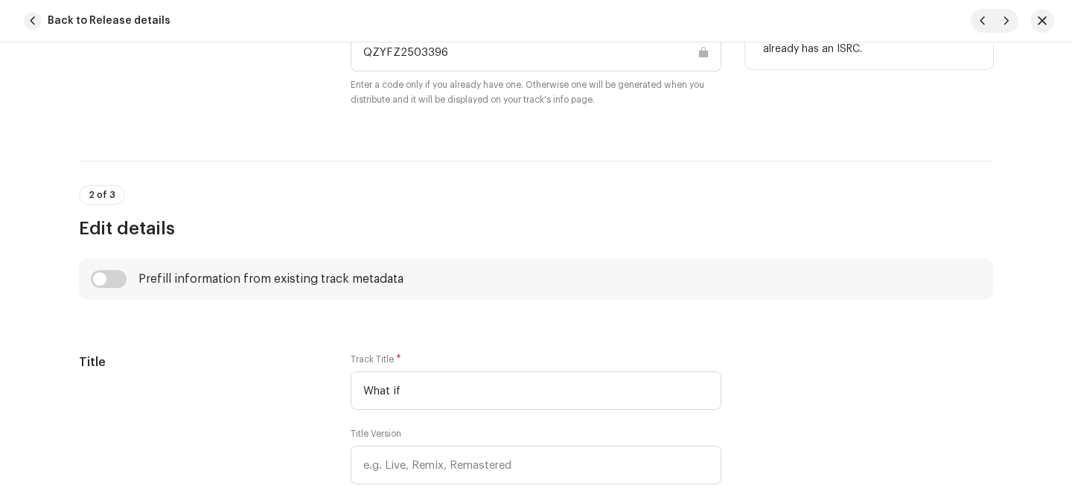
scroll to position [470, 0]
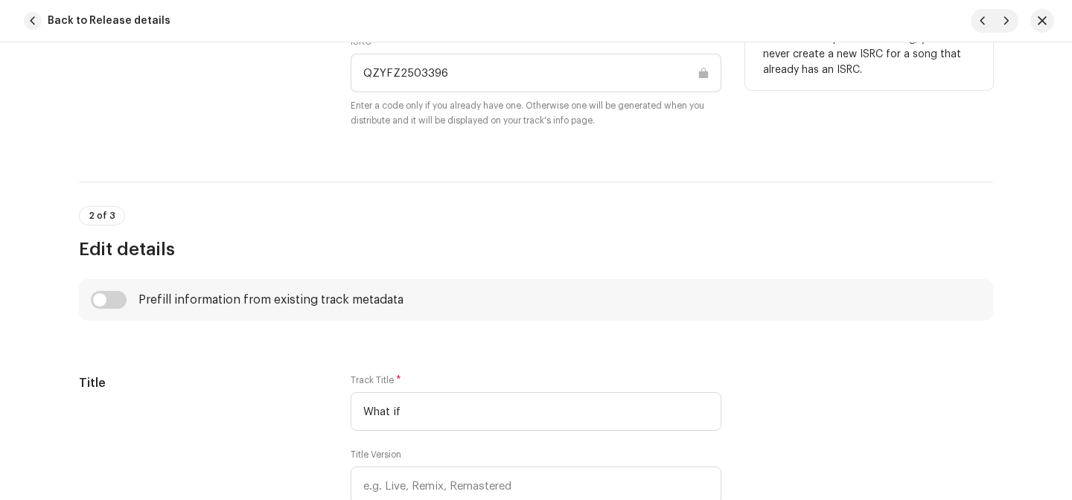
click at [426, 71] on input "QZYFZ2503396" at bounding box center [536, 73] width 371 height 39
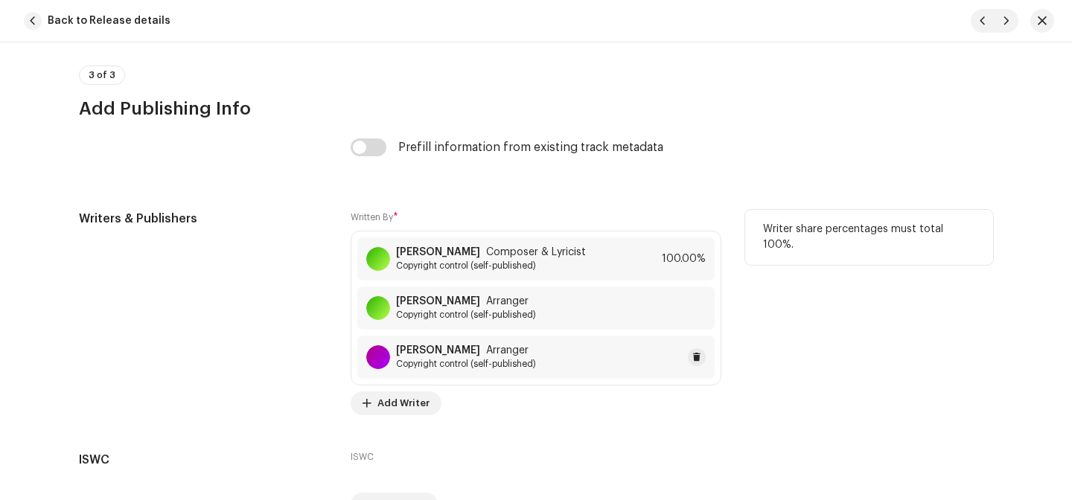
scroll to position [3425, 0]
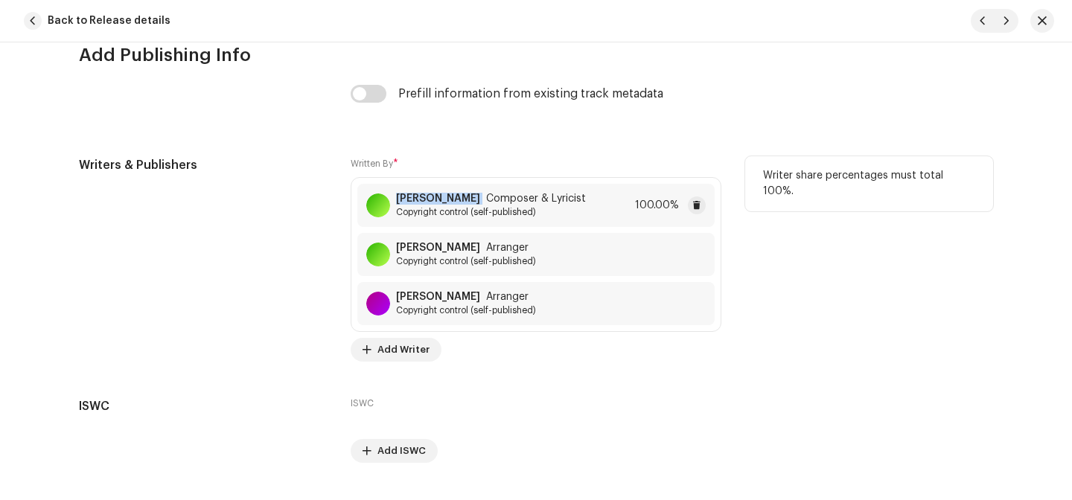
drag, startPoint x: 475, startPoint y: 202, endPoint x: 391, endPoint y: 202, distance: 84.1
click at [391, 202] on div "Ido Doovdevani Composer & Lyricist Copyright control (self-published)" at bounding box center [476, 205] width 220 height 25
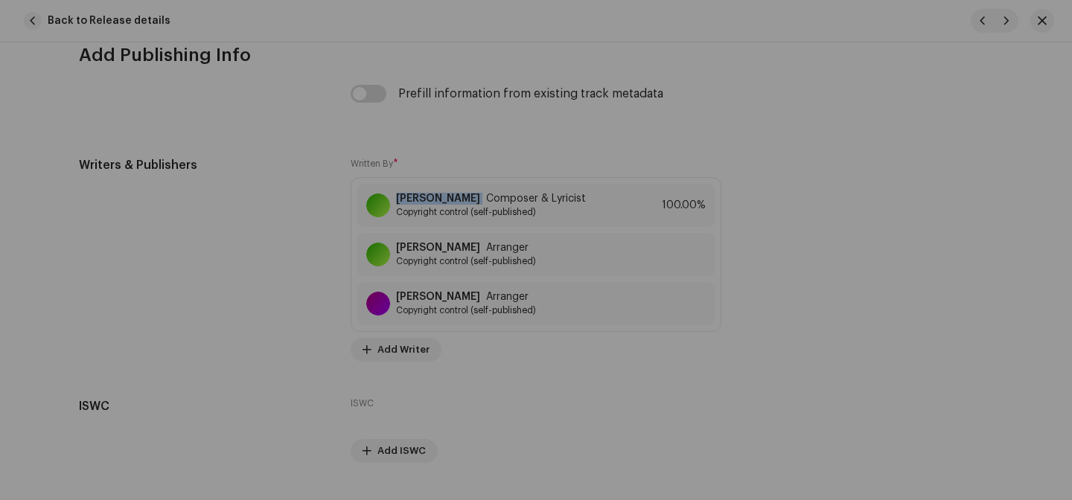
click at [824, 234] on div "Save Changes Writer Name ( MUST be a person's name and not an artist name) * Id…" at bounding box center [536, 250] width 1072 height 500
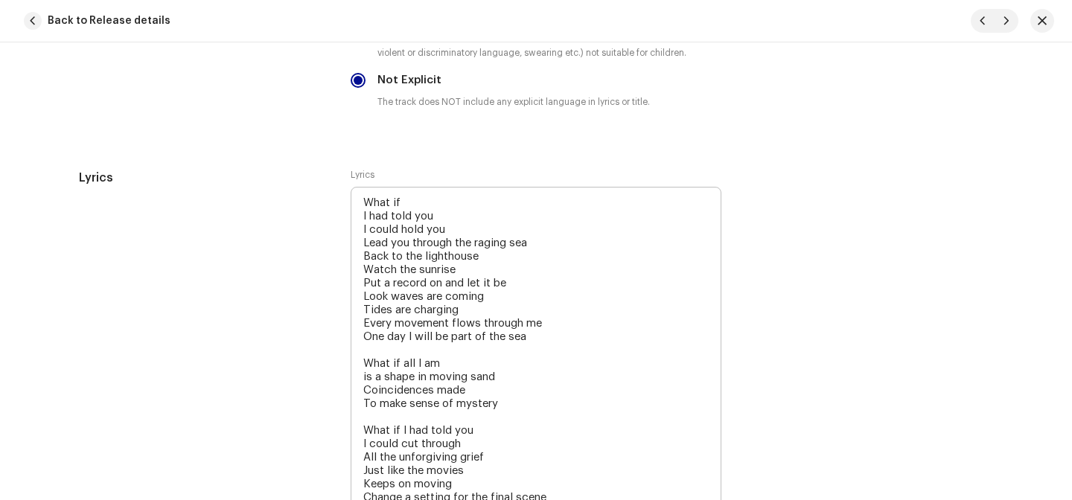
scroll to position [2701, 0]
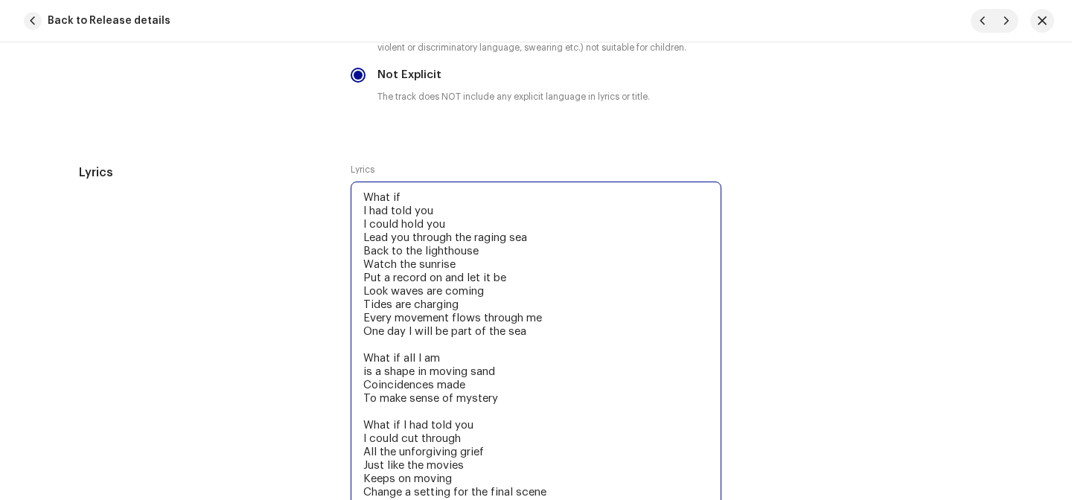
click at [362, 186] on textarea "What if I had told you I could hold you Lead you through the raging sea Back to…" at bounding box center [536, 418] width 371 height 473
click at [362, 196] on textarea "What if I had told you I could hold you Lead you through the raging sea Back to…" at bounding box center [536, 418] width 371 height 473
drag, startPoint x: 362, startPoint y: 196, endPoint x: 441, endPoint y: 263, distance: 103.0
click at [441, 263] on textarea "What if I had told you I could hold you Lead you through the raging sea Back to…" at bounding box center [536, 418] width 371 height 473
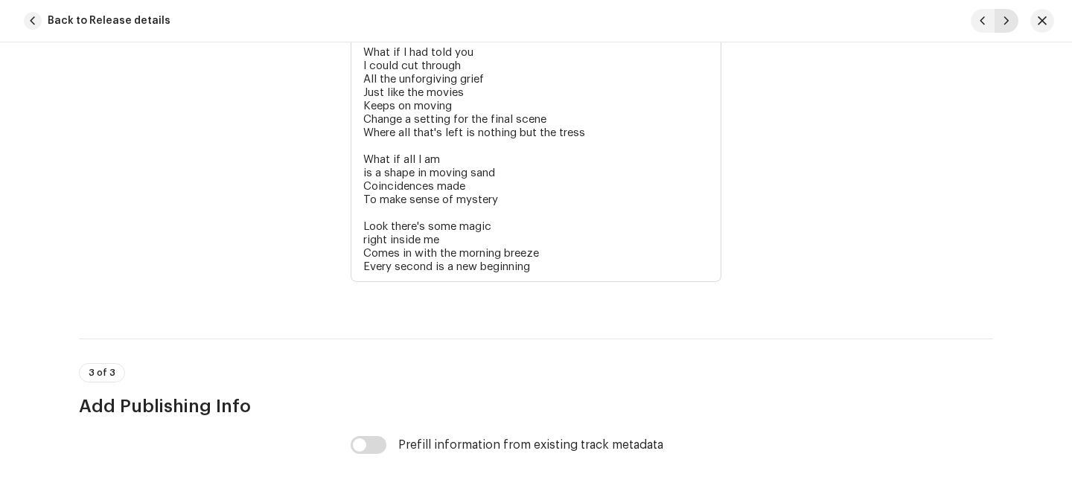
click at [1005, 25] on span "button" at bounding box center [1006, 21] width 9 height 12
type input "QZYFZ2503397"
type input "Manifest"
type input "00:13"
type textarea "Do you think We could change anything Just by closing our eyes What if we reall…"
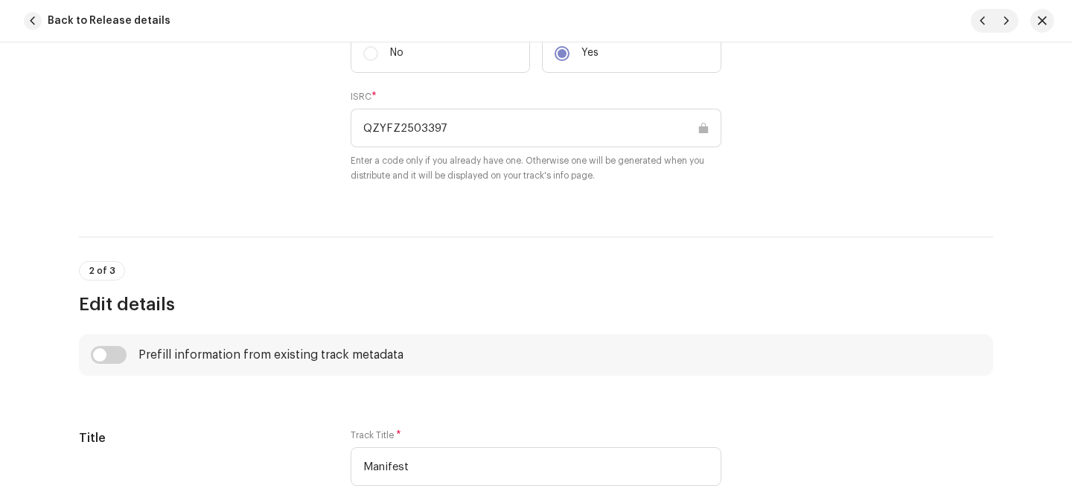
scroll to position [373, 0]
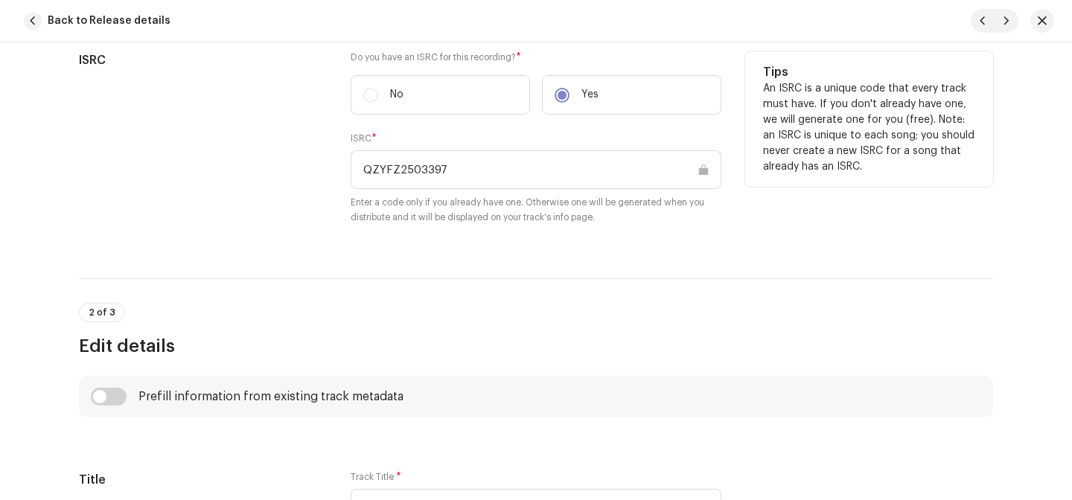
click at [432, 179] on input "QZYFZ2503397" at bounding box center [536, 169] width 371 height 39
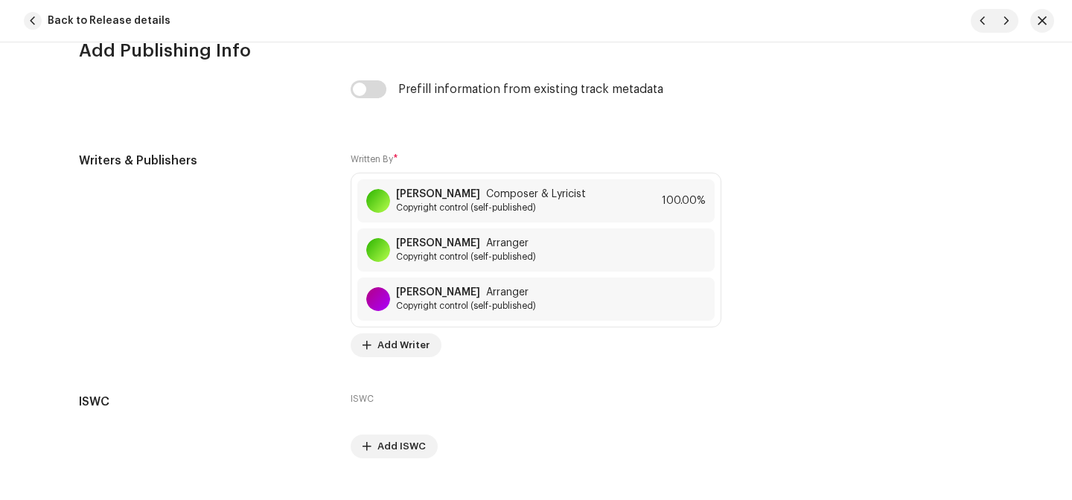
scroll to position [3138, 0]
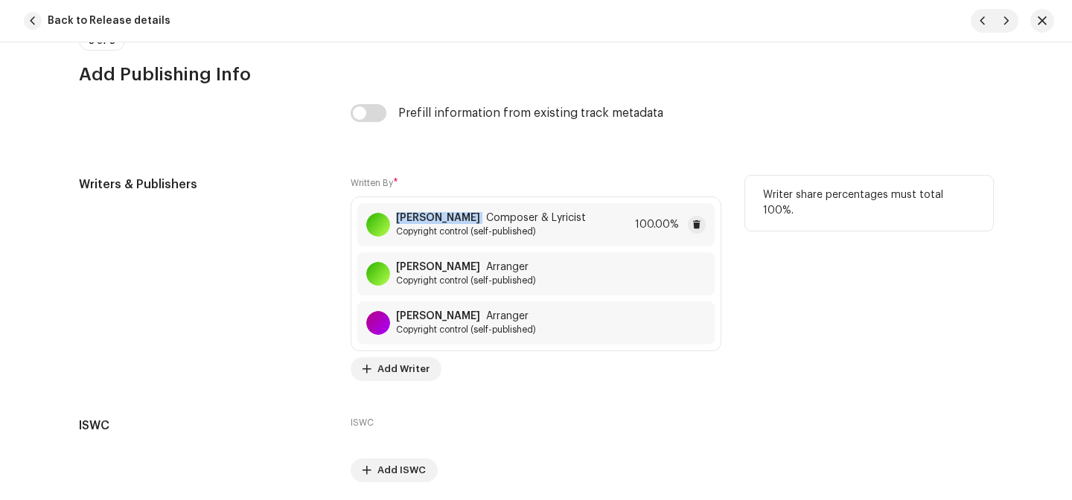
drag, startPoint x: 473, startPoint y: 221, endPoint x: 387, endPoint y: 221, distance: 86.3
click at [387, 221] on div "Ido Doovdevani Composer & Lyricist Copyright control (self-published)" at bounding box center [476, 224] width 220 height 25
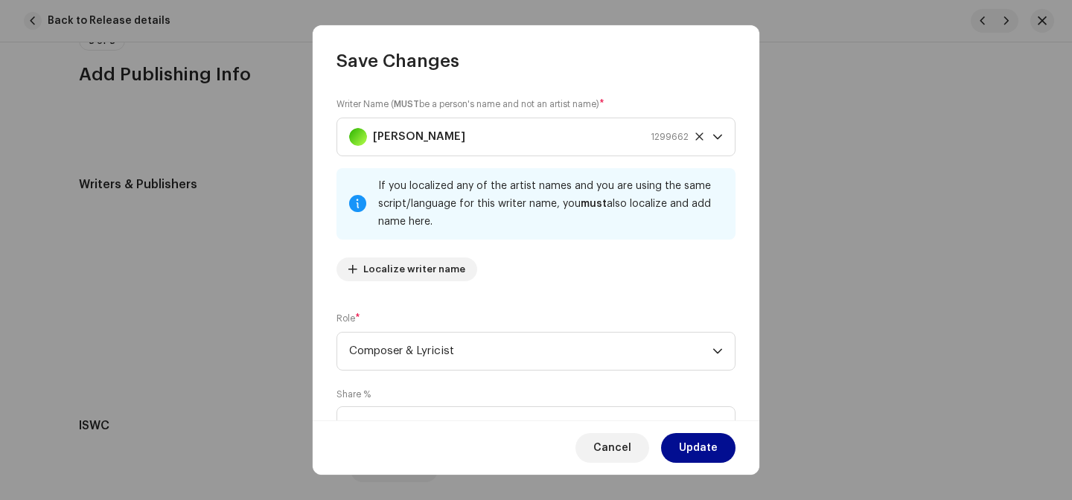
click at [317, 199] on div "Writer Name ( MUST be a person's name and not an artist name) * Ido Doovdevani …" at bounding box center [536, 247] width 447 height 348
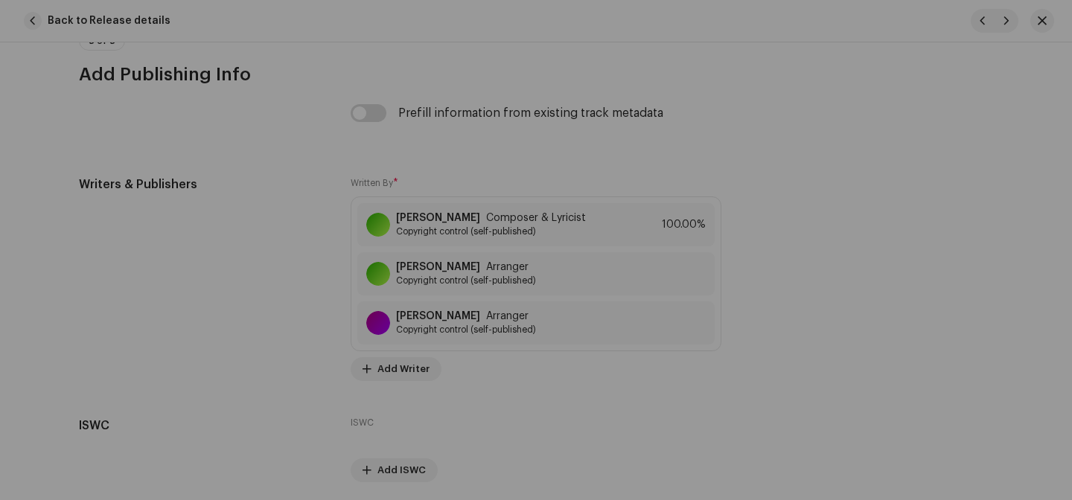
click at [269, 168] on div "Save Changes Writer Name ( MUST be a person's name and not an artist name) * Id…" at bounding box center [536, 250] width 1072 height 500
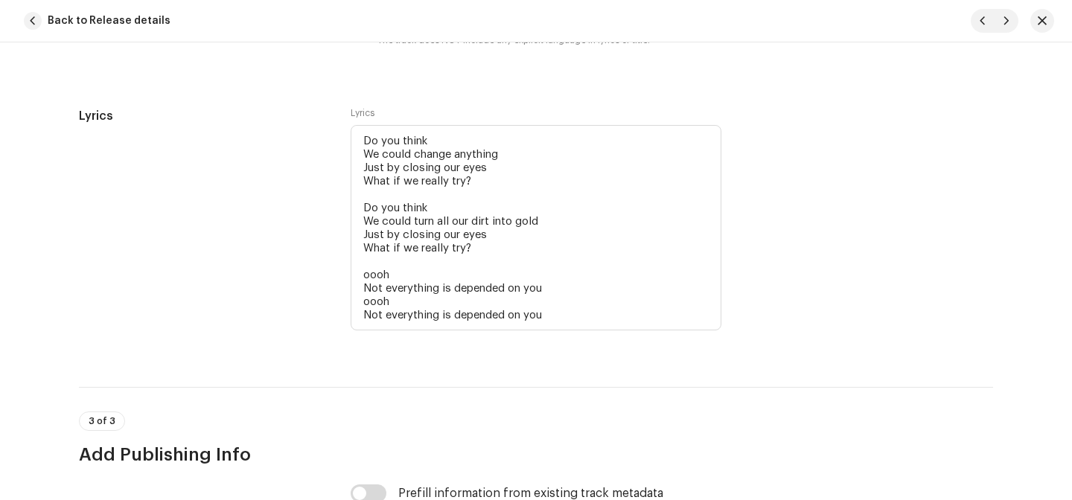
scroll to position [2756, 0]
click at [351, 121] on label "Lyrics" at bounding box center [363, 115] width 24 height 12
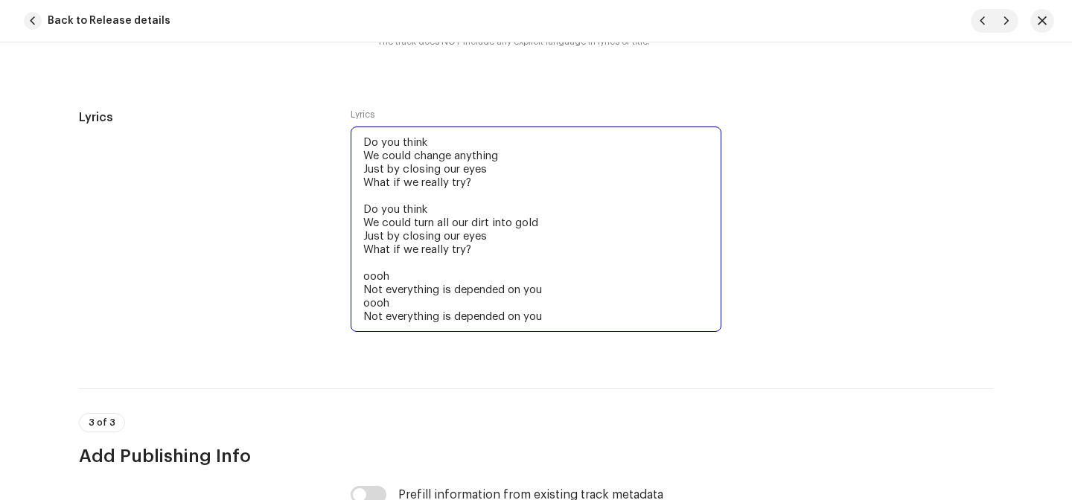
drag, startPoint x: 356, startPoint y: 143, endPoint x: 476, endPoint y: 262, distance: 169.4
click at [476, 262] on textarea "Do you think We could change anything Just by closing our eyes What if we reall…" at bounding box center [536, 229] width 371 height 205
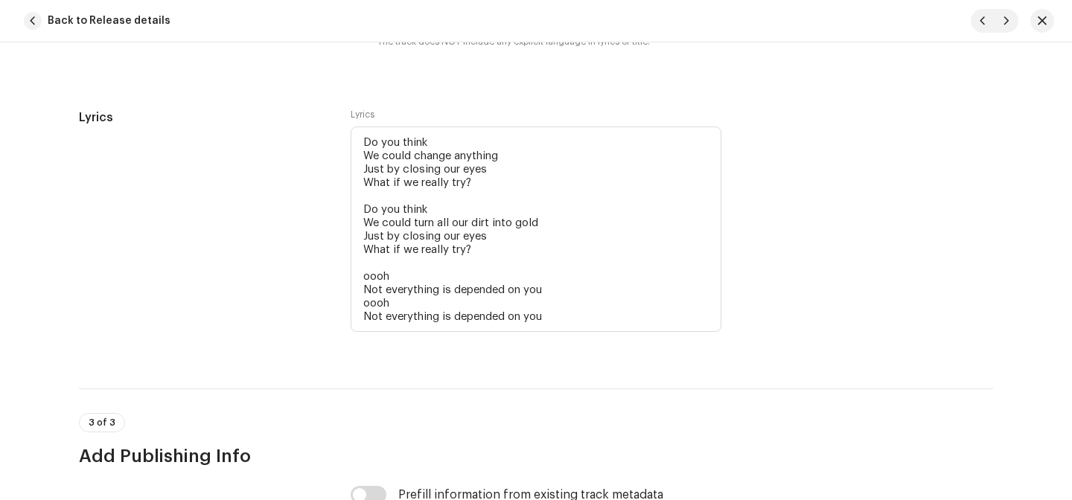
click at [583, 342] on div "Lyrics Do you think We could change anything Just by closing our eyes What if w…" at bounding box center [536, 231] width 371 height 244
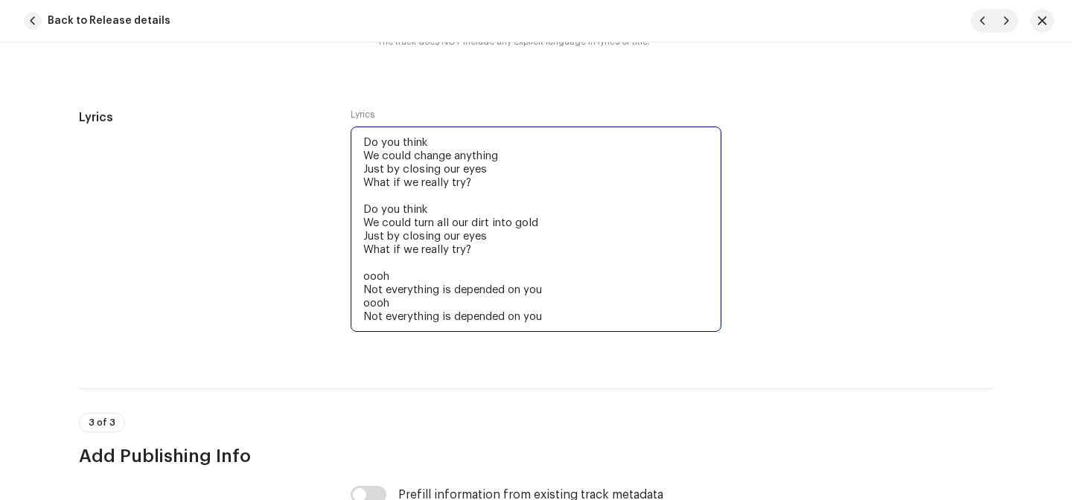
drag, startPoint x: 569, startPoint y: 319, endPoint x: 346, endPoint y: 141, distance: 285.0
click at [346, 141] on div "Lyrics Lyrics Do you think We could change anything Just by closing our eyes Wh…" at bounding box center [536, 231] width 914 height 244
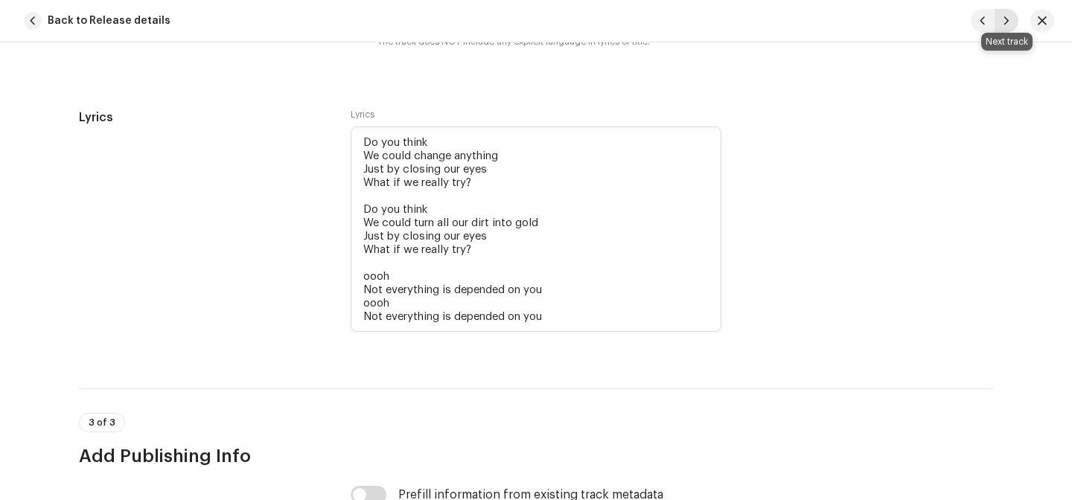
click at [1007, 16] on span "button" at bounding box center [1006, 21] width 9 height 12
type input "QZYFZ2503398"
type input "Take Me to The Ocean"
type input "00:01"
type textarea "Take me to the ocean and I'll look at the horizon till I'll feel Something insi…"
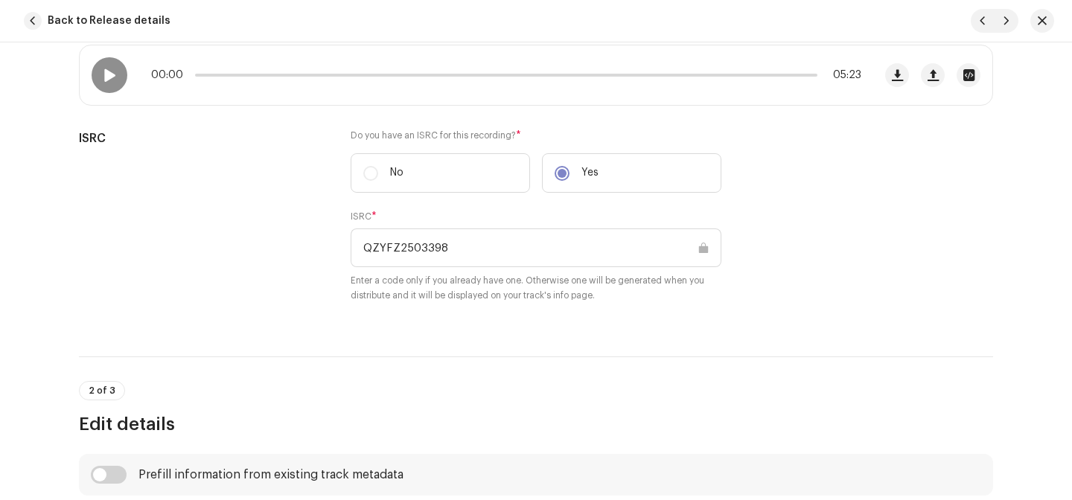
scroll to position [242, 0]
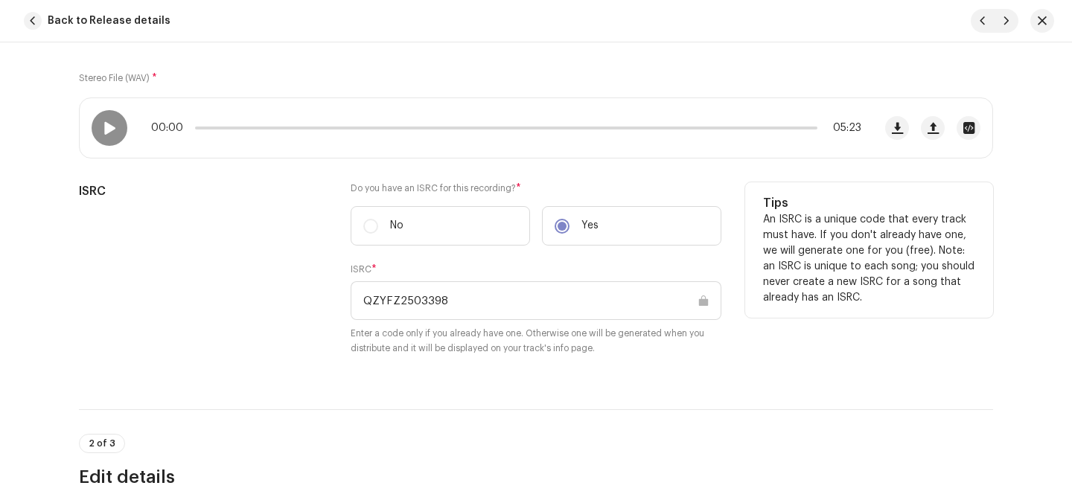
click at [419, 318] on input "QZYFZ2503398" at bounding box center [536, 300] width 371 height 39
click at [419, 315] on input "QZYFZ2503398" at bounding box center [536, 300] width 371 height 39
click at [419, 296] on input "QZYFZ2503398" at bounding box center [536, 300] width 371 height 39
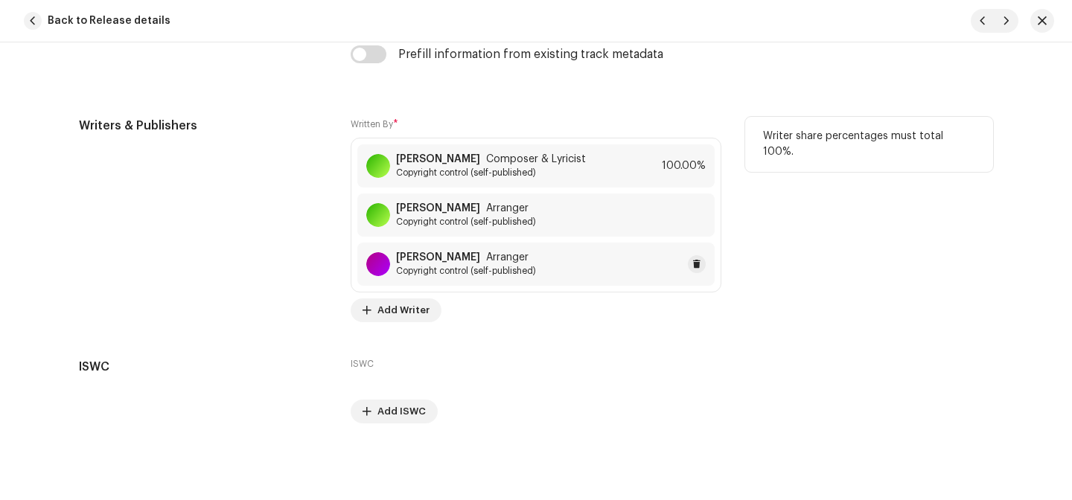
scroll to position [3709, 0]
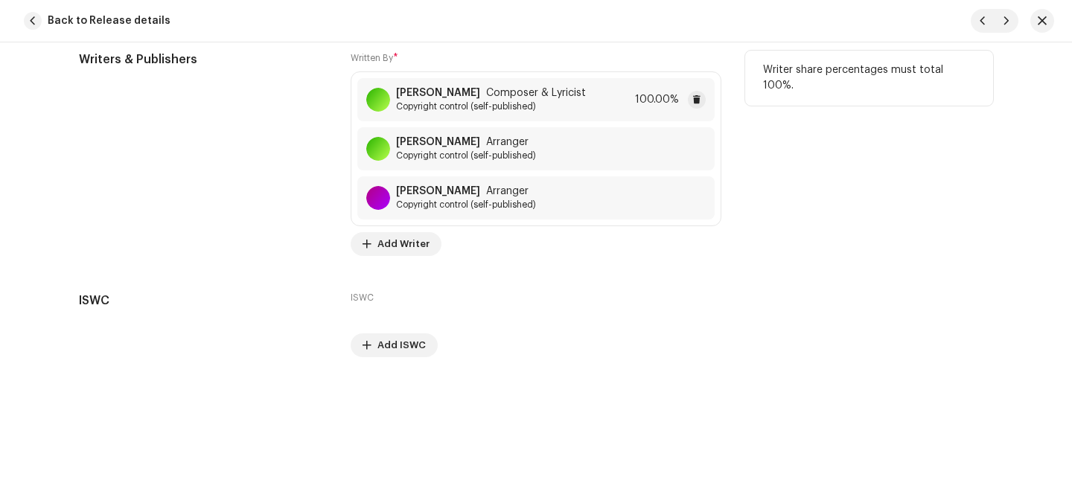
drag, startPoint x: 470, startPoint y: 94, endPoint x: 411, endPoint y: 77, distance: 61.0
click at [411, 78] on div "Ido Doovdevani Composer & Lyricist Copyright control (self-published) 100.00%" at bounding box center [535, 99] width 357 height 43
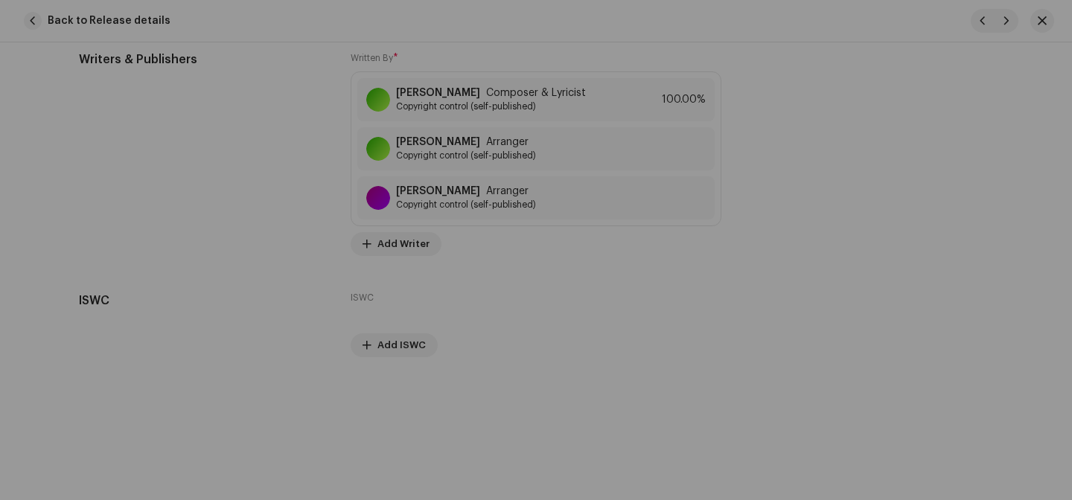
click at [211, 276] on div "Save Changes Writer Name ( MUST be a person's name and not an artist name) * Id…" at bounding box center [536, 250] width 1072 height 500
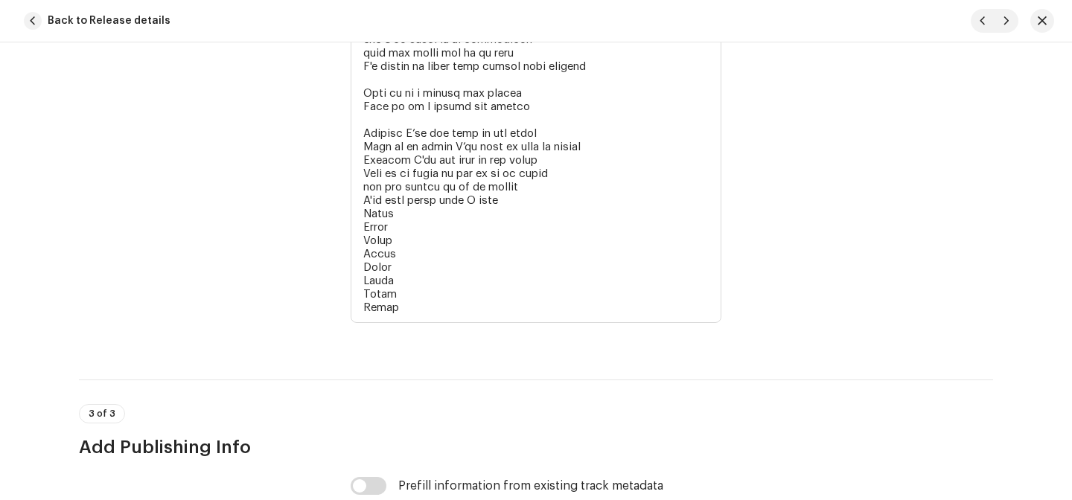
scroll to position [3204, 0]
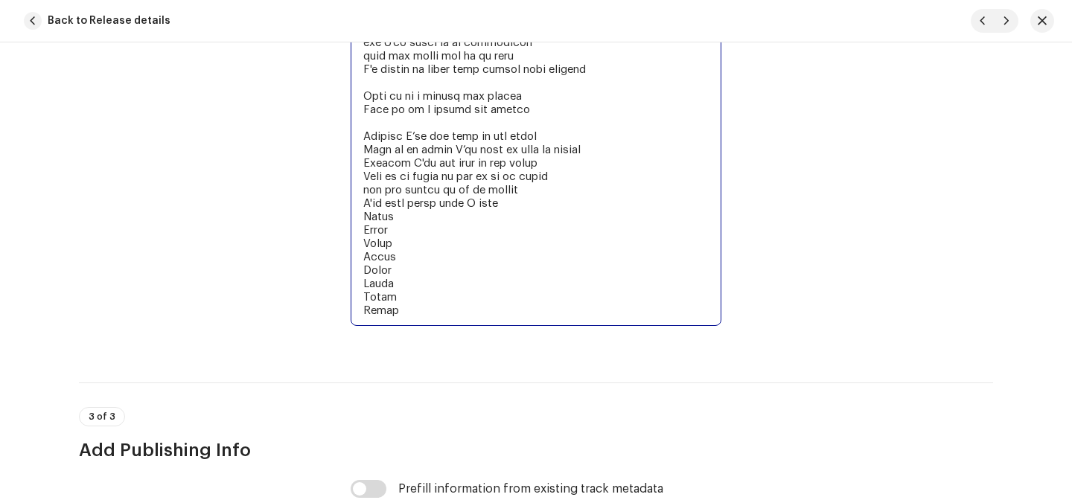
drag, startPoint x: 414, startPoint y: 328, endPoint x: 303, endPoint y: 212, distance: 160.5
click at [303, 212] on div "Lyrics Lyrics" at bounding box center [536, 4] width 914 height 686
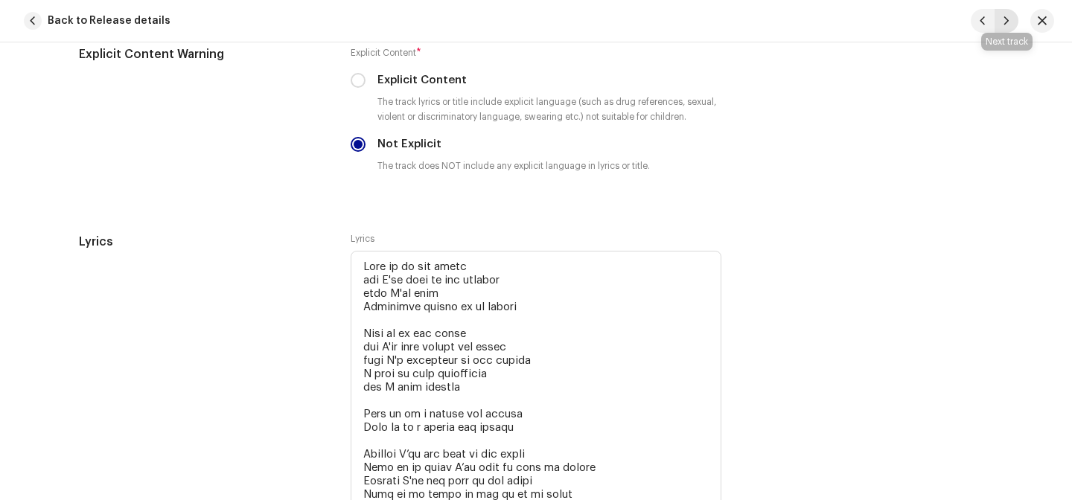
click at [1003, 25] on span "button" at bounding box center [1006, 21] width 9 height 12
type input "QZYFZ2503399"
type input "To Fall Apart"
type input "02:28"
type textarea "And it feels as if it's been a long long time Since I let you in Showed you wha…"
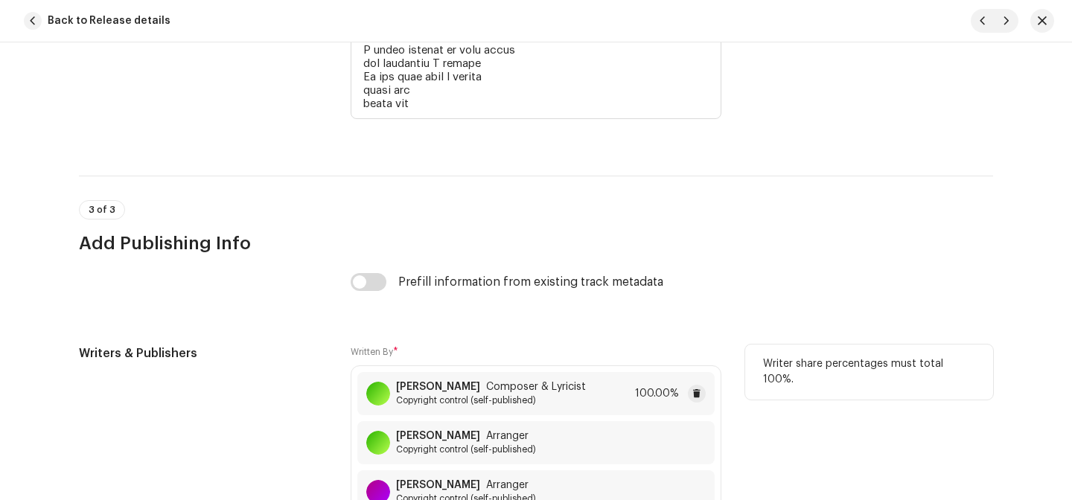
scroll to position [3527, 0]
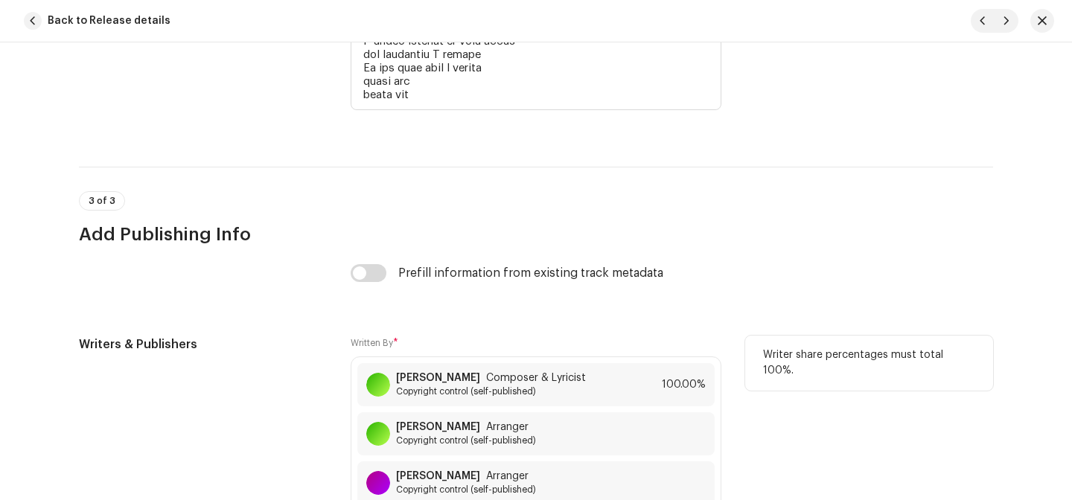
drag, startPoint x: 474, startPoint y: 383, endPoint x: 420, endPoint y: 342, distance: 67.9
click at [420, 342] on div "Written By * Ido Doovdevani Composer & Lyricist Copyright control (self-publish…" at bounding box center [536, 438] width 371 height 205
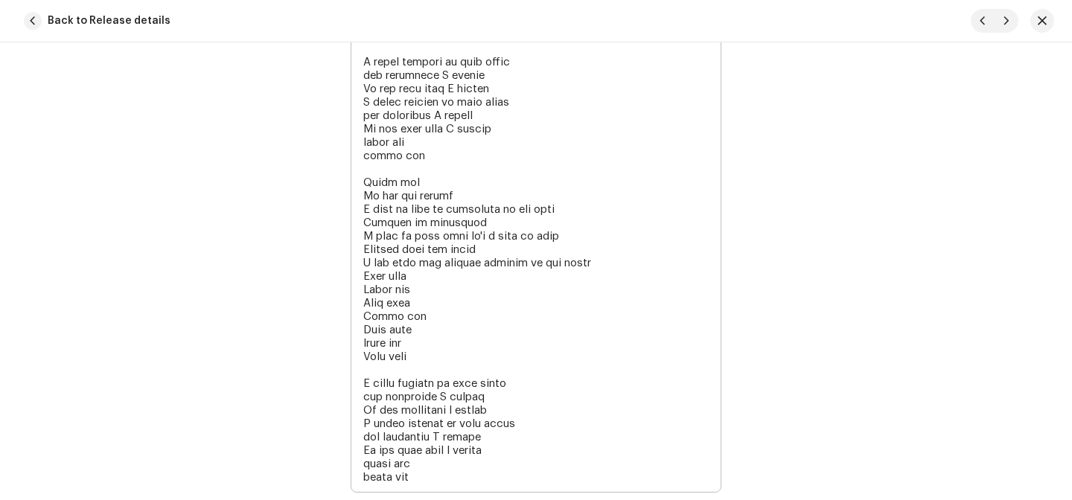
scroll to position [3178, 0]
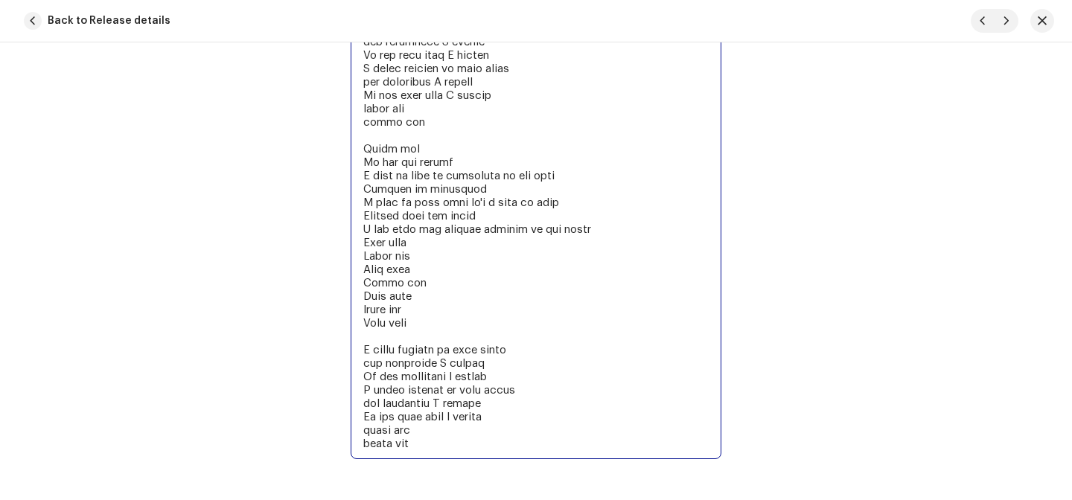
drag, startPoint x: 411, startPoint y: 454, endPoint x: 332, endPoint y: 331, distance: 145.9
click at [332, 333] on div "Lyrics Lyrics" at bounding box center [536, 83] width 914 height 793
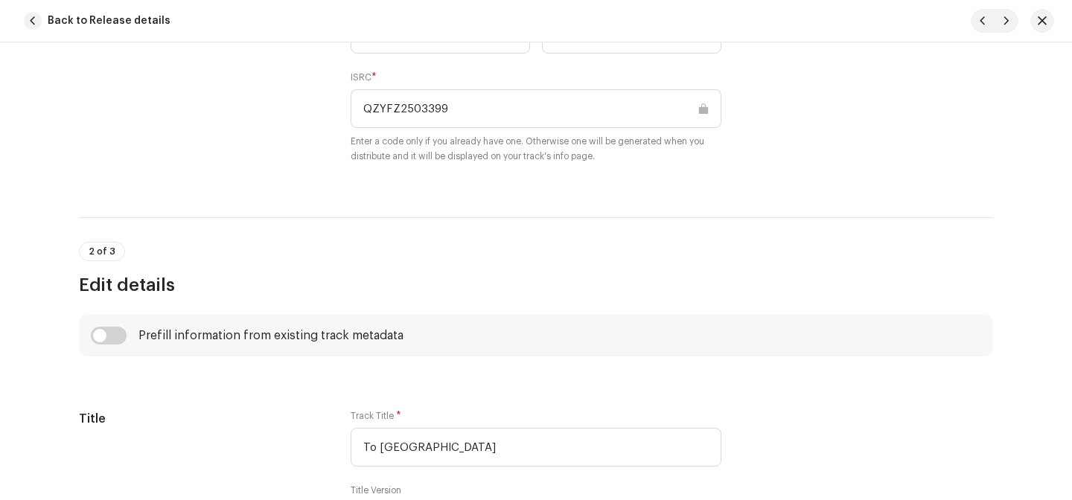
scroll to position [454, 0]
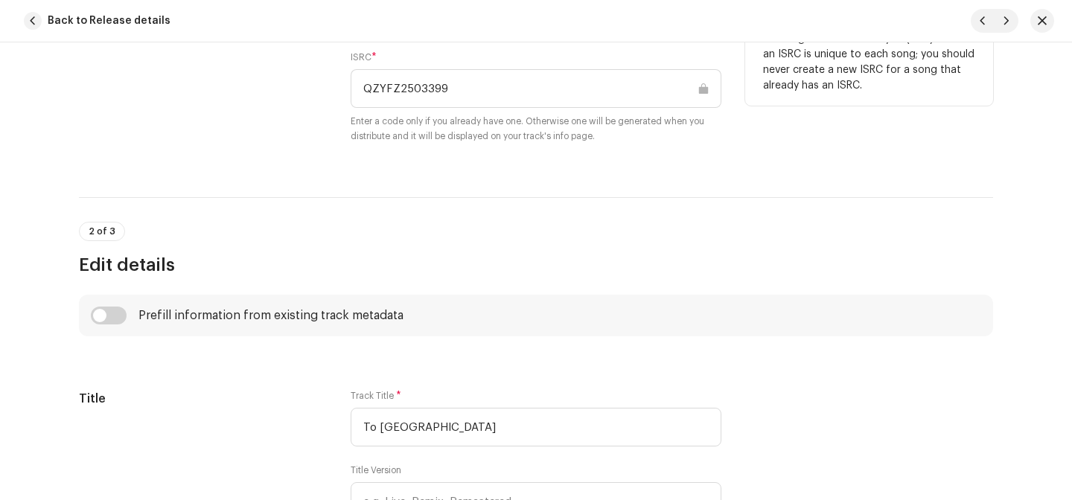
click at [394, 74] on input "QZYFZ2503399" at bounding box center [536, 88] width 371 height 39
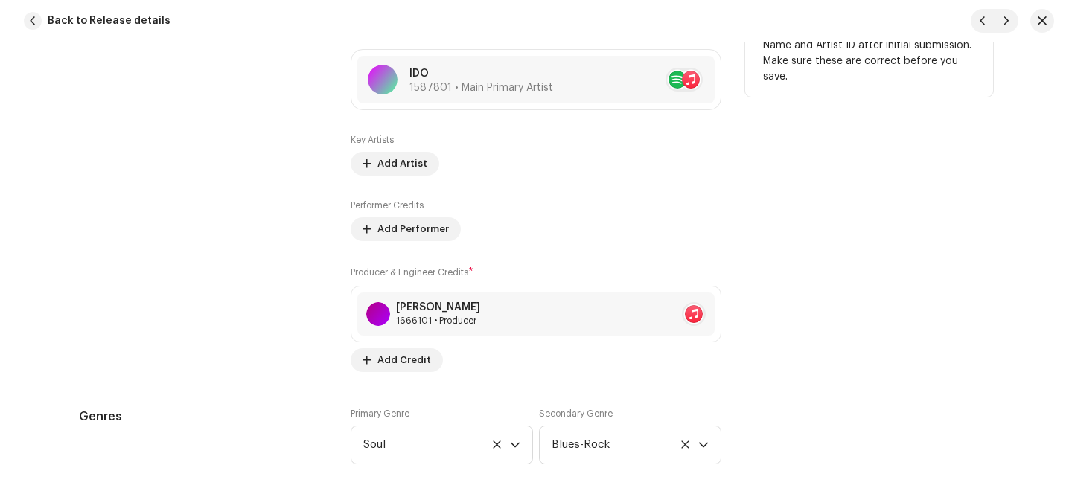
scroll to position [1084, 0]
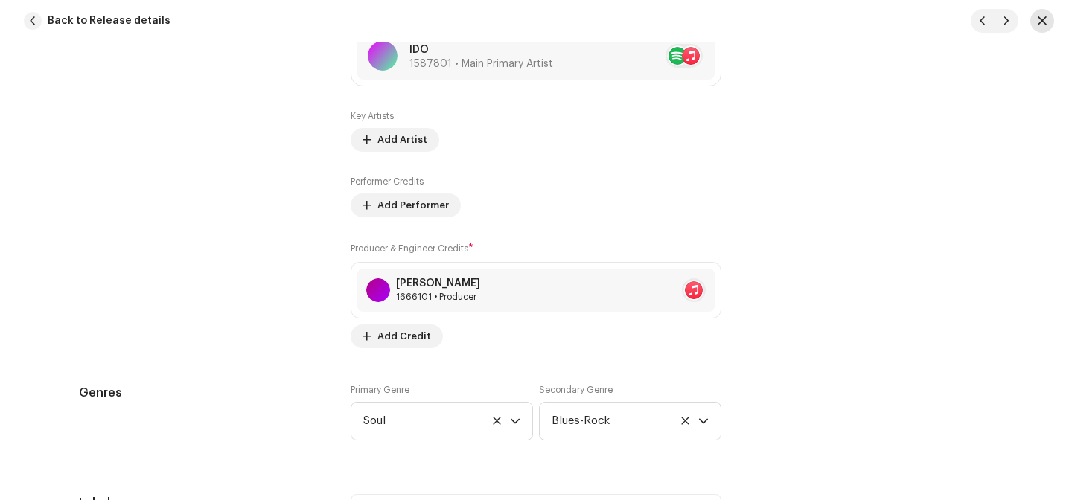
click at [1053, 22] on button "button" at bounding box center [1042, 21] width 24 height 24
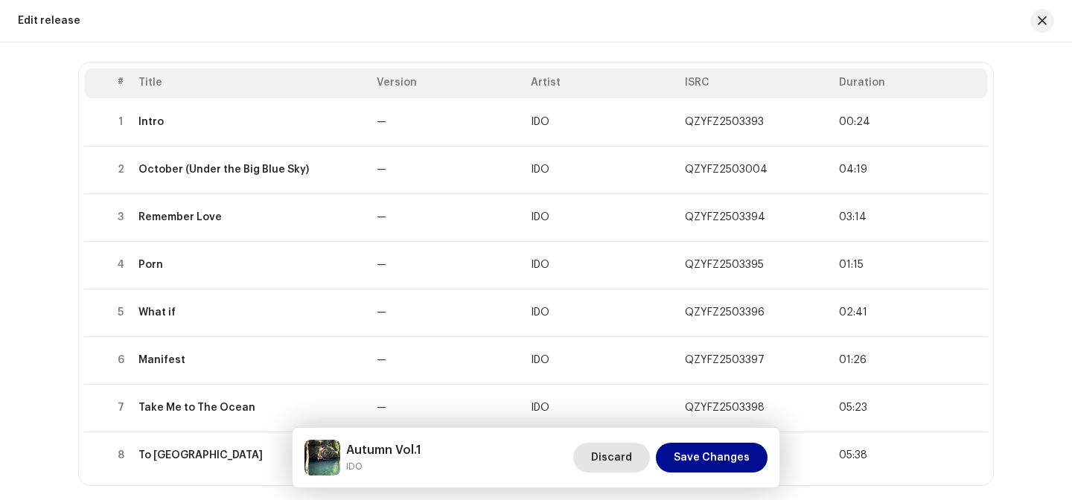
click at [618, 458] on span "Discard" at bounding box center [611, 458] width 41 height 30
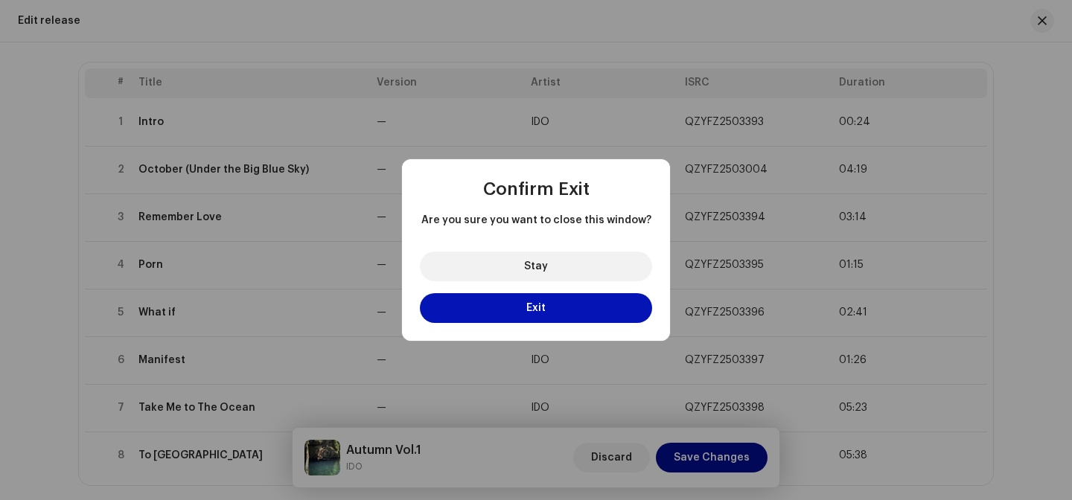
click at [563, 303] on button "Exit" at bounding box center [536, 308] width 232 height 30
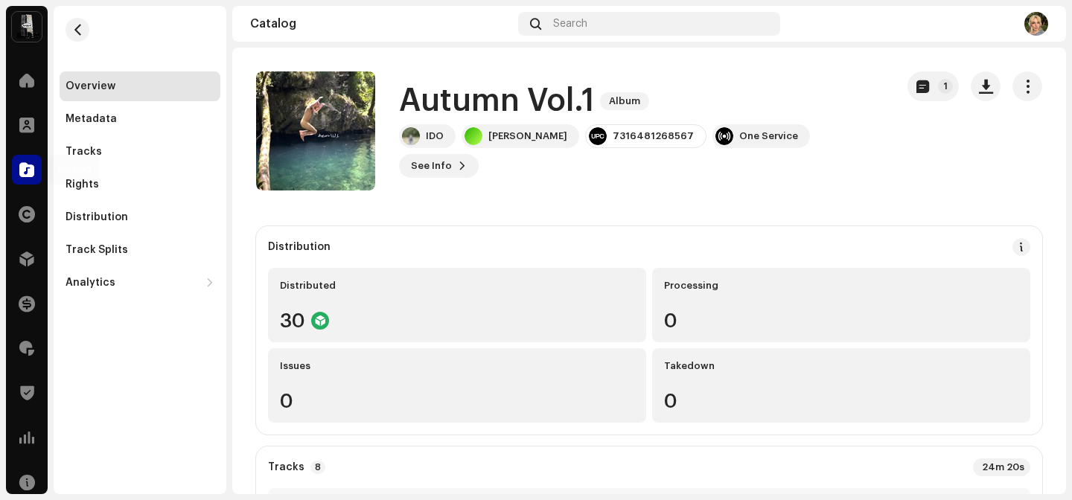
click at [31, 161] on div at bounding box center [27, 170] width 30 height 30
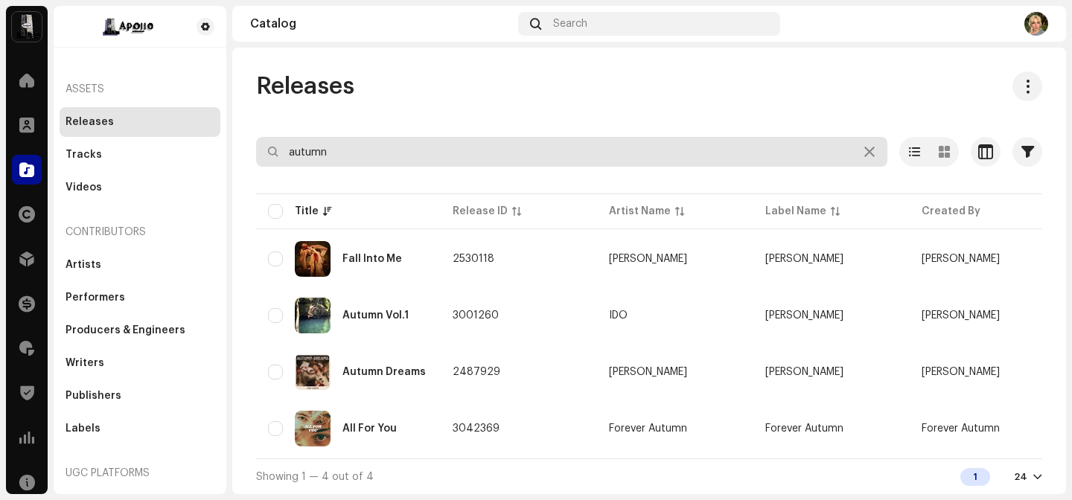
click at [350, 147] on input "autumn" at bounding box center [571, 152] width 631 height 30
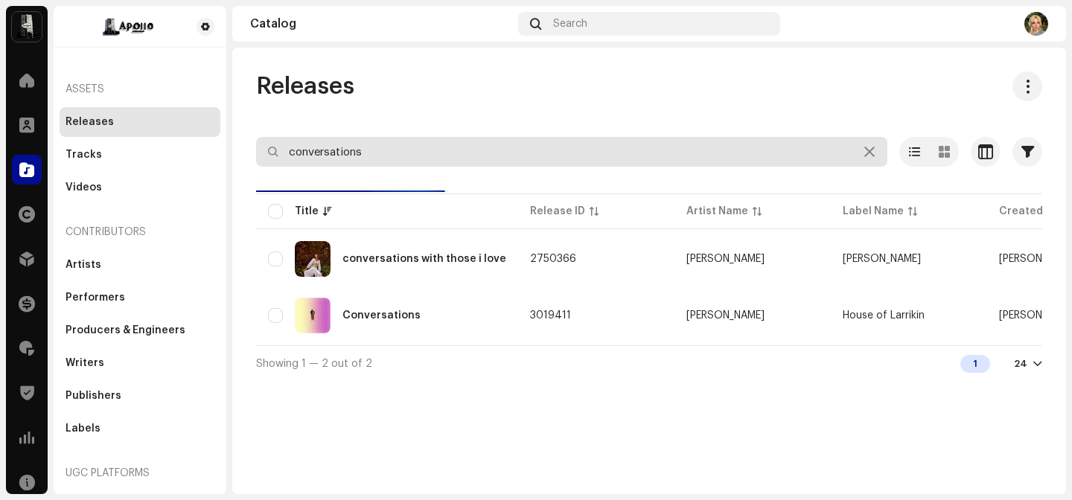
type input "conversations"
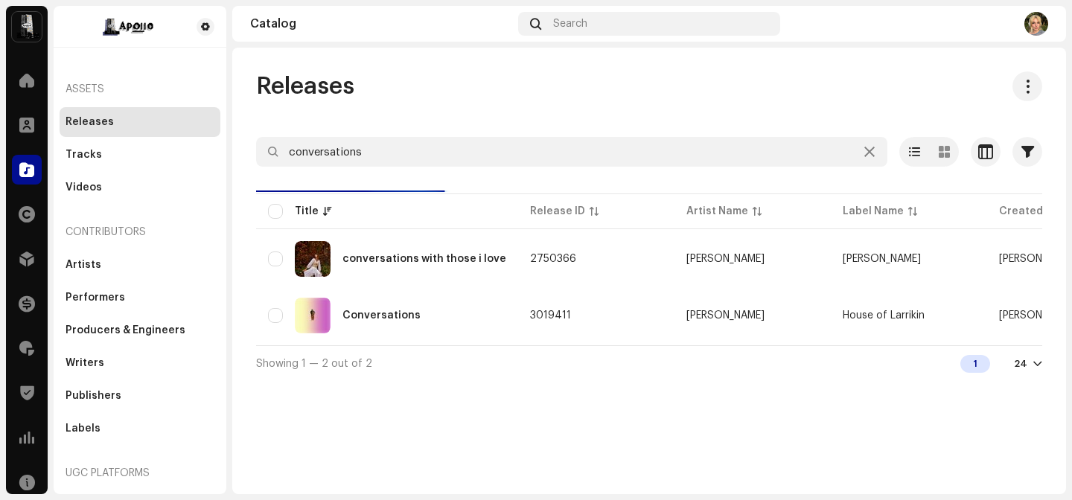
click at [394, 353] on div "Showing 1 — 2 out of 2 1 24" at bounding box center [649, 363] width 786 height 36
click at [395, 343] on table "Title Release ID Artist Name Label Name Created By UPC Creation Date Tracks Dur…" at bounding box center [1012, 268] width 1512 height 155
click at [399, 320] on div "Conversations" at bounding box center [381, 315] width 78 height 10
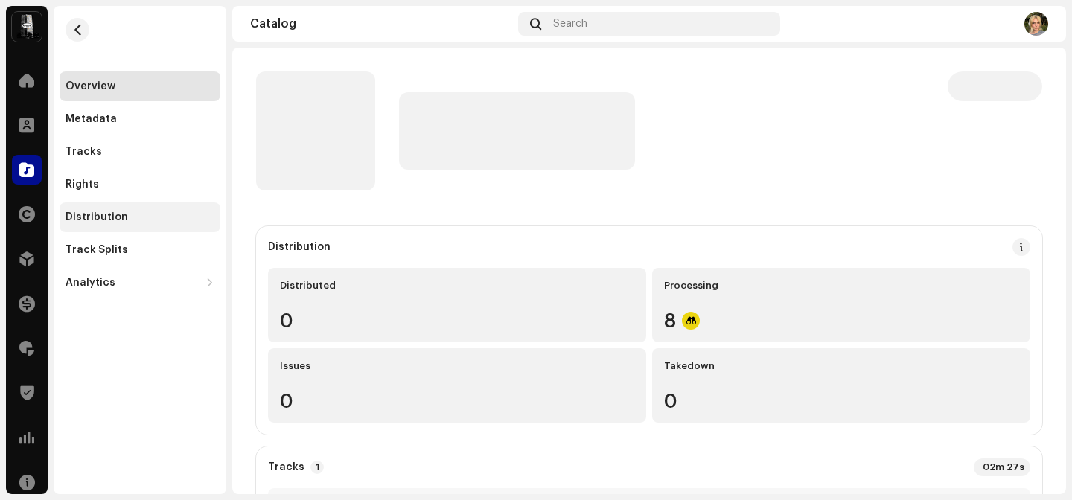
click at [149, 216] on div "Distribution" at bounding box center [139, 217] width 149 height 12
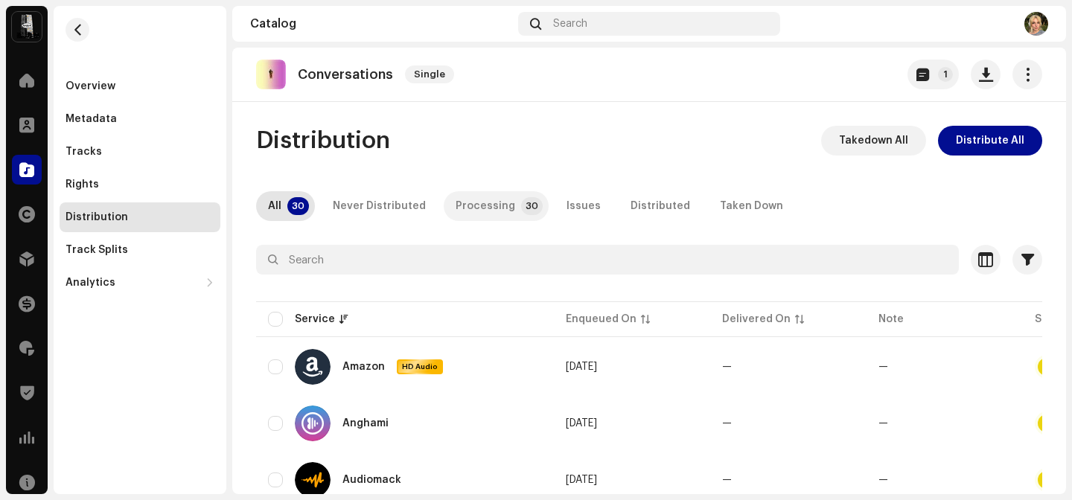
click at [471, 208] on div "Processing" at bounding box center [485, 206] width 60 height 30
click at [1015, 89] on div "Conversations Single 1" at bounding box center [648, 75] width 833 height 54
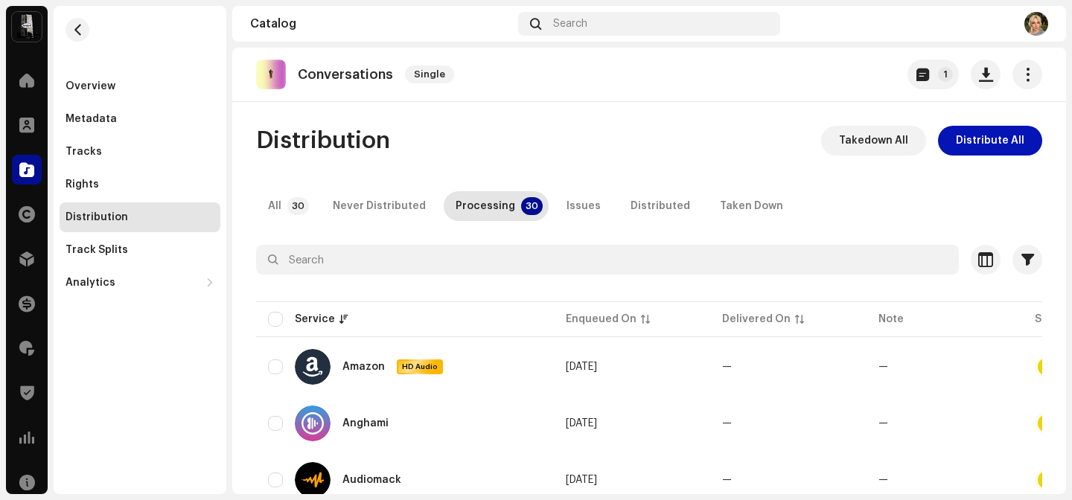
click at [1003, 151] on span "Distribute All" at bounding box center [990, 141] width 68 height 30
click at [30, 257] on span at bounding box center [26, 259] width 15 height 12
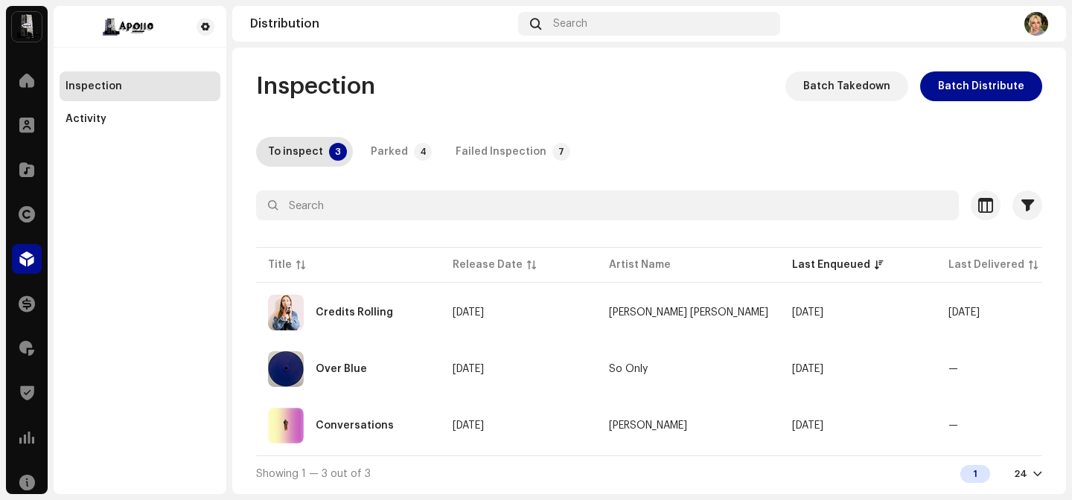
scroll to position [3, 0]
click at [499, 432] on td "Oct 3, 2025" at bounding box center [519, 426] width 156 height 54
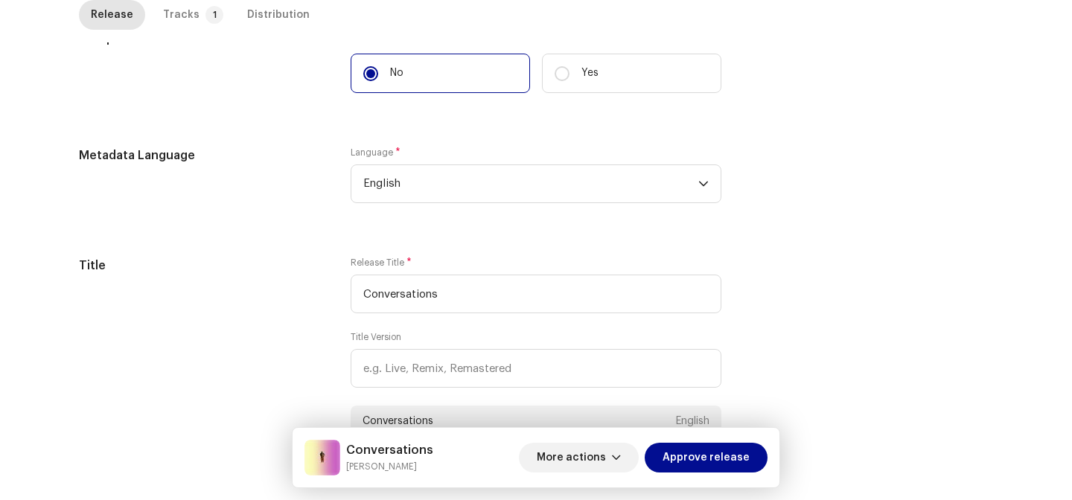
scroll to position [243, 0]
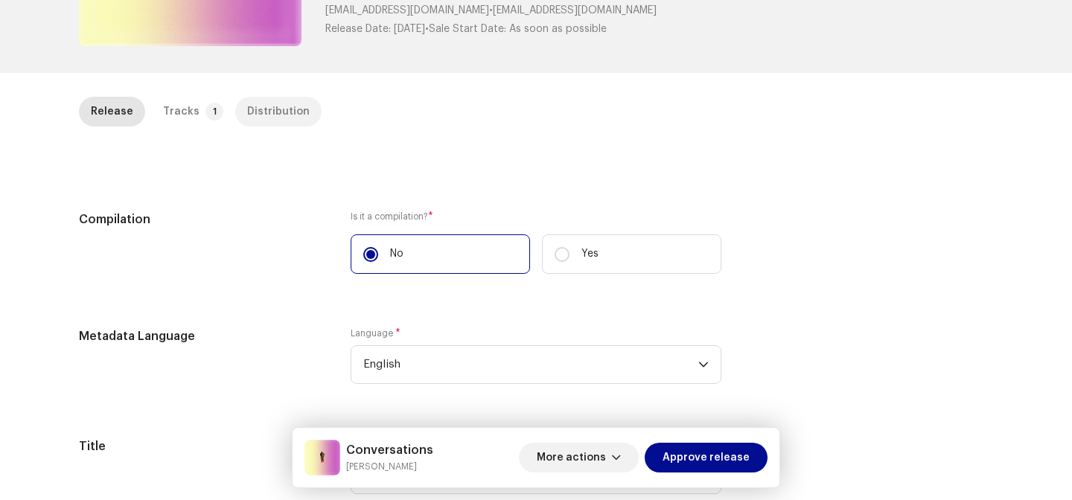
click at [235, 112] on p-tab "Distribution" at bounding box center [278, 112] width 86 height 30
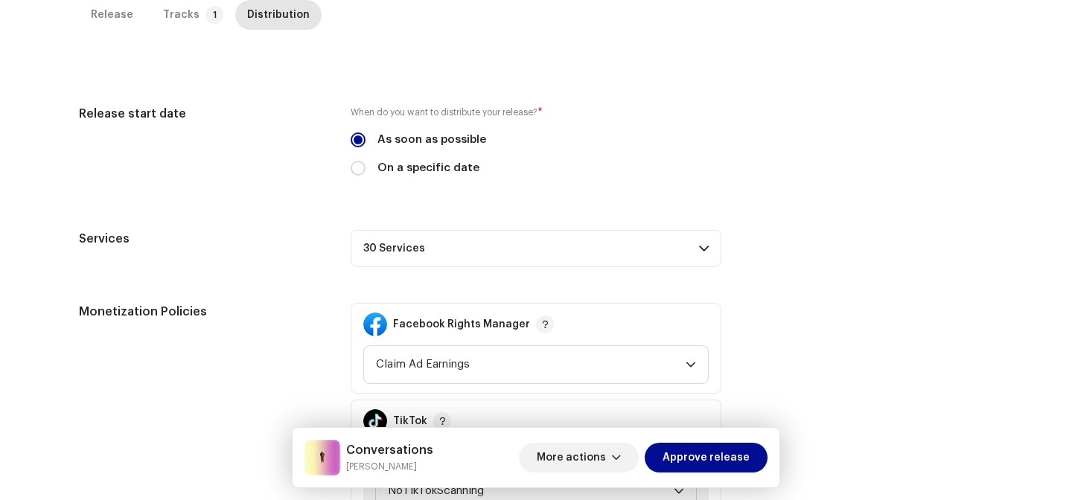
scroll to position [347, 0]
click at [384, 170] on label "On a specific date" at bounding box center [428, 169] width 102 height 16
click at [365, 170] on input "On a specific date" at bounding box center [358, 169] width 15 height 15
radio input "true"
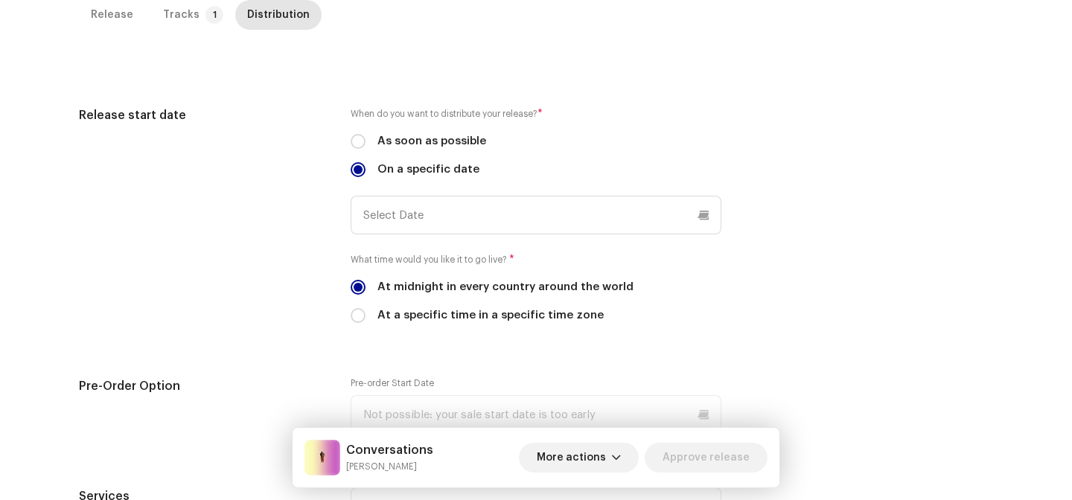
click at [434, 236] on div "When do you want to distribute your release? * As soon as possible On a specifi…" at bounding box center [536, 223] width 371 height 235
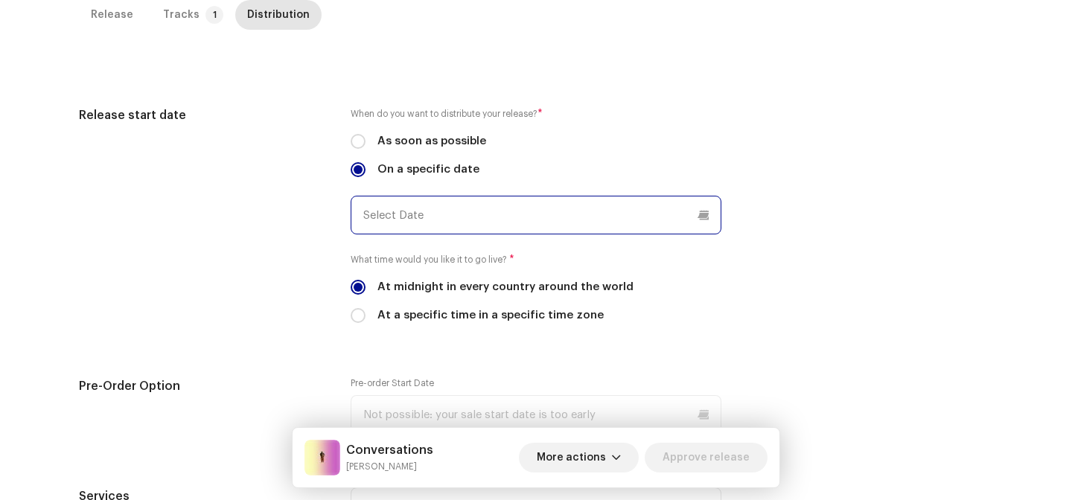
click at [431, 223] on p-datepicker at bounding box center [536, 215] width 371 height 39
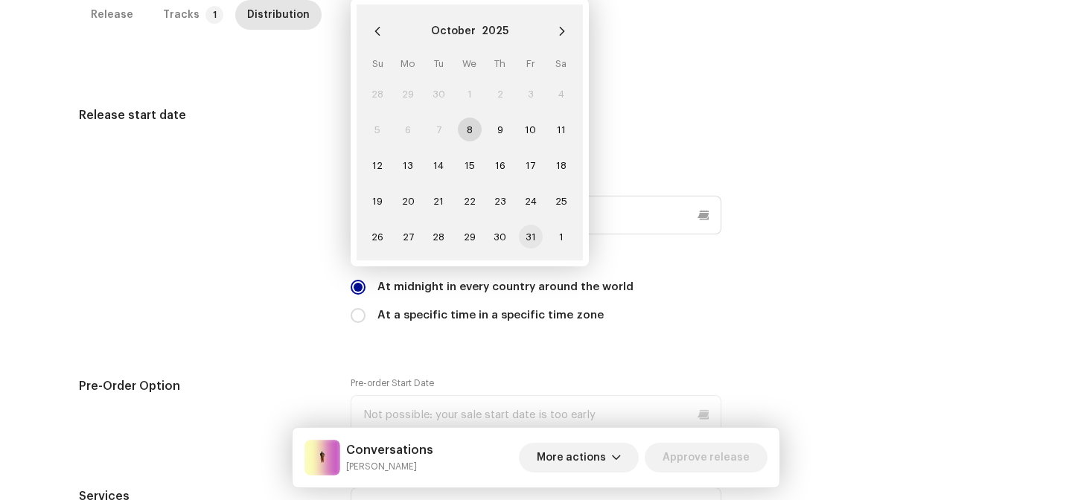
click at [527, 238] on span "31" at bounding box center [531, 237] width 24 height 24
type input "10/31/2025"
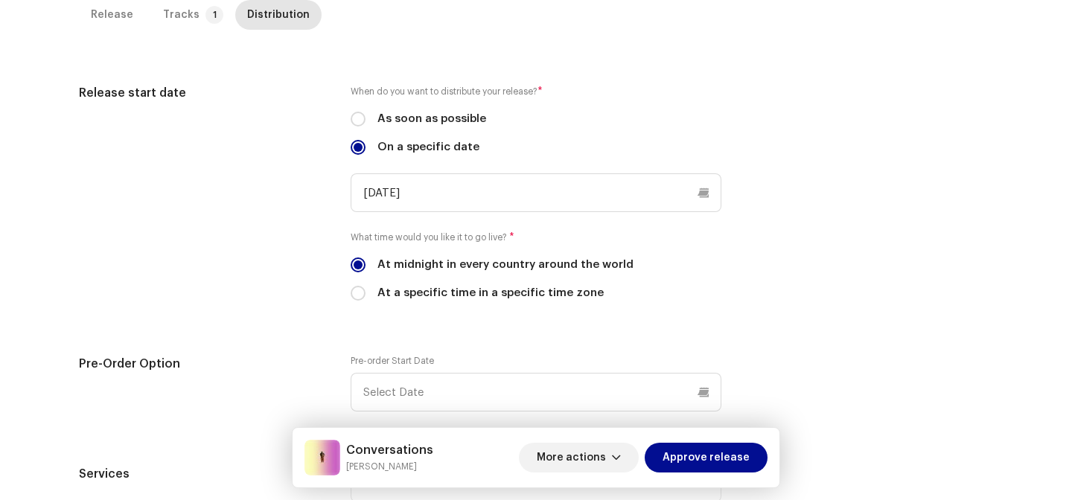
click at [266, 263] on div "Release start date" at bounding box center [203, 201] width 248 height 235
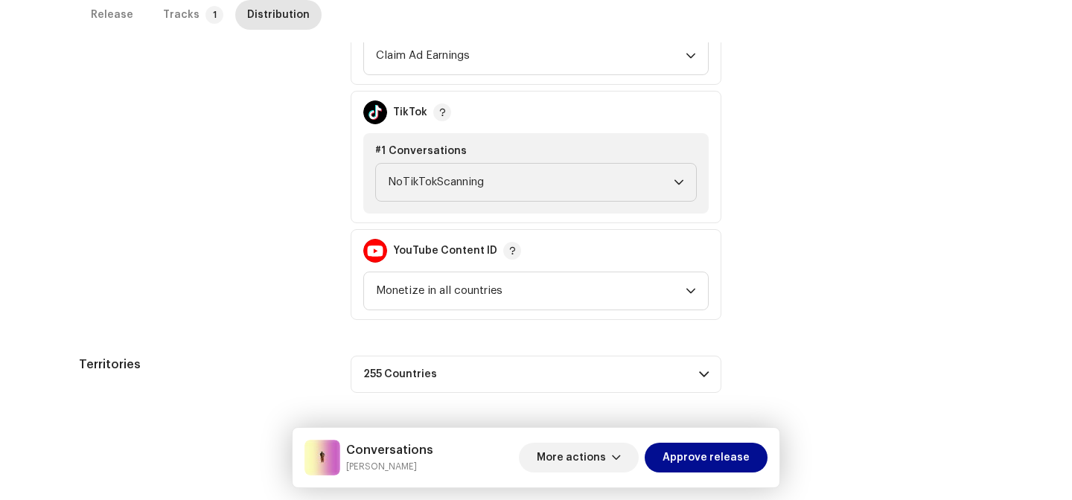
scroll to position [0, 0]
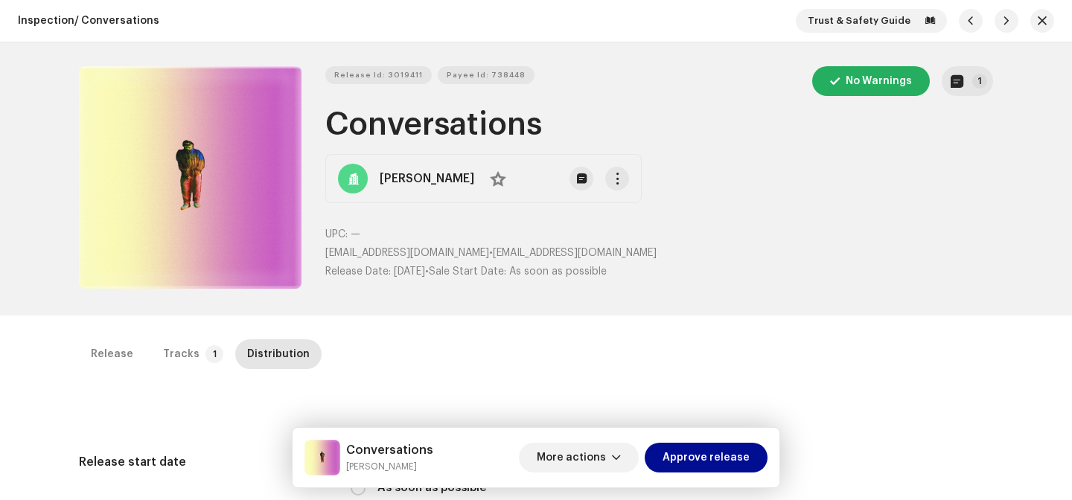
click at [496, 126] on h1 "Conversations" at bounding box center [659, 125] width 668 height 34
click at [180, 371] on div "Release Tracks 1 Distribution" at bounding box center [536, 360] width 914 height 42
click at [187, 359] on div "Tracks" at bounding box center [181, 354] width 36 height 30
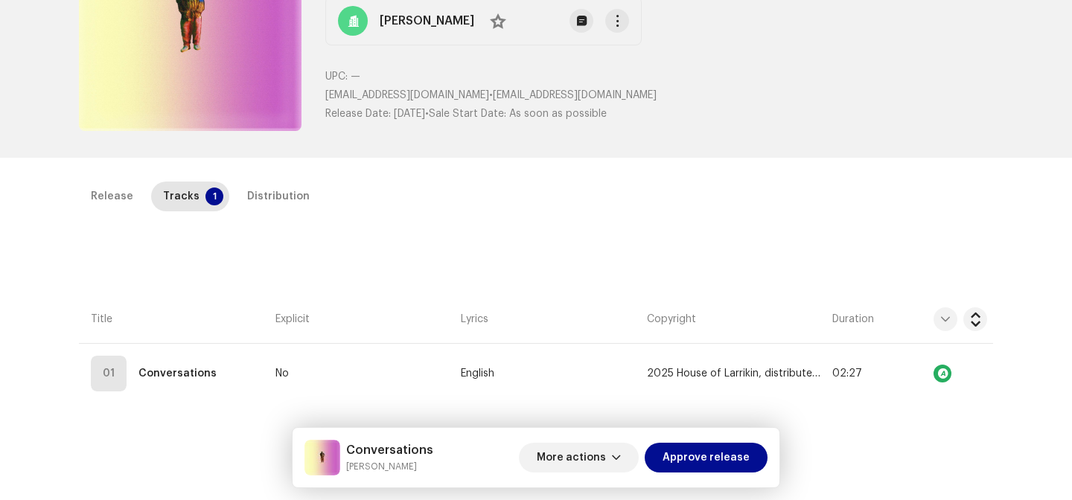
scroll to position [156, 0]
click at [118, 202] on div "Release" at bounding box center [112, 198] width 42 height 30
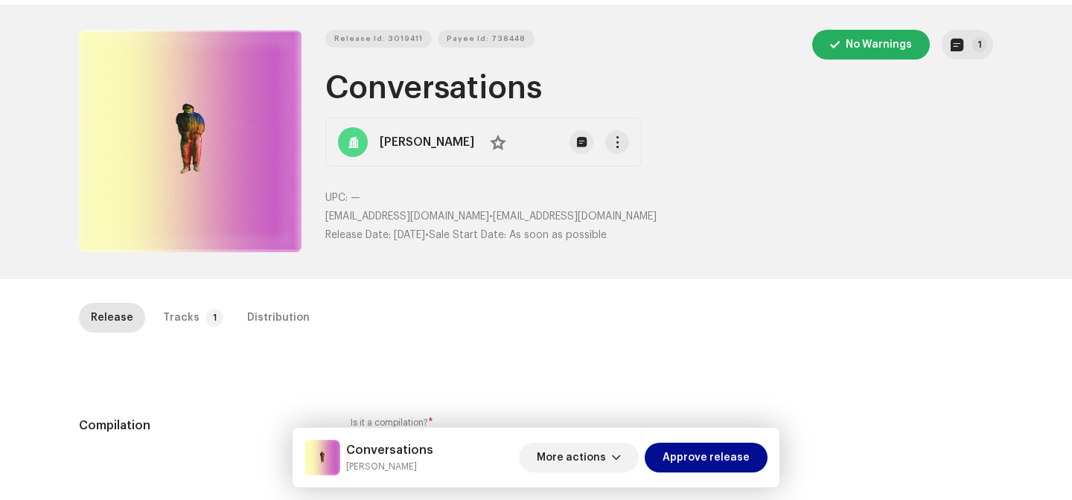
scroll to position [0, 0]
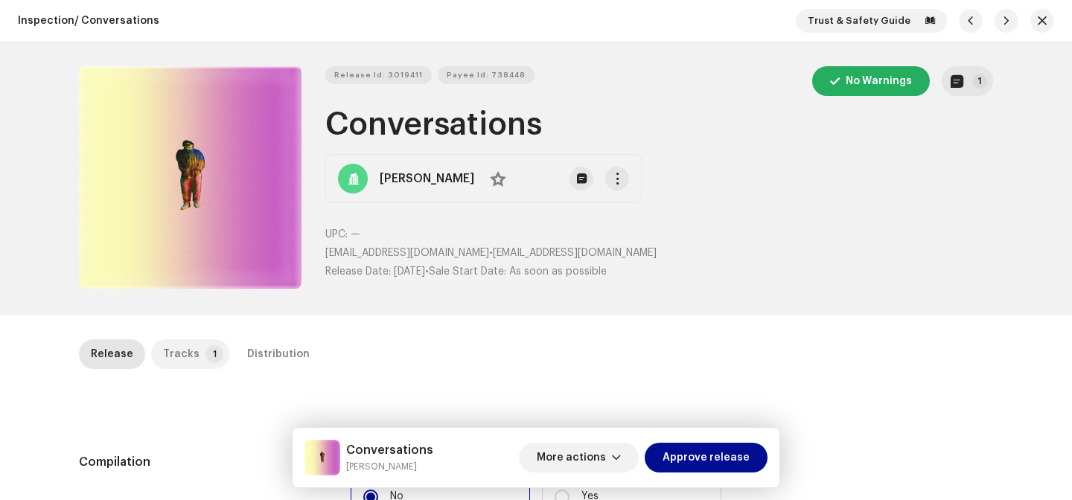
click at [191, 345] on p-tab "Tracks 1" at bounding box center [190, 354] width 78 height 30
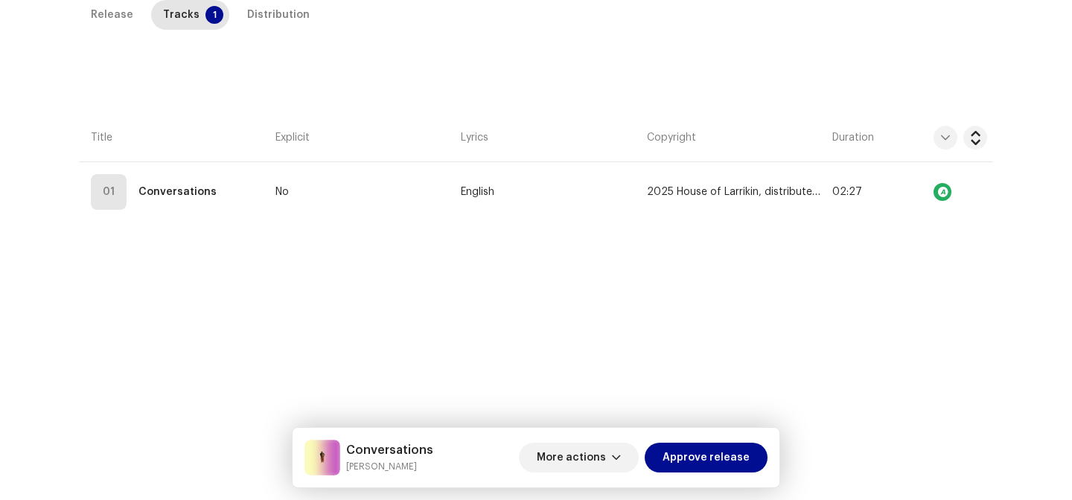
scroll to position [243, 0]
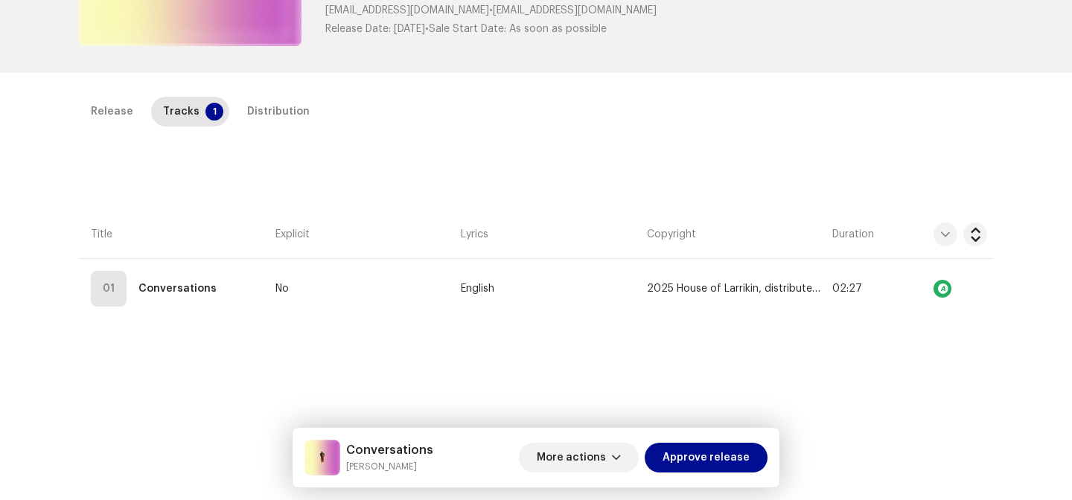
click at [285, 127] on div "Release Tracks 1 Distribution" at bounding box center [536, 118] width 914 height 42
click at [283, 103] on div "Distribution" at bounding box center [278, 112] width 63 height 30
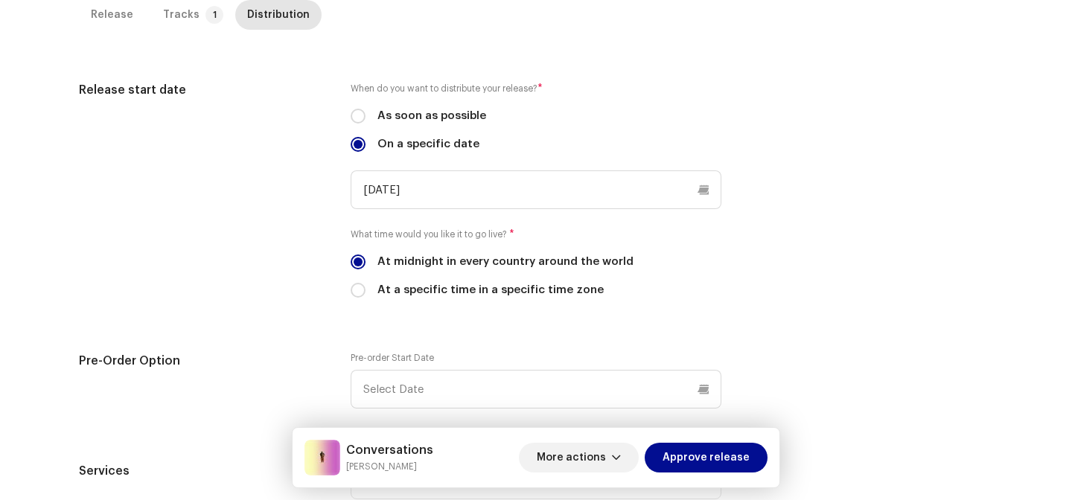
scroll to position [334, 0]
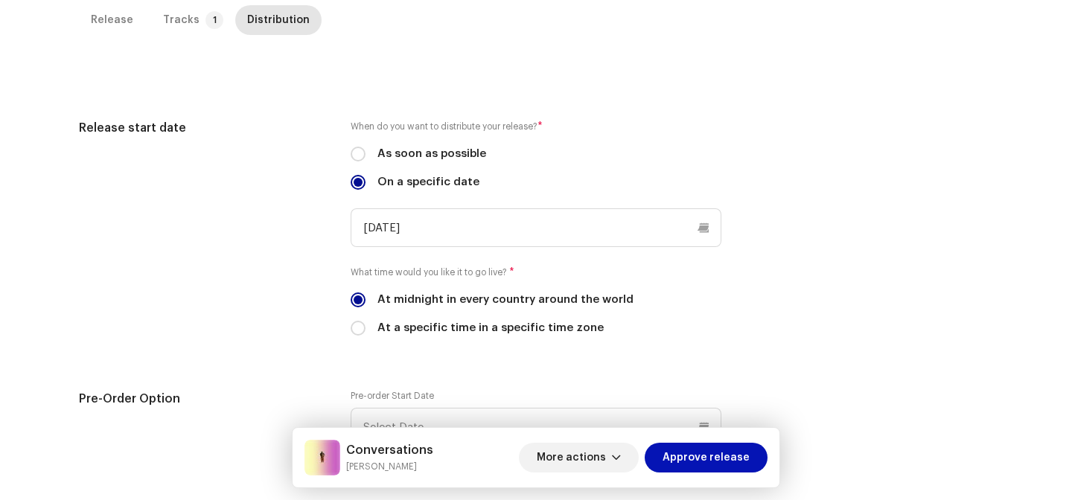
click at [687, 452] on span "Approve release" at bounding box center [705, 458] width 87 height 30
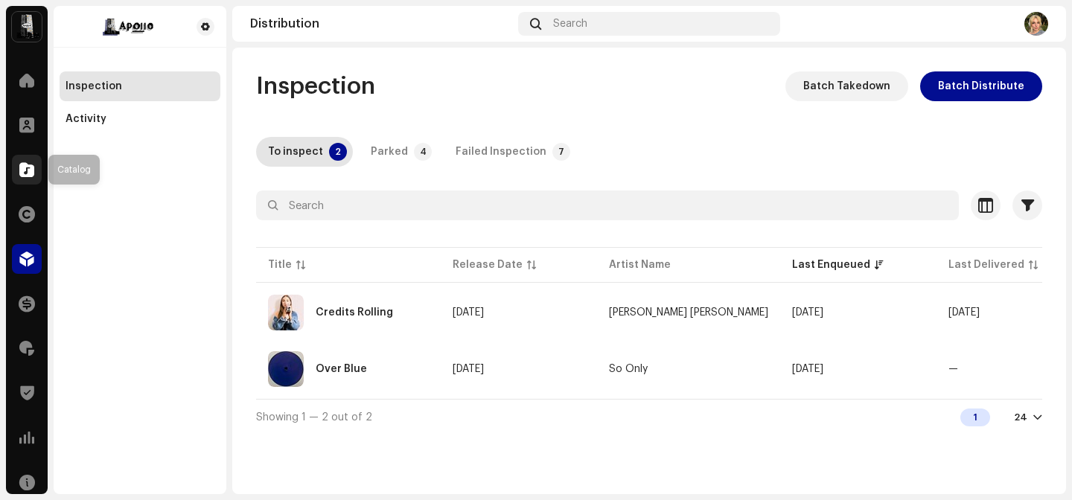
click at [19, 176] on span at bounding box center [26, 170] width 15 height 12
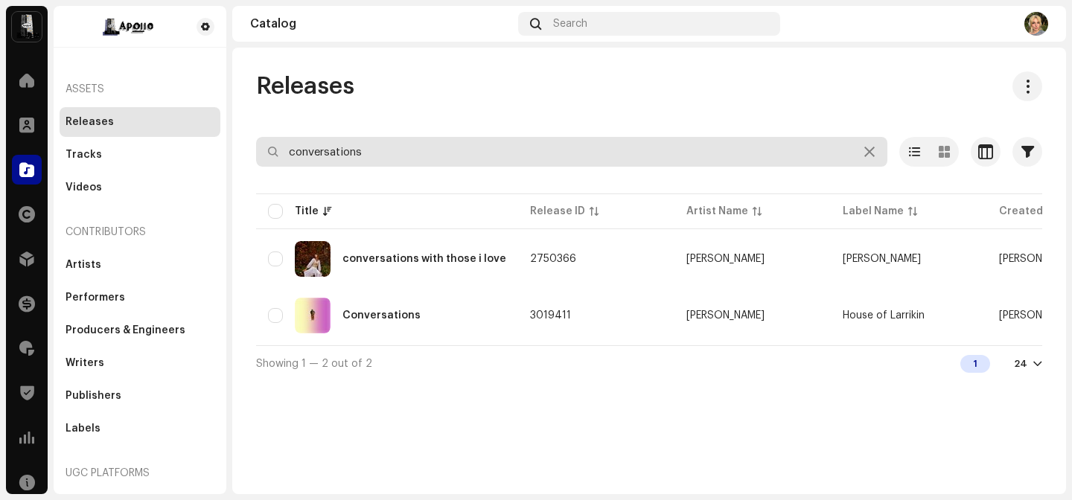
click at [327, 152] on input "conversations" at bounding box center [571, 152] width 631 height 30
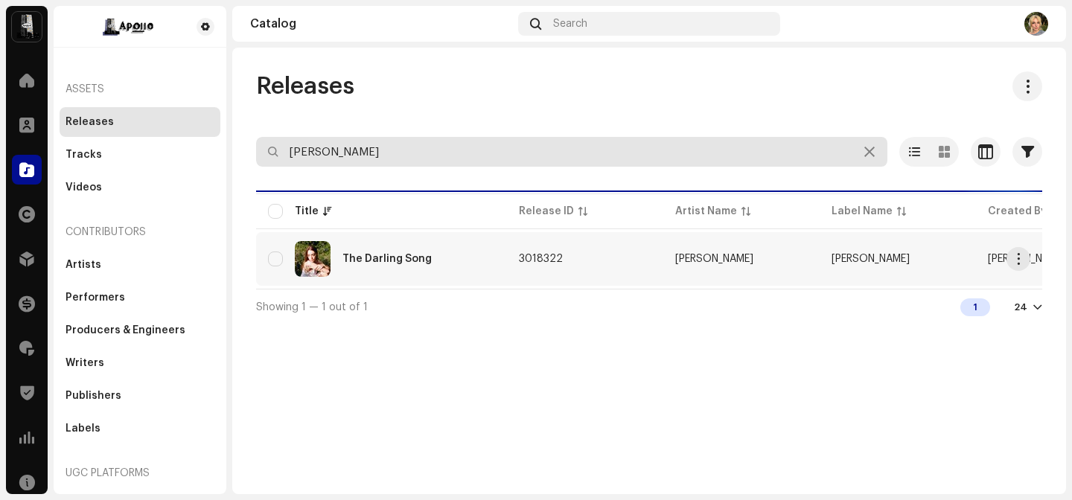
type input "liv bloore"
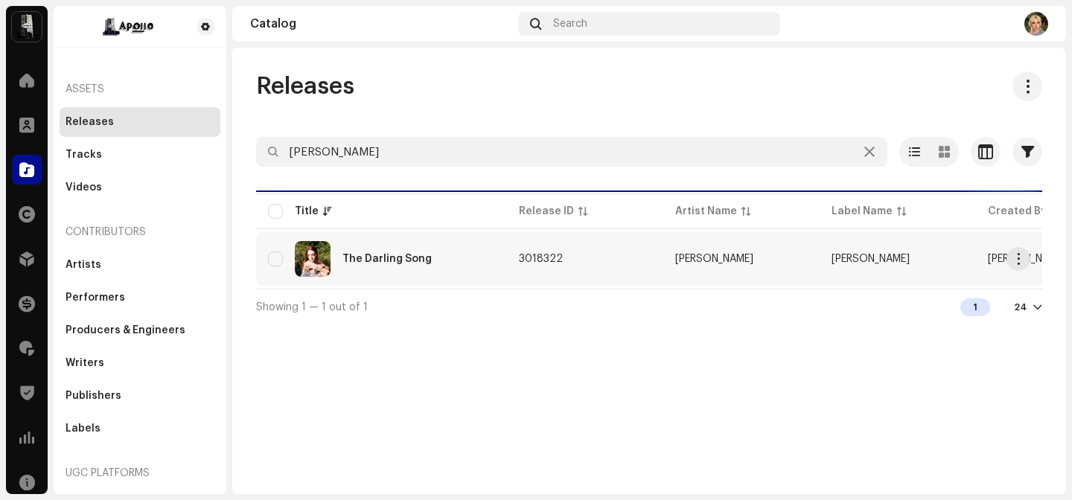
click at [387, 257] on div "The Darling Song" at bounding box center [386, 259] width 89 height 10
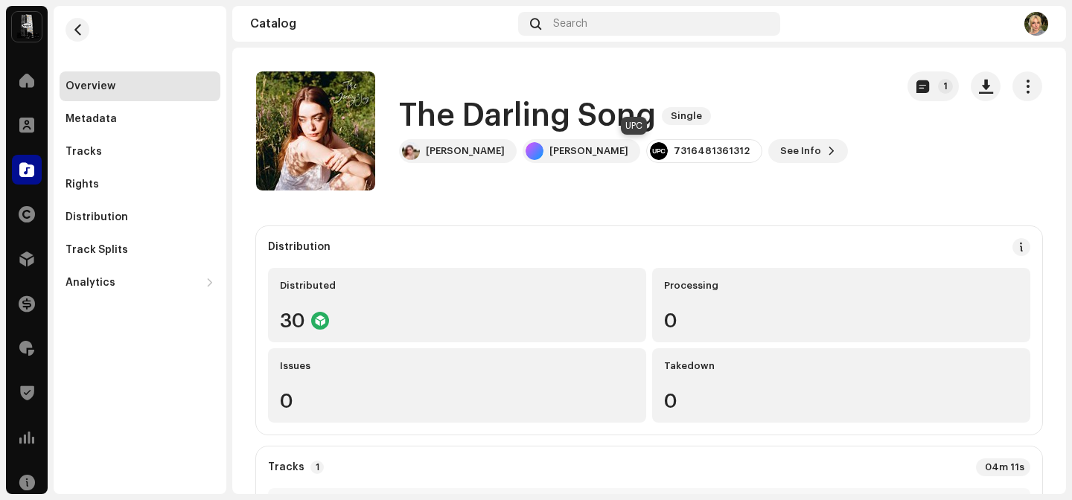
click at [673, 149] on div "7316481361312" at bounding box center [711, 151] width 76 height 12
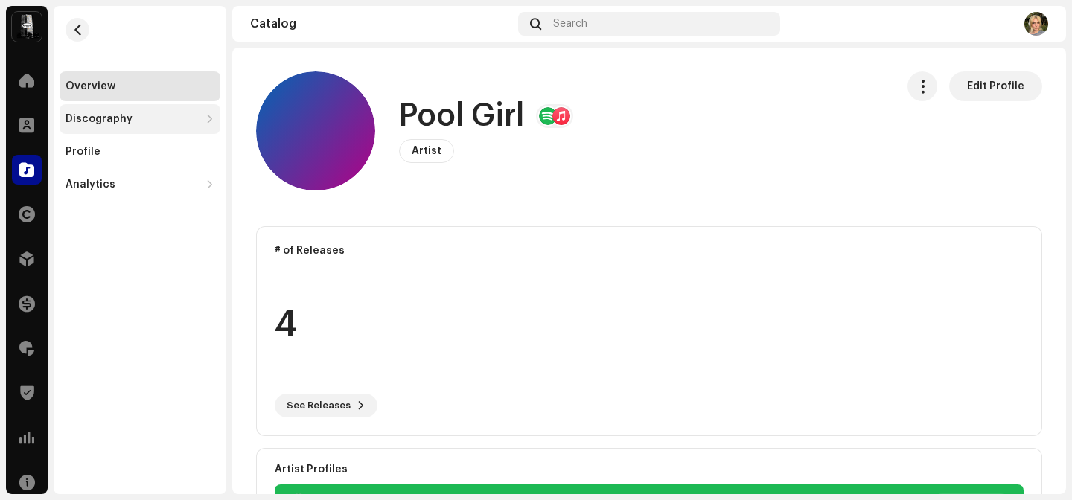
click at [133, 105] on div "Discography" at bounding box center [140, 119] width 161 height 30
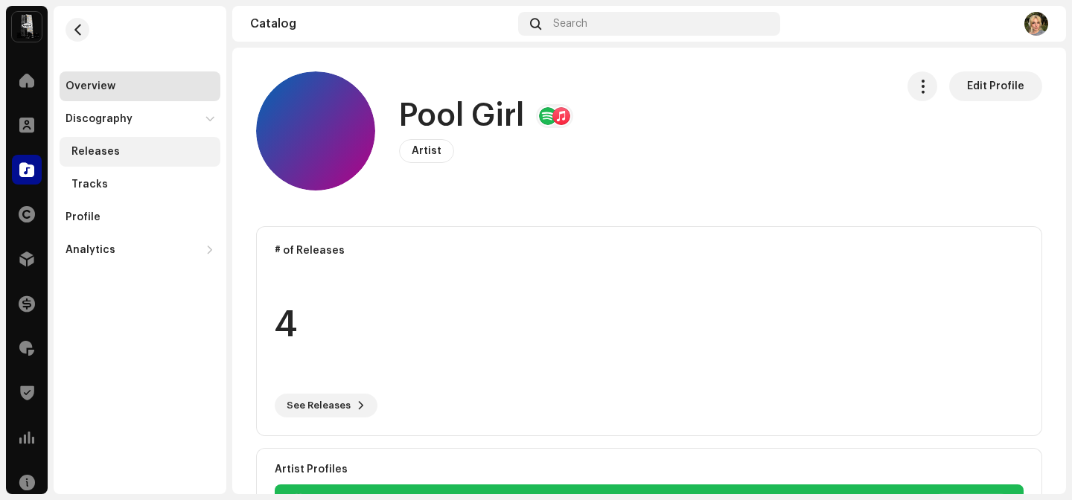
click at [109, 160] on div "Releases" at bounding box center [140, 152] width 161 height 30
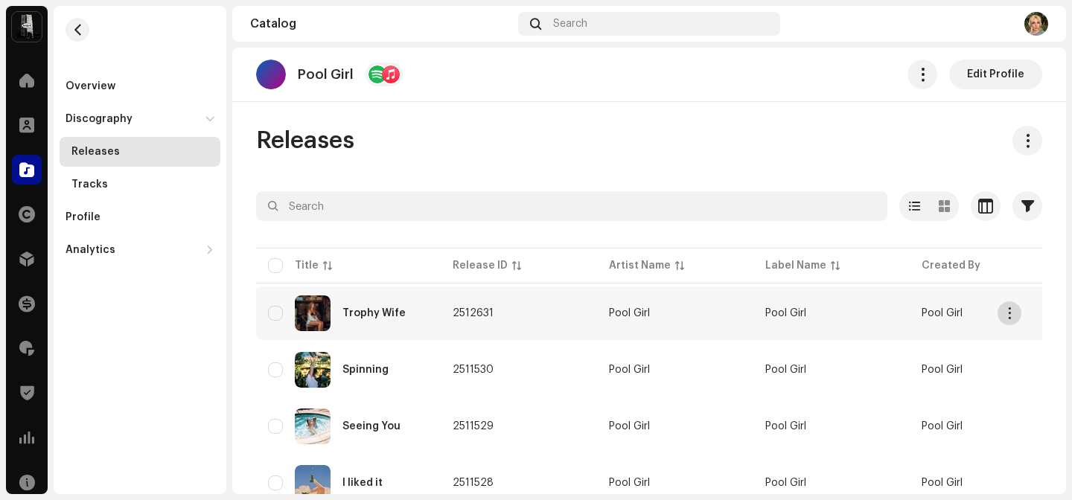
click at [1011, 319] on span "button" at bounding box center [1009, 313] width 11 height 12
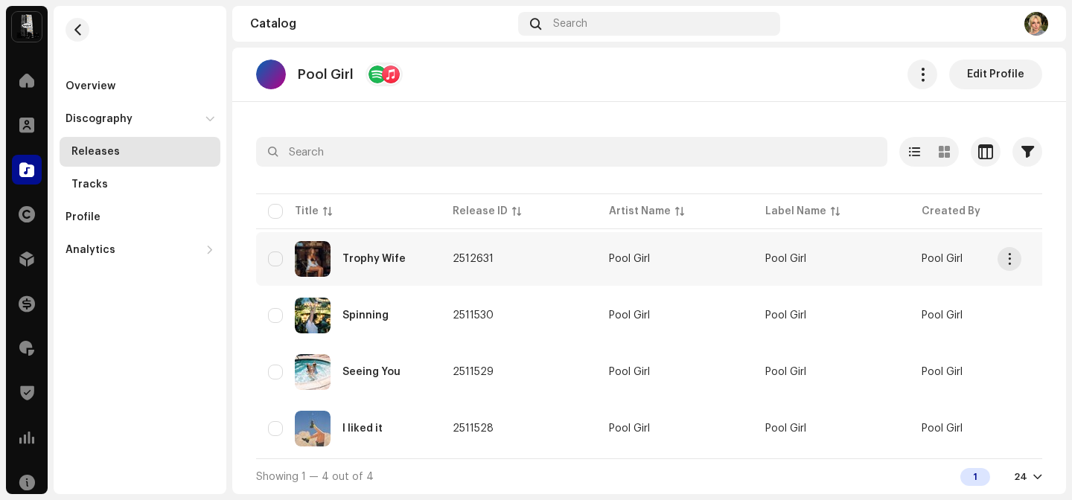
click at [707, 237] on td "Pool Girl" at bounding box center [675, 259] width 156 height 54
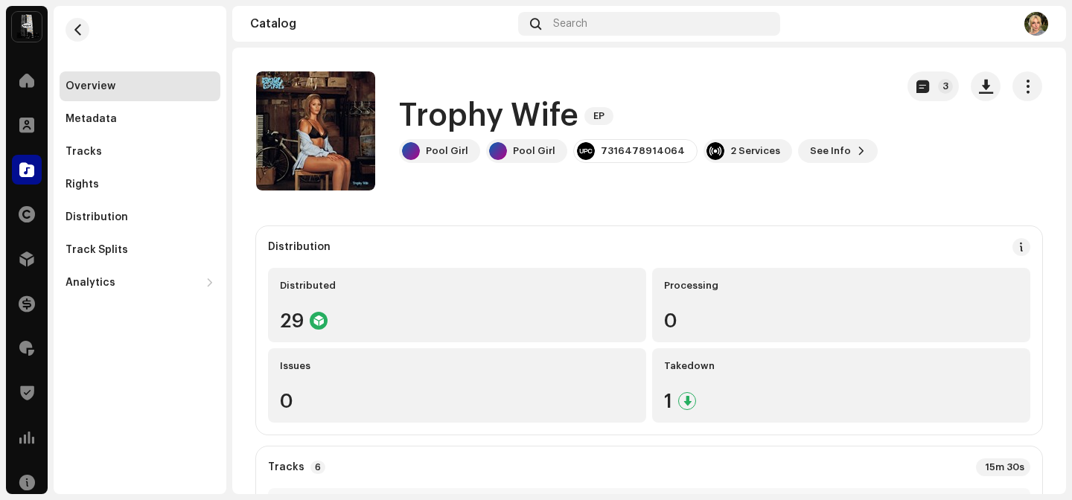
click at [1022, 88] on span "button" at bounding box center [1027, 86] width 14 height 12
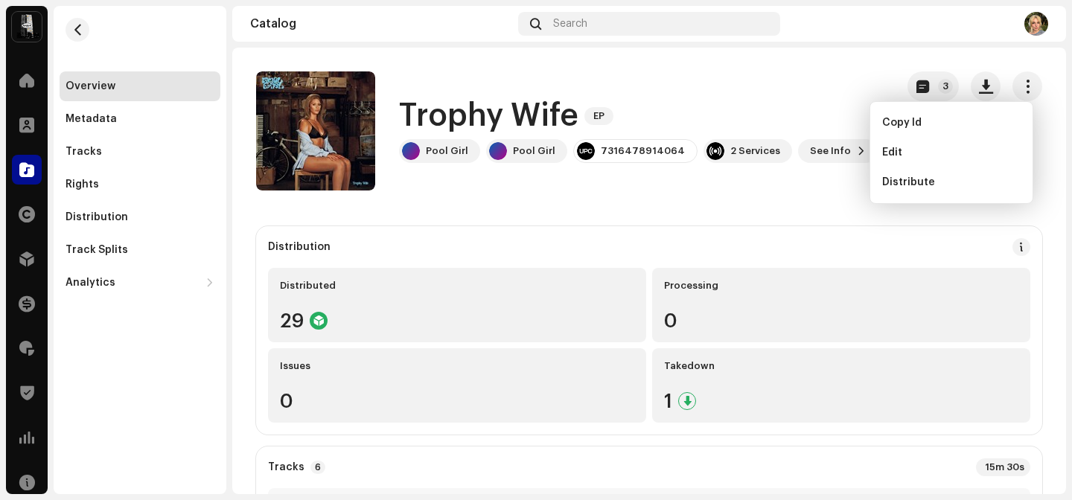
click at [685, 235] on div "Distribution Distributed 29 Processing 0 Issues 0 Takedown 1" at bounding box center [649, 330] width 786 height 208
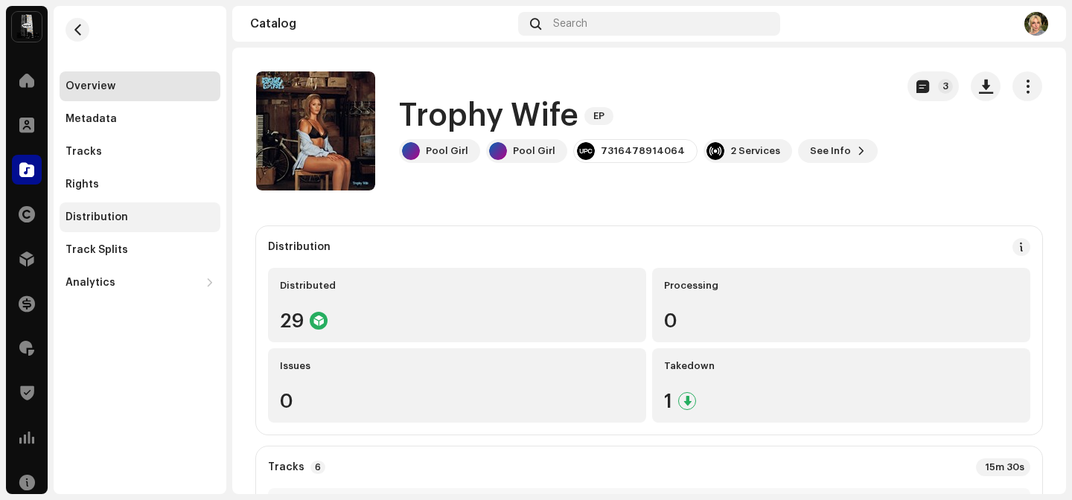
click at [176, 209] on div "Distribution" at bounding box center [140, 217] width 161 height 30
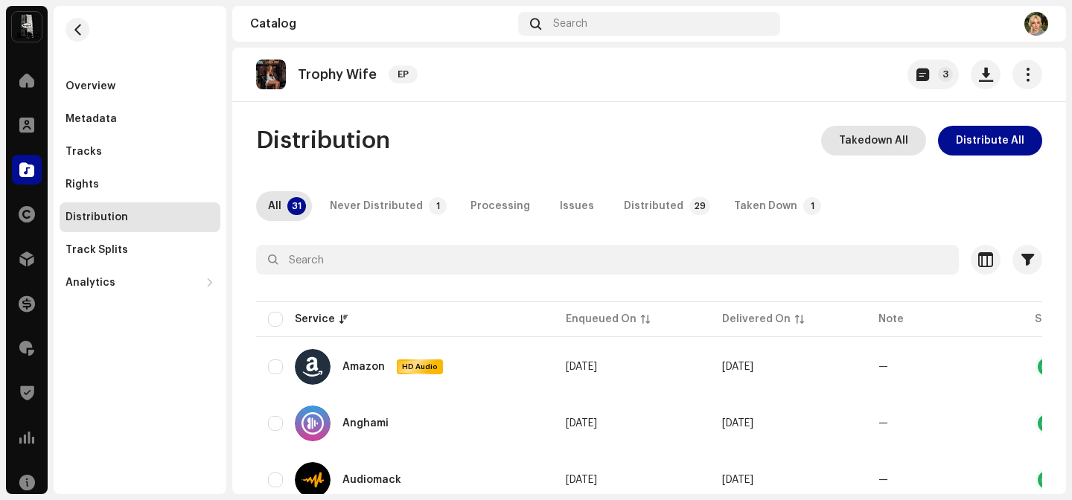
click at [865, 148] on span "Takedown All" at bounding box center [873, 141] width 69 height 30
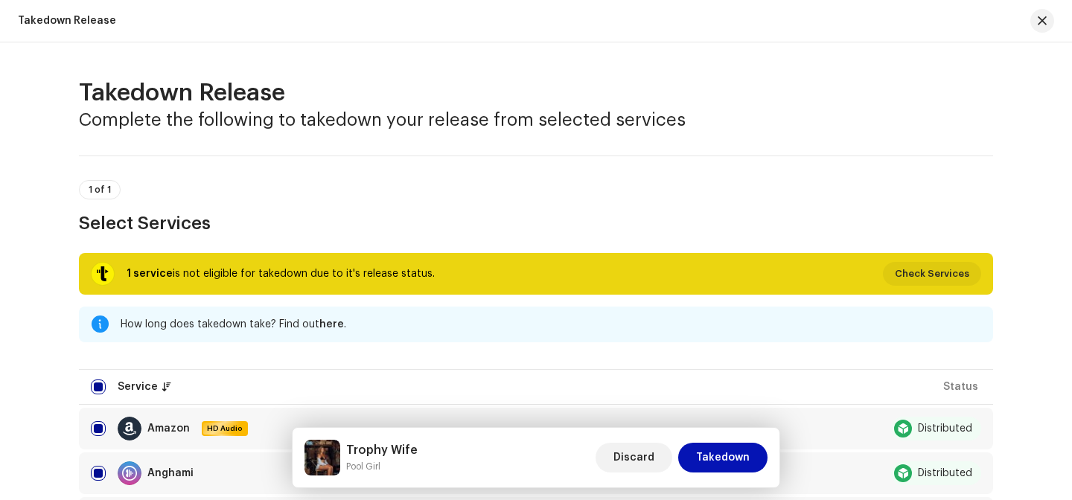
click at [738, 450] on span "Takedown" at bounding box center [723, 458] width 54 height 30
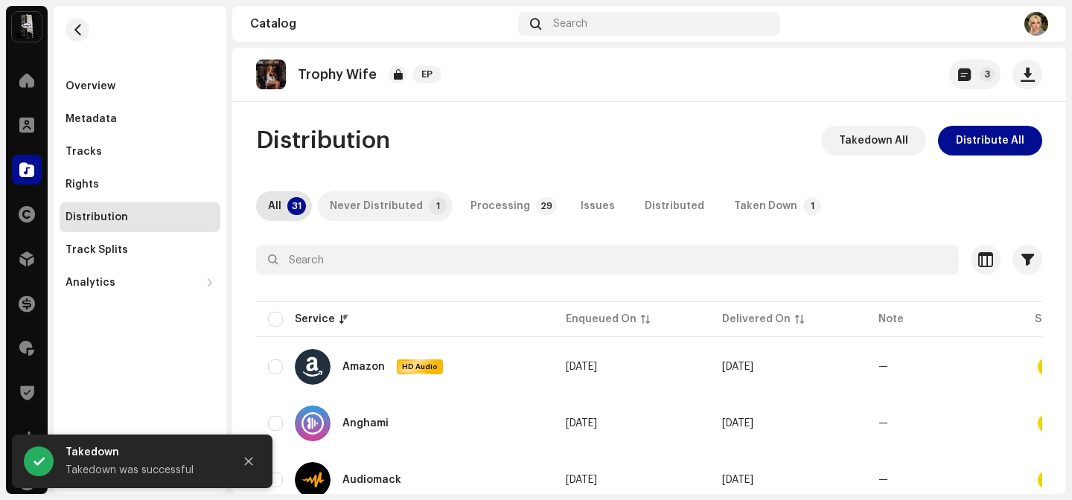
click at [415, 211] on div "Never Distributed" at bounding box center [376, 206] width 93 height 30
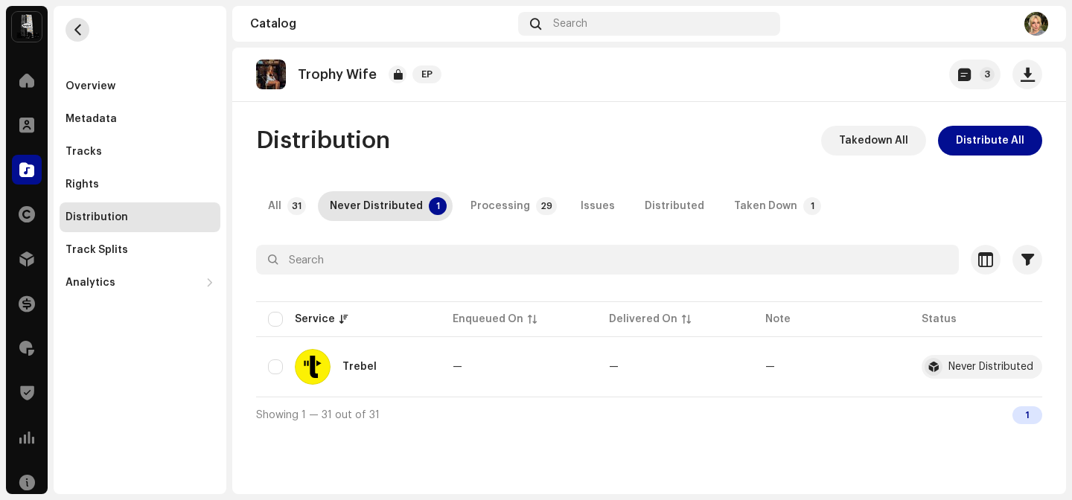
click at [83, 35] on button "button" at bounding box center [77, 30] width 24 height 24
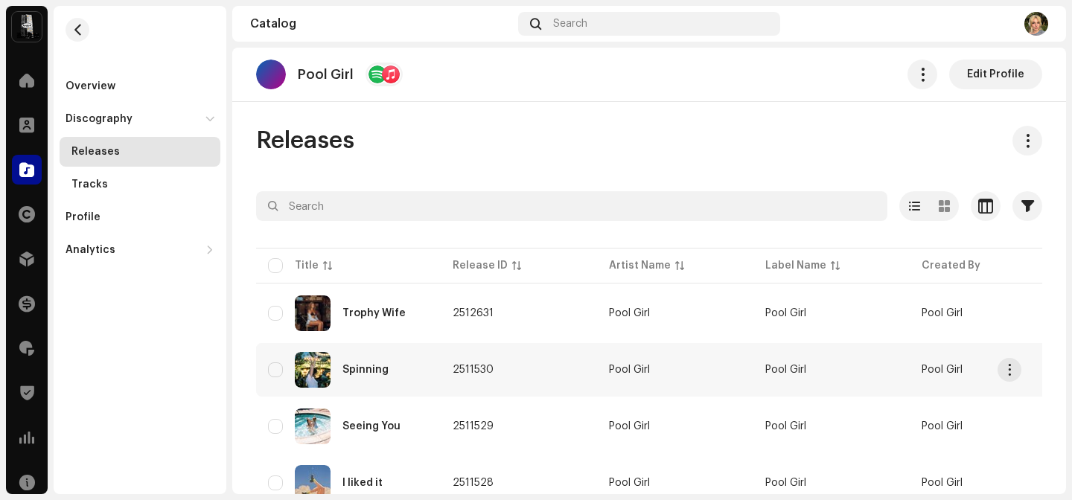
click at [408, 382] on div "Spinning" at bounding box center [348, 370] width 161 height 36
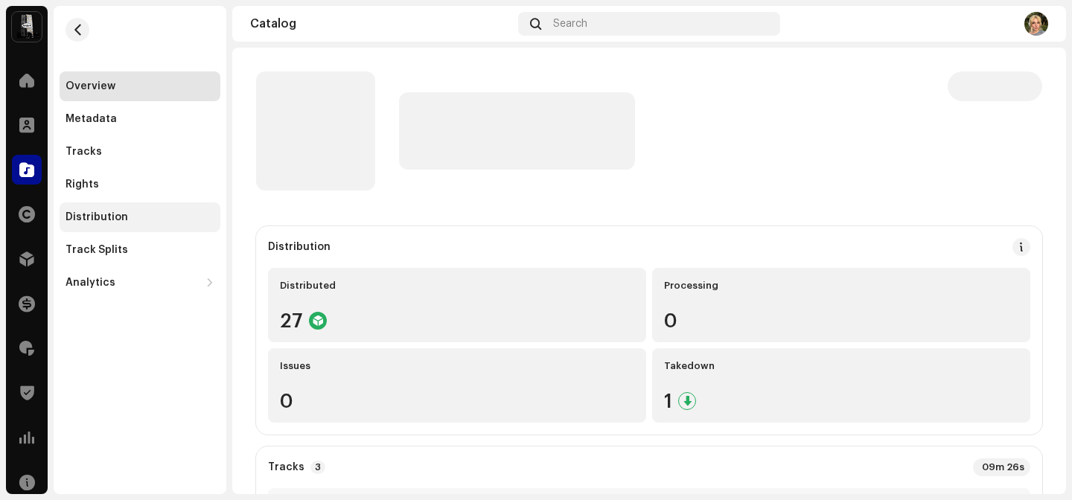
click at [99, 220] on div "Distribution" at bounding box center [96, 217] width 63 height 12
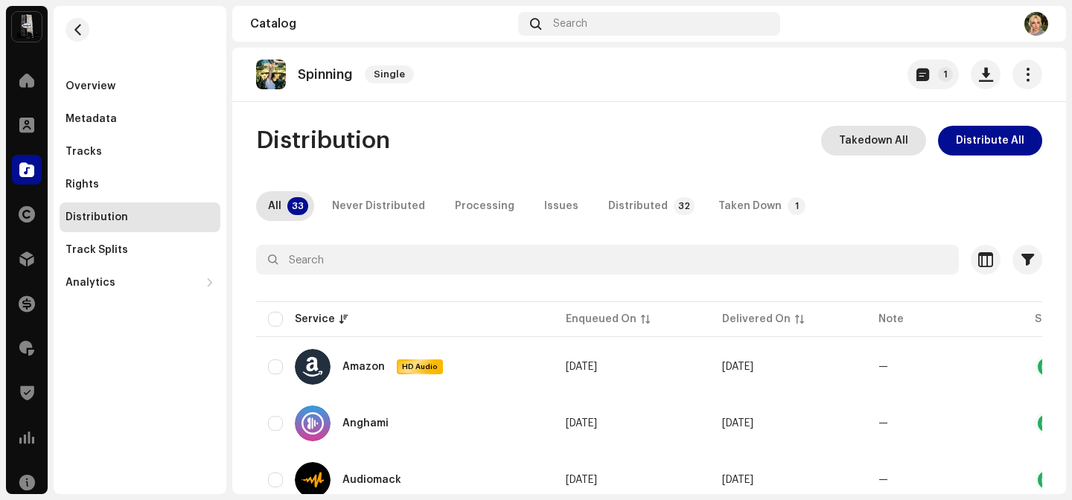
click at [893, 144] on span "Takedown All" at bounding box center [873, 141] width 69 height 30
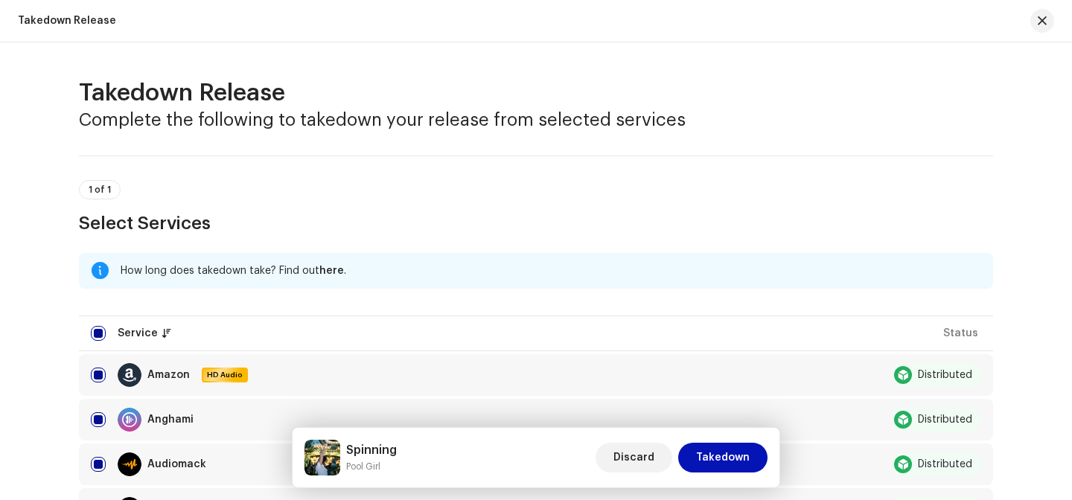
click at [750, 445] on button "Takedown" at bounding box center [722, 458] width 89 height 30
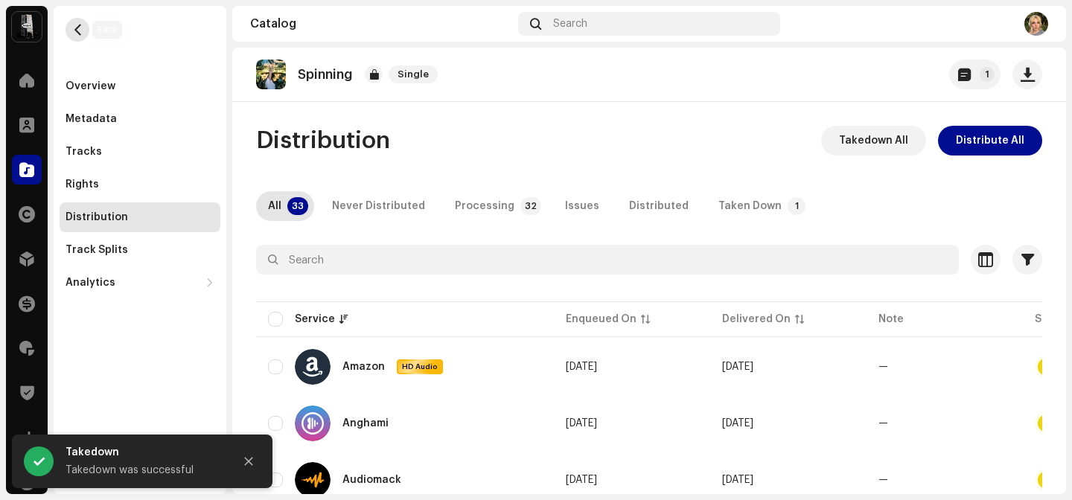
click at [81, 28] on span "button" at bounding box center [77, 30] width 11 height 12
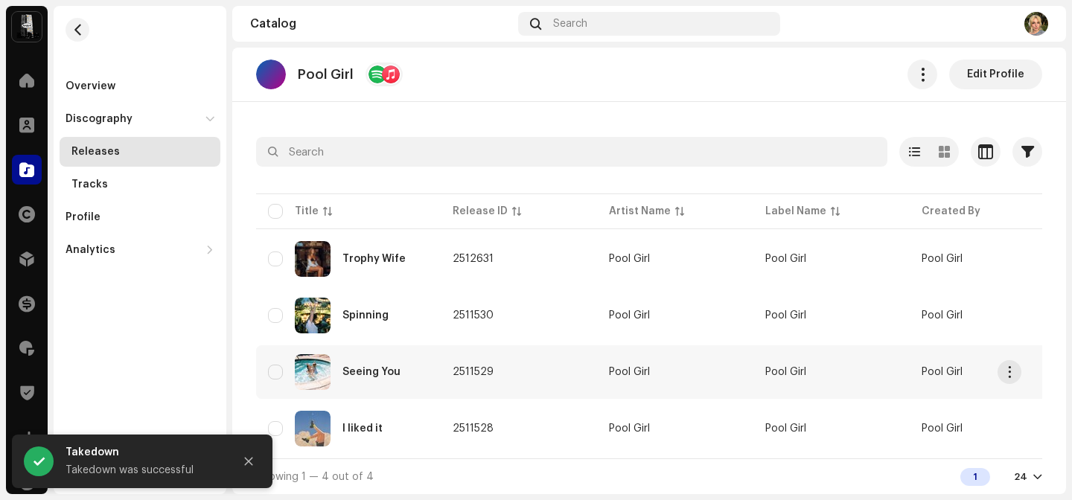
click at [572, 377] on td "2511529" at bounding box center [519, 372] width 156 height 54
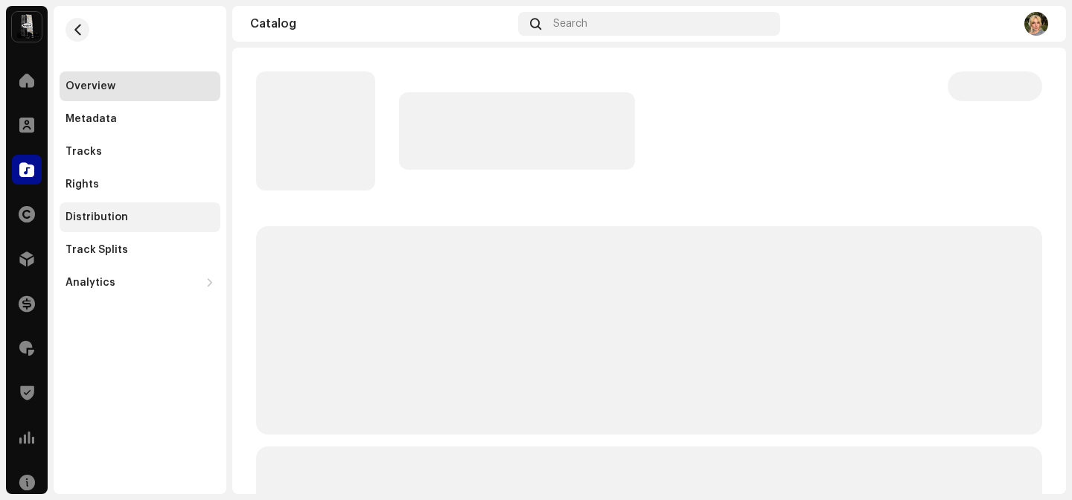
click at [121, 226] on div "Distribution" at bounding box center [140, 217] width 161 height 30
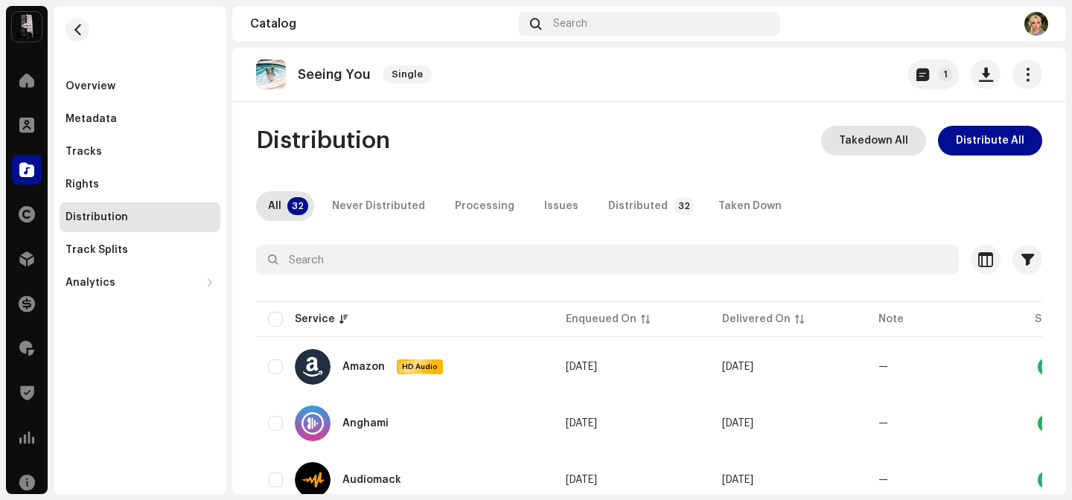
click at [836, 150] on button "Takedown All" at bounding box center [873, 141] width 105 height 30
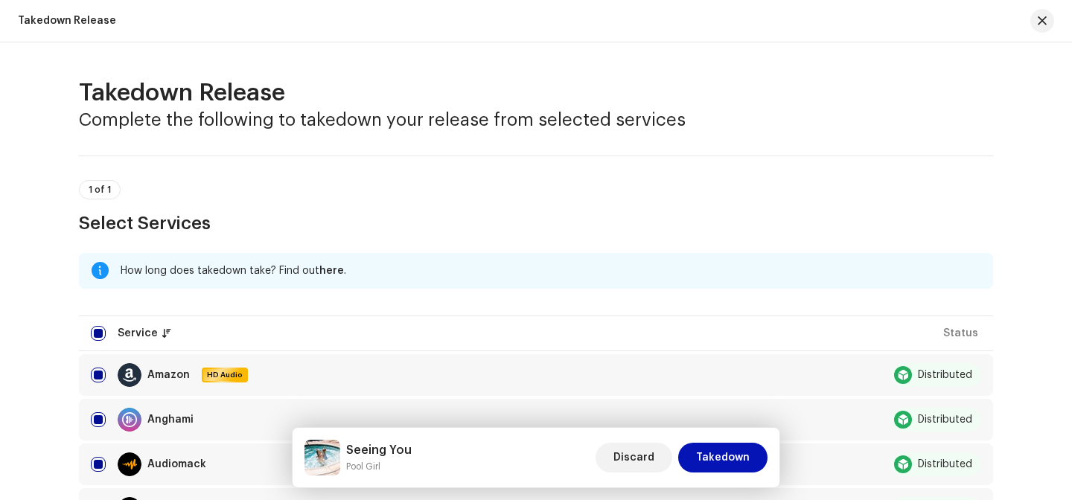
click at [738, 450] on span "Takedown" at bounding box center [723, 458] width 54 height 30
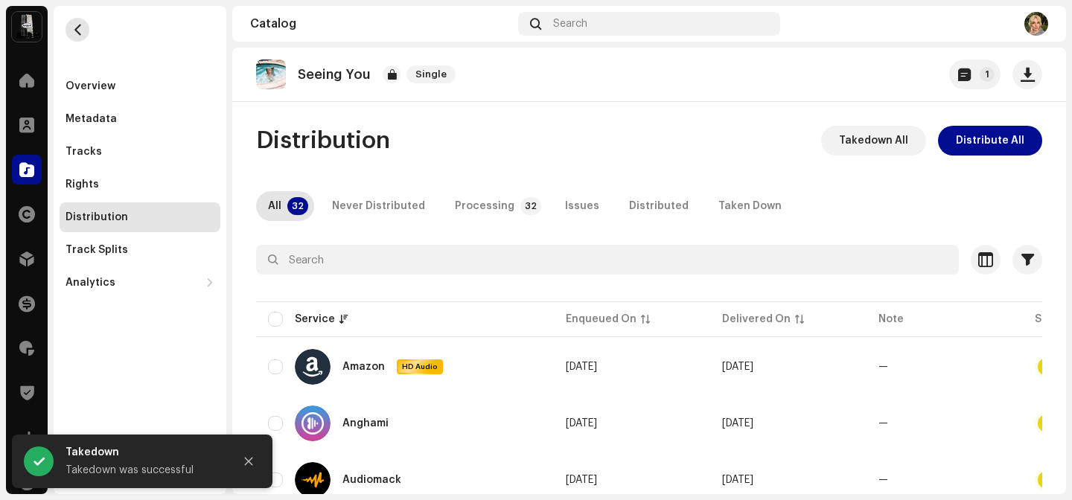
click at [78, 25] on span "button" at bounding box center [77, 30] width 11 height 12
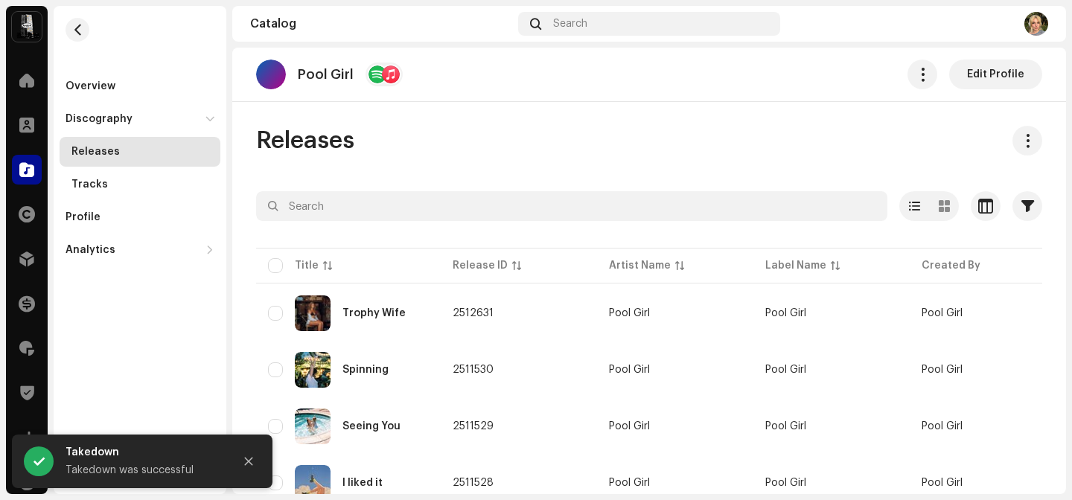
scroll to position [60, 0]
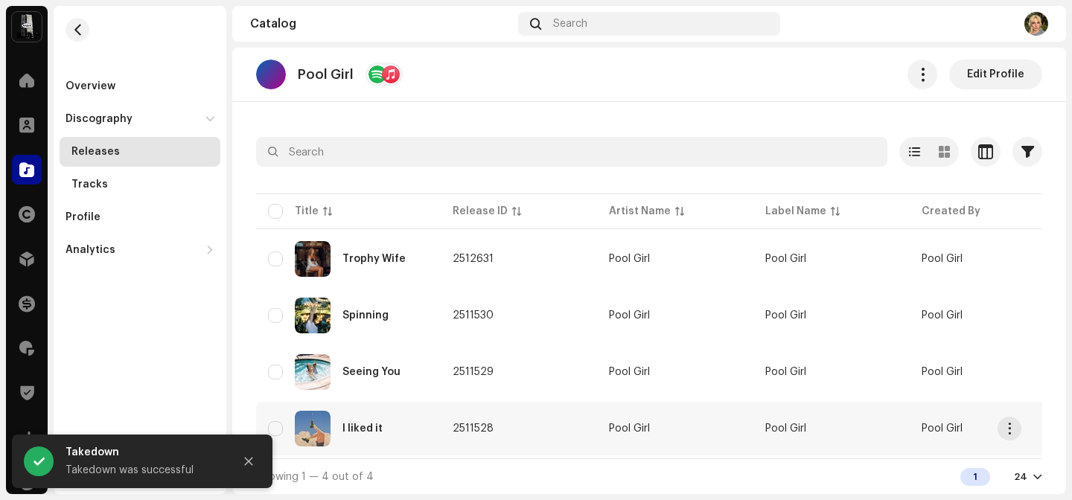
click at [525, 424] on td "2511528" at bounding box center [519, 429] width 156 height 54
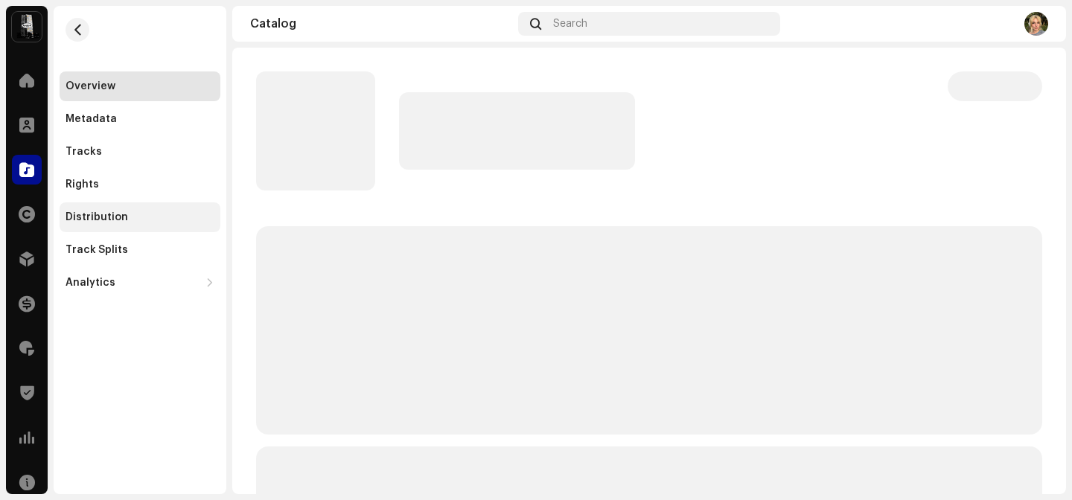
click at [134, 217] on div "Distribution" at bounding box center [139, 217] width 149 height 12
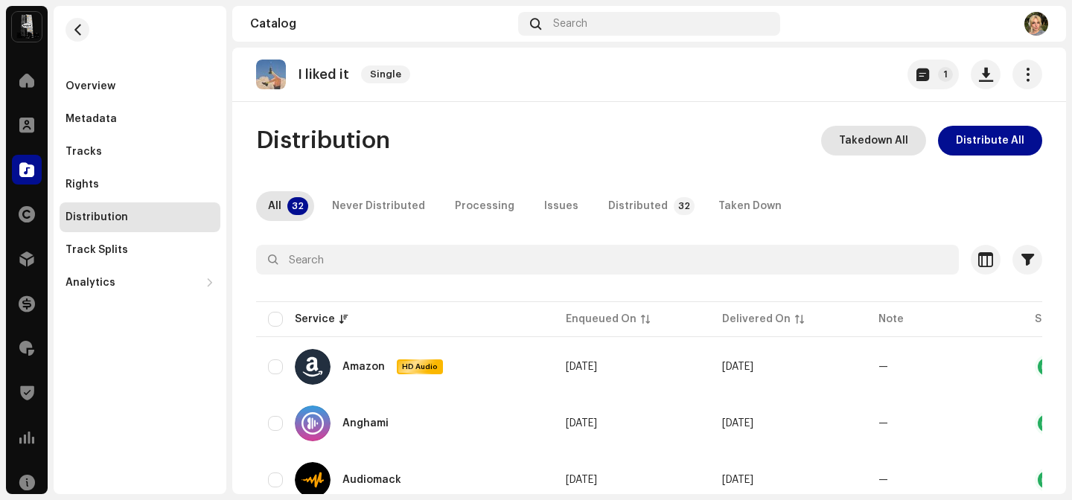
click at [868, 138] on span "Takedown All" at bounding box center [873, 141] width 69 height 30
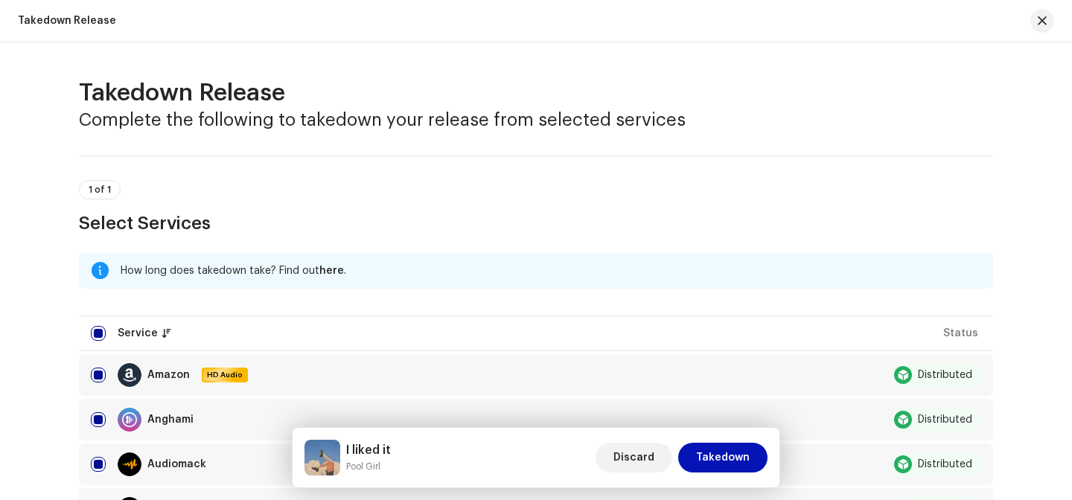
click at [723, 461] on span "Takedown" at bounding box center [723, 458] width 54 height 30
